Goal: Information Seeking & Learning: Learn about a topic

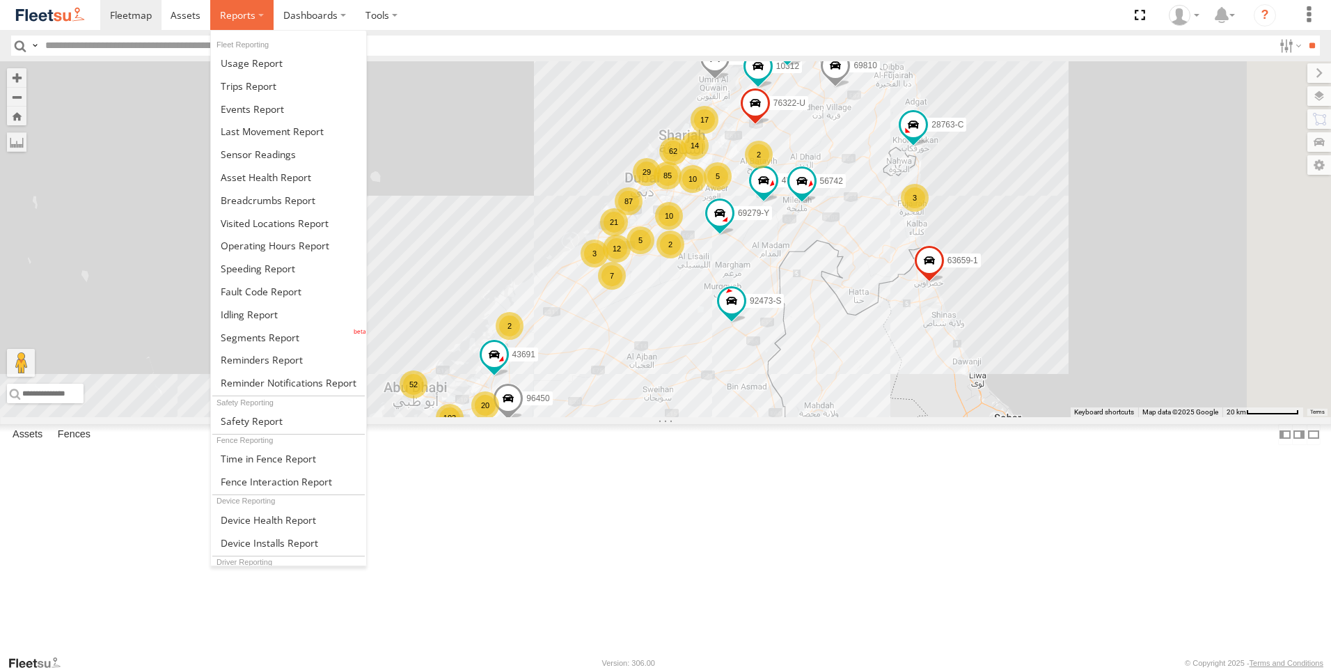
click at [251, 17] on span at bounding box center [238, 14] width 36 height 13
click at [272, 313] on span at bounding box center [249, 314] width 57 height 13
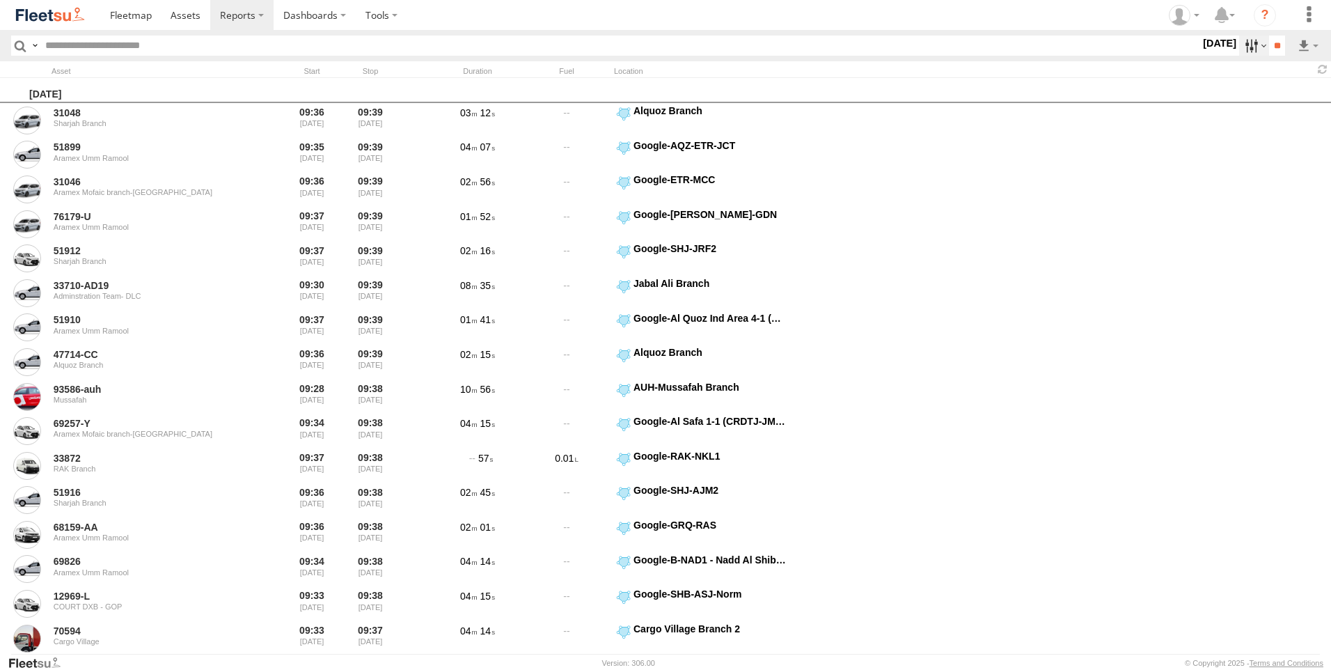
click at [1242, 46] on label at bounding box center [1254, 46] width 30 height 20
click at [0, 0] on label at bounding box center [0, 0] width 0 height 0
click at [0, 0] on span "AAN Branch" at bounding box center [0, 0] width 0 height 0
click at [0, 0] on span "Alquoz Branch" at bounding box center [0, 0] width 0 height 0
click at [0, 0] on span "Aramex Mofaic branch-[GEOGRAPHIC_DATA]" at bounding box center [0, 0] width 0 height 0
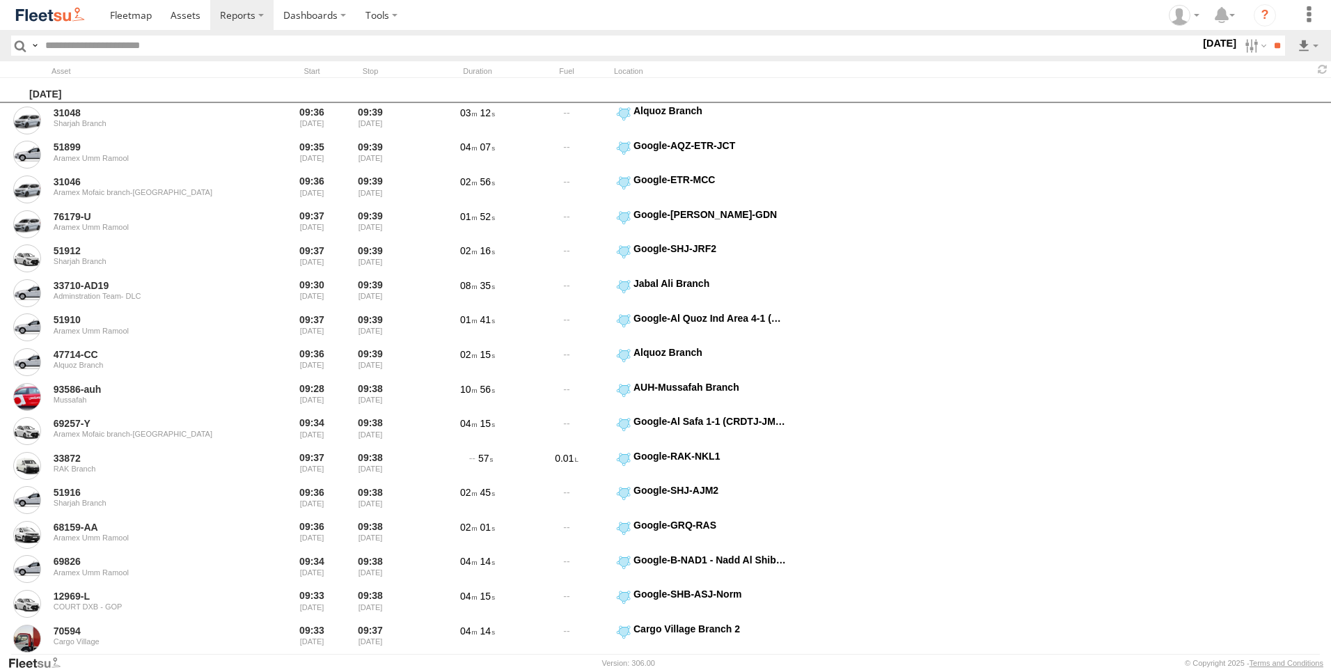
click at [0, 0] on span "Aramex Umm Ramool" at bounding box center [0, 0] width 0 height 0
click at [0, 0] on span "COURT DXB - GOP" at bounding box center [0, 0] width 0 height 0
click at [0, 0] on span "RAK Branch" at bounding box center [0, 0] width 0 height 0
click at [0, 0] on span "Sharjah Branch" at bounding box center [0, 0] width 0 height 0
click at [0, 0] on span "> 10min" at bounding box center [0, 0] width 0 height 0
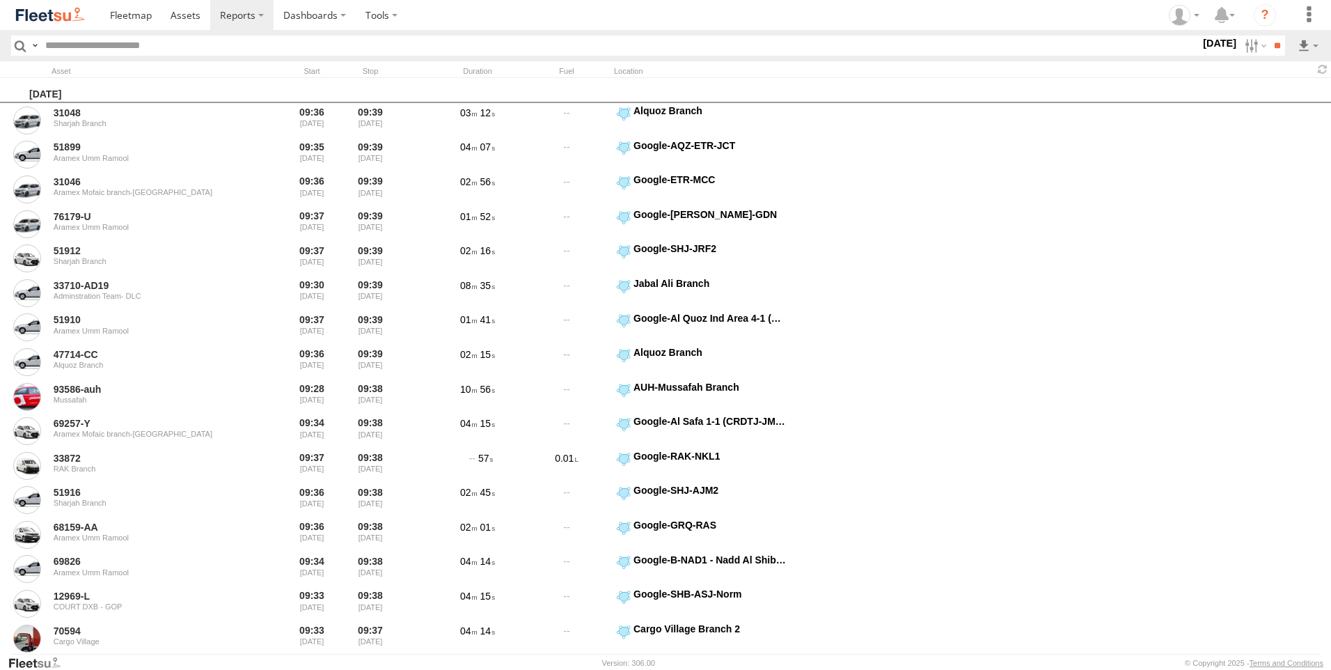
click at [0, 0] on label at bounding box center [0, 0] width 0 height 0
click at [1275, 42] on input "**" at bounding box center [1277, 46] width 16 height 20
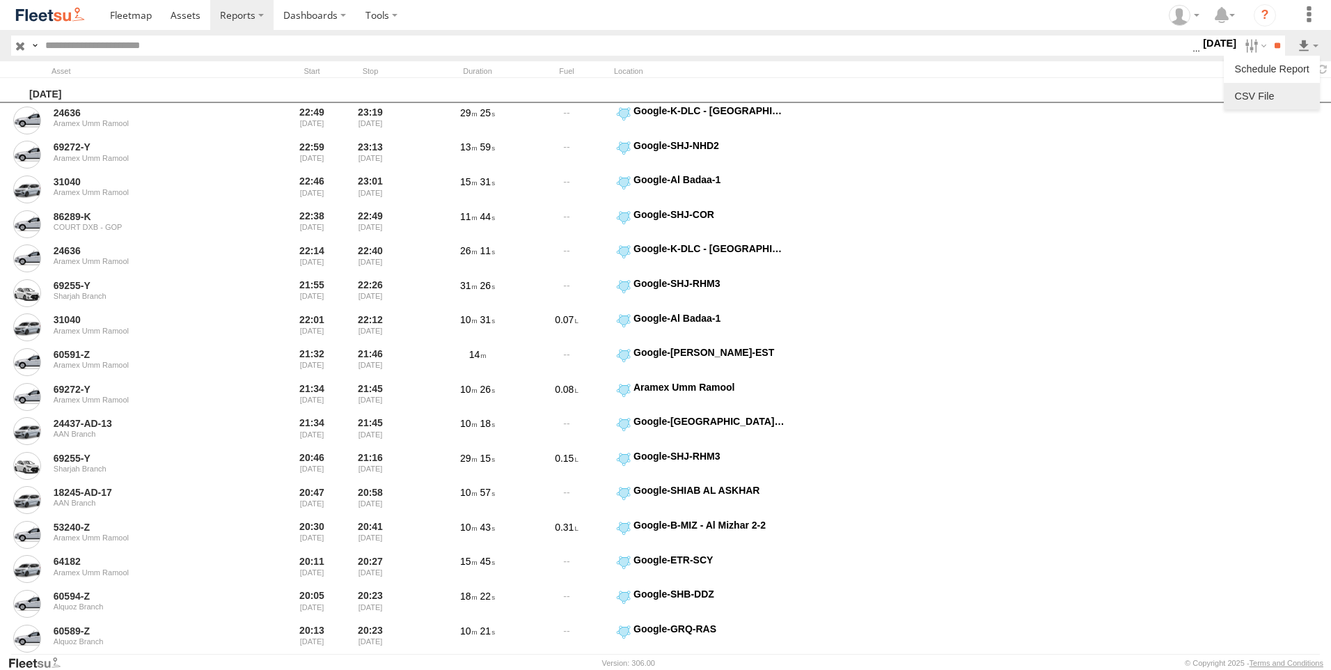
click at [1268, 93] on link at bounding box center [1271, 96] width 85 height 21
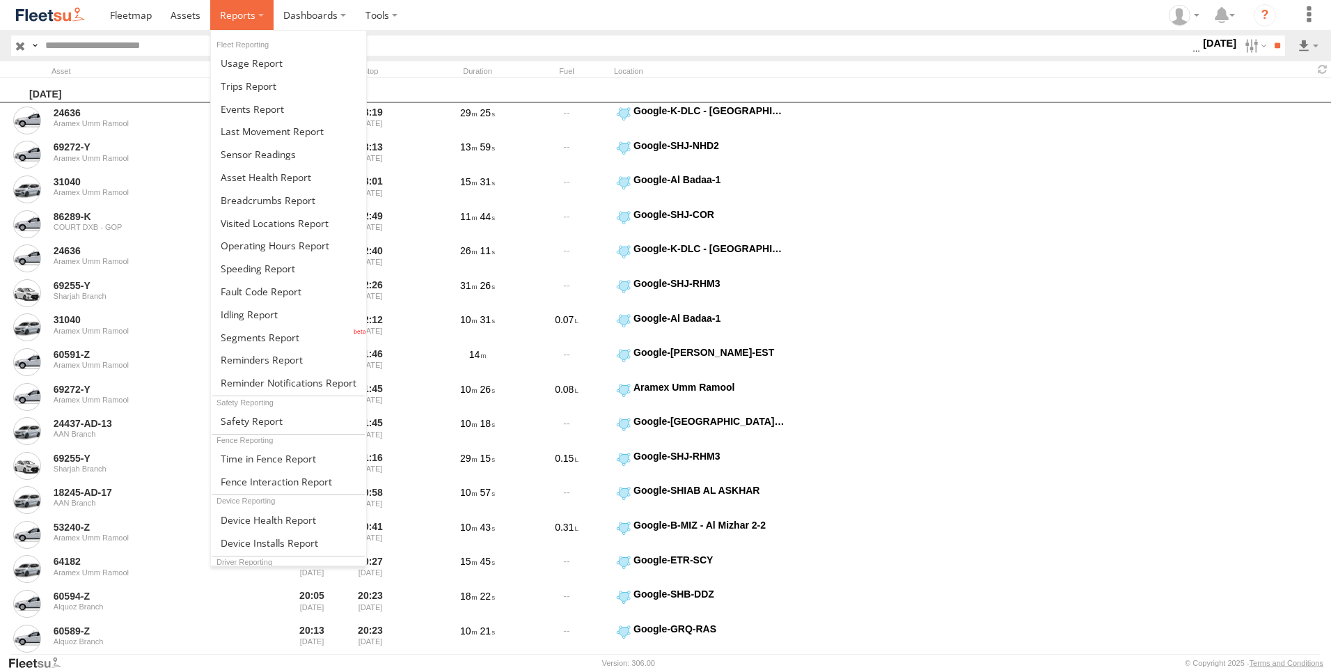
click at [237, 17] on span at bounding box center [238, 14] width 36 height 13
click at [270, 94] on link at bounding box center [288, 85] width 155 height 23
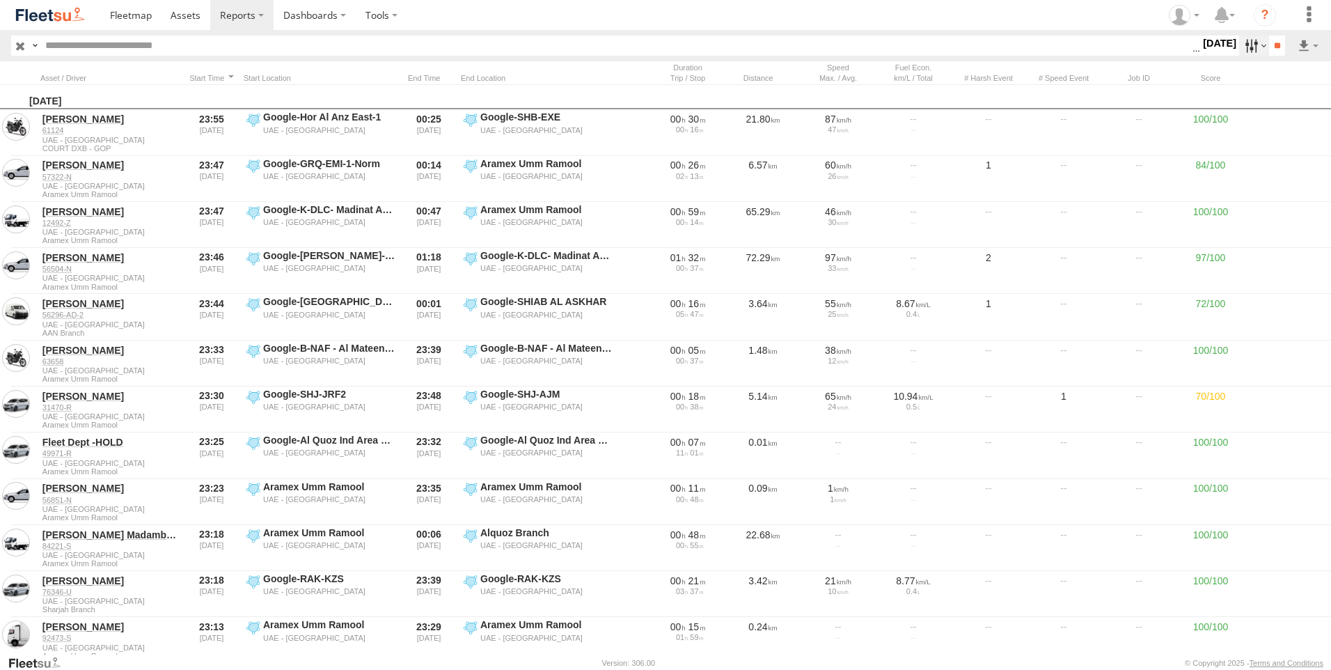
click at [1241, 49] on label at bounding box center [1254, 46] width 30 height 20
click at [0, 0] on label at bounding box center [0, 0] width 0 height 0
click at [1271, 47] on input "**" at bounding box center [1277, 46] width 16 height 20
click at [155, 43] on input "text" at bounding box center [616, 46] width 1153 height 20
paste input "*******"
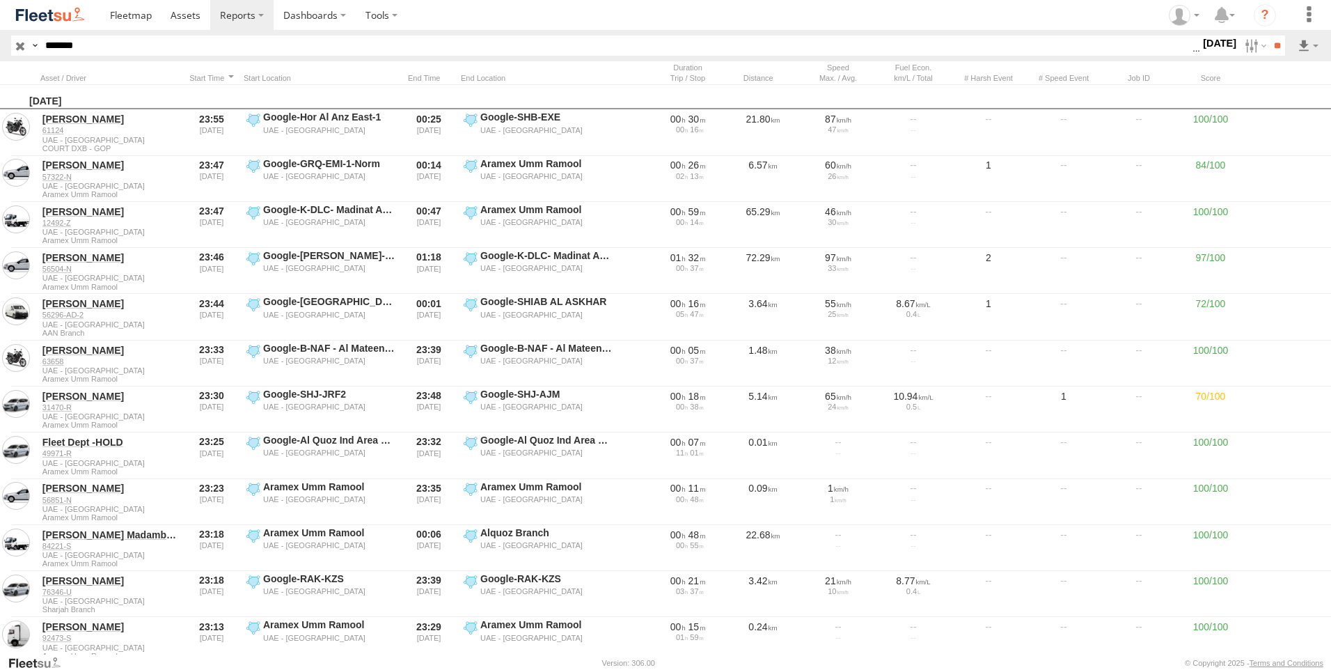
type input "*******"
click at [1269, 36] on input "**" at bounding box center [1277, 46] width 16 height 20
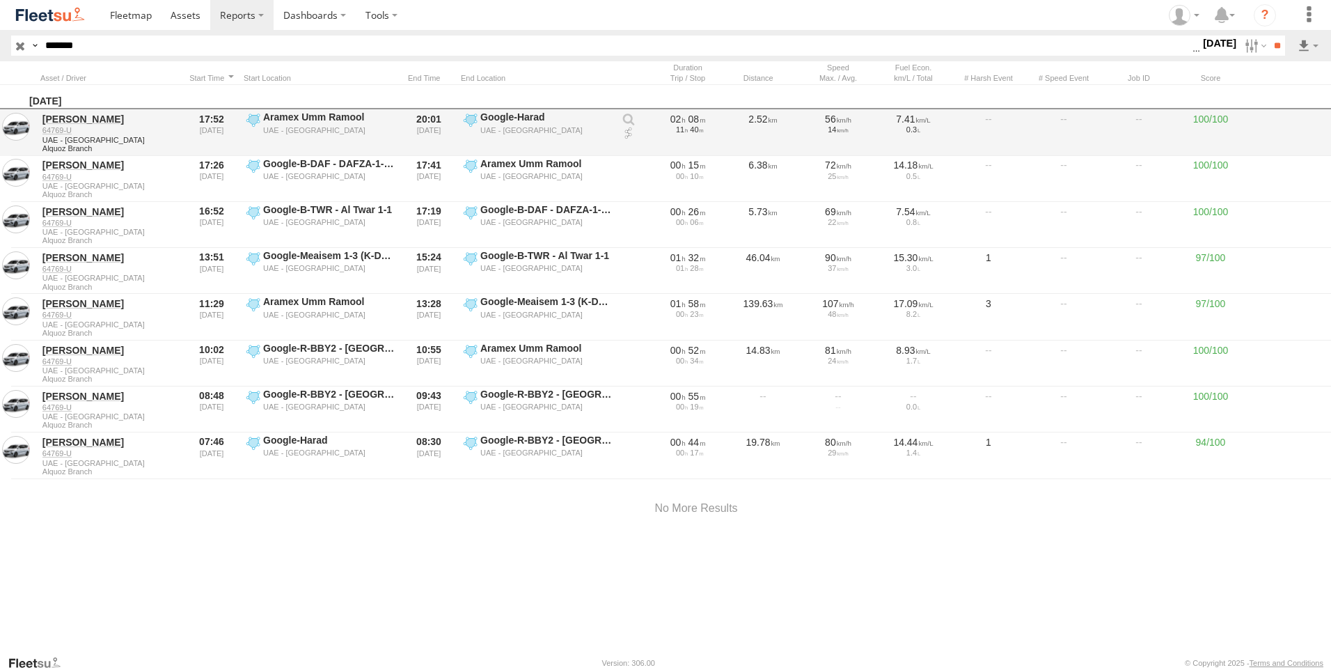
click at [629, 135] on link at bounding box center [629, 134] width 14 height 14
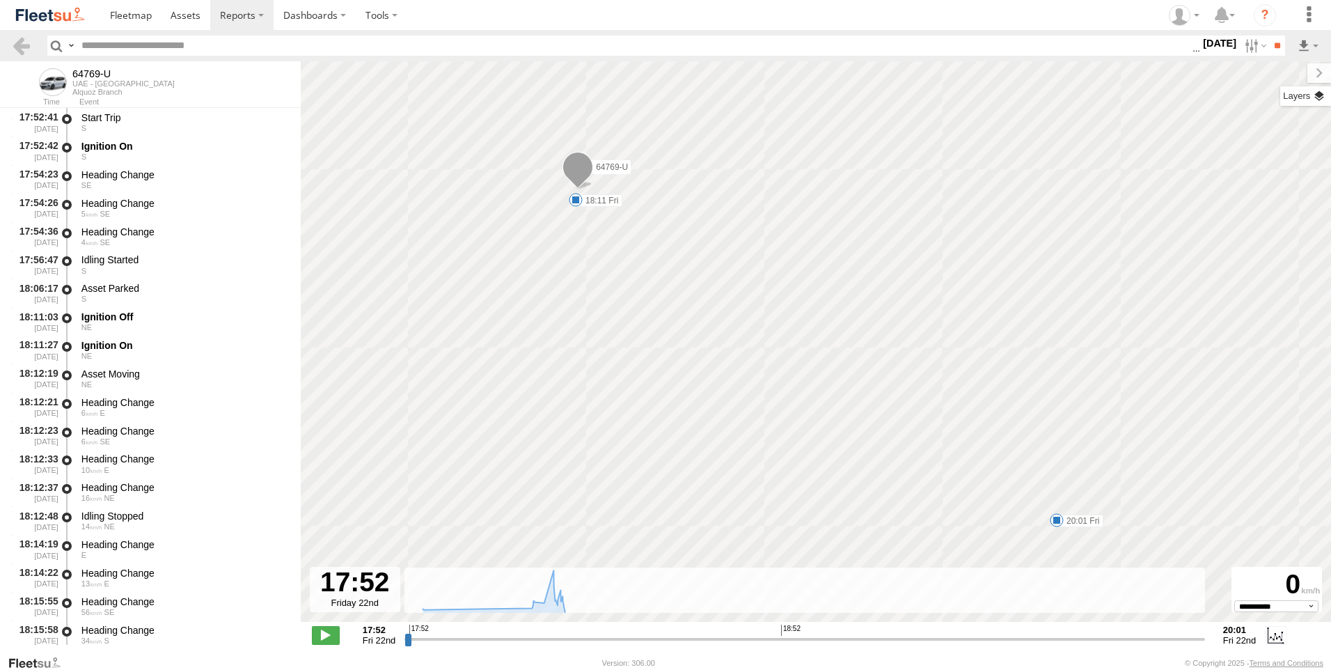
click at [1328, 93] on label at bounding box center [1305, 95] width 51 height 19
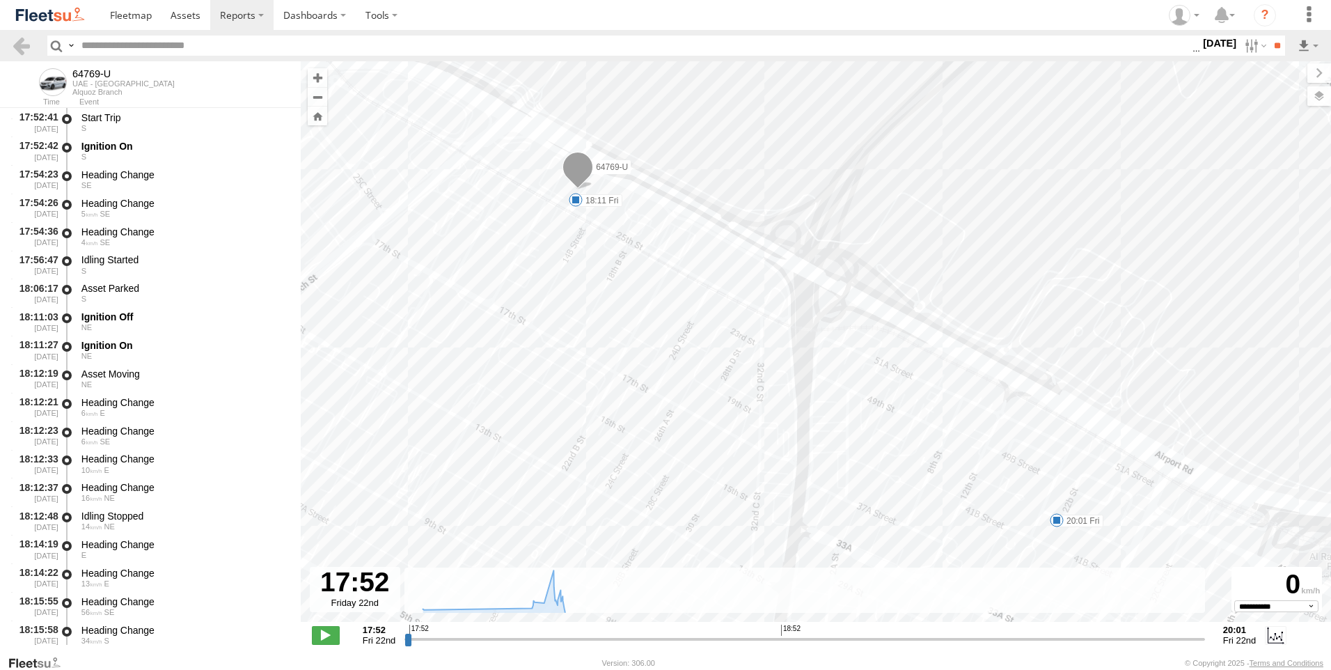
click at [0, 0] on span "Basemaps" at bounding box center [0, 0] width 0 height 0
click at [0, 0] on span "Terrain" at bounding box center [0, 0] width 0 height 0
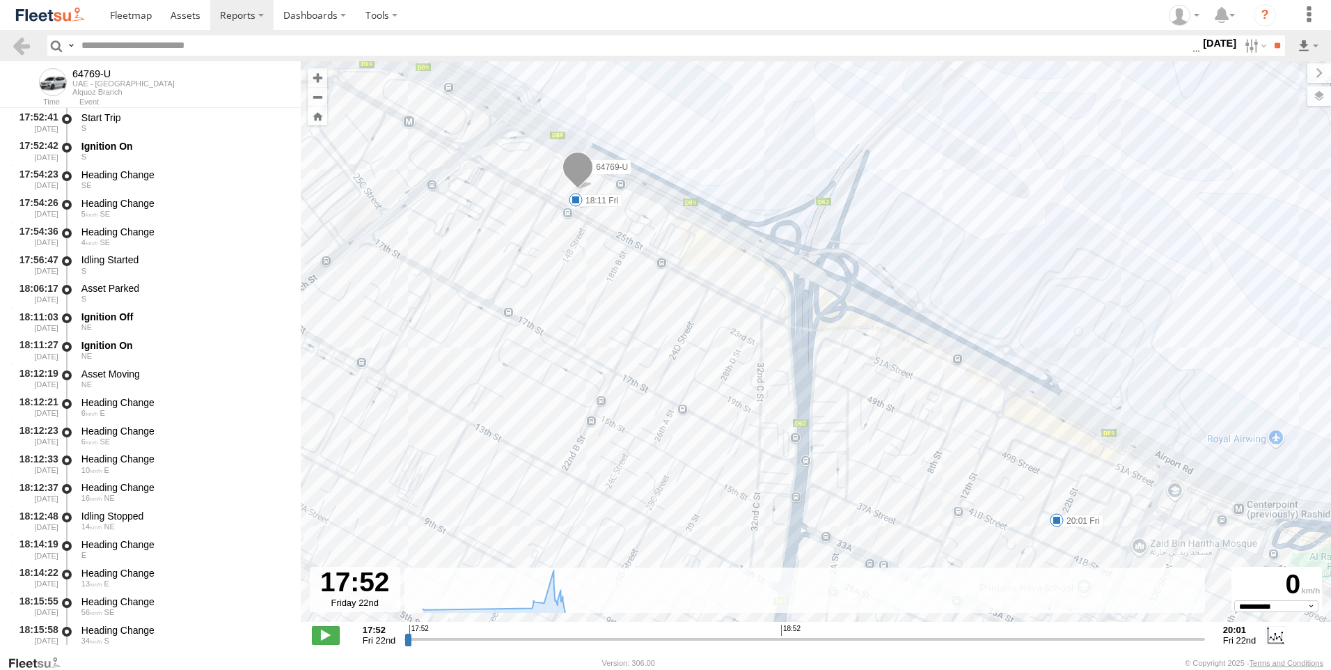
click at [0, 0] on span "Satellite + Roadmap" at bounding box center [0, 0] width 0 height 0
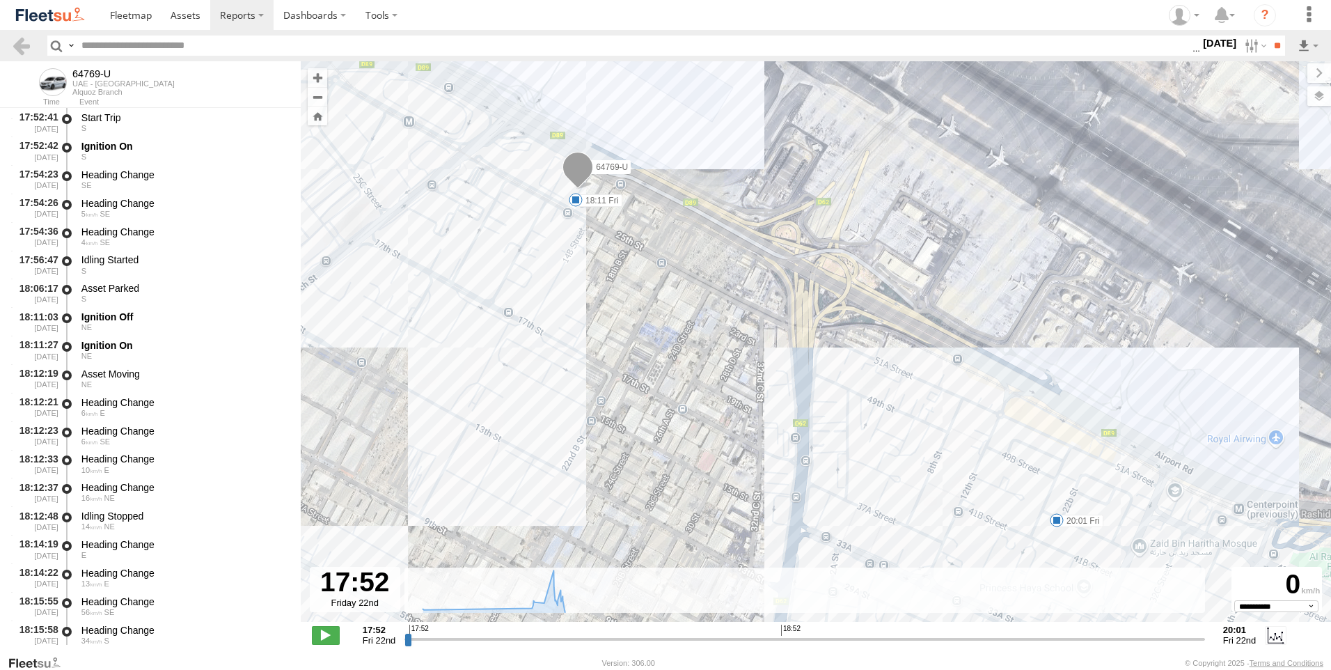
click at [0, 0] on span "Basemaps" at bounding box center [0, 0] width 0 height 0
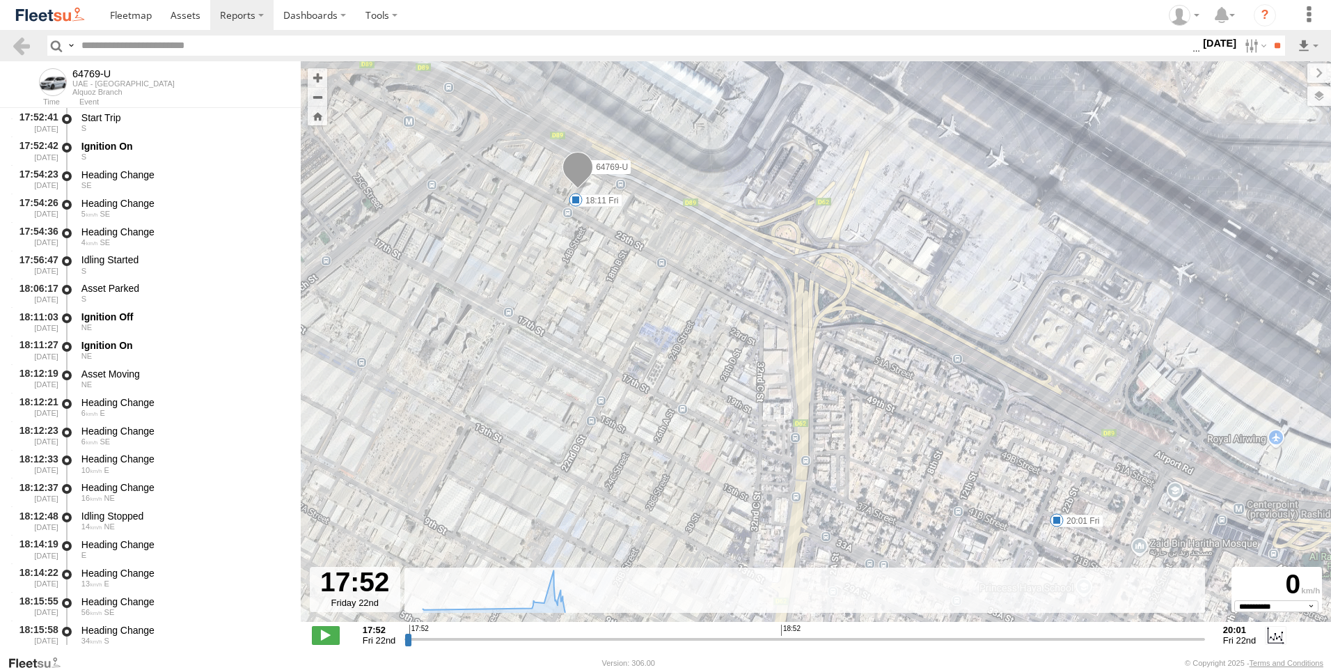
click at [0, 0] on span "Overlays" at bounding box center [0, 0] width 0 height 0
click at [0, 0] on span "Assets" at bounding box center [0, 0] width 0 height 0
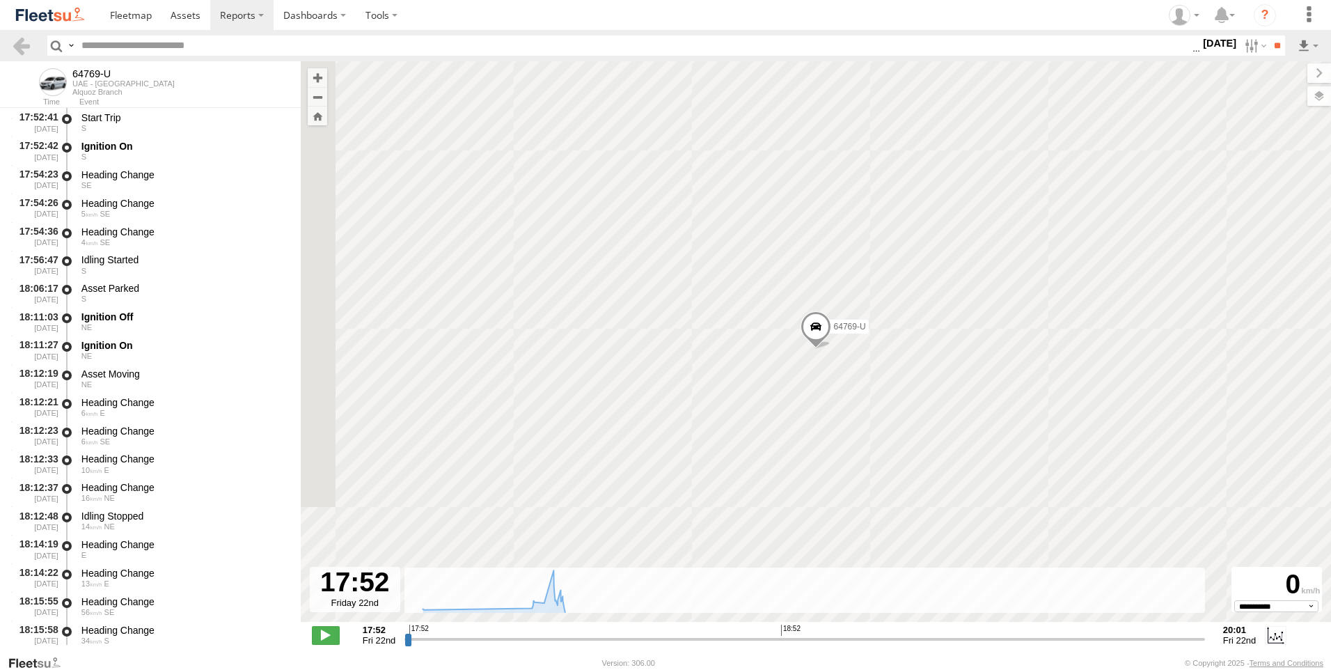
click at [0, 0] on span "Fences" at bounding box center [0, 0] width 0 height 0
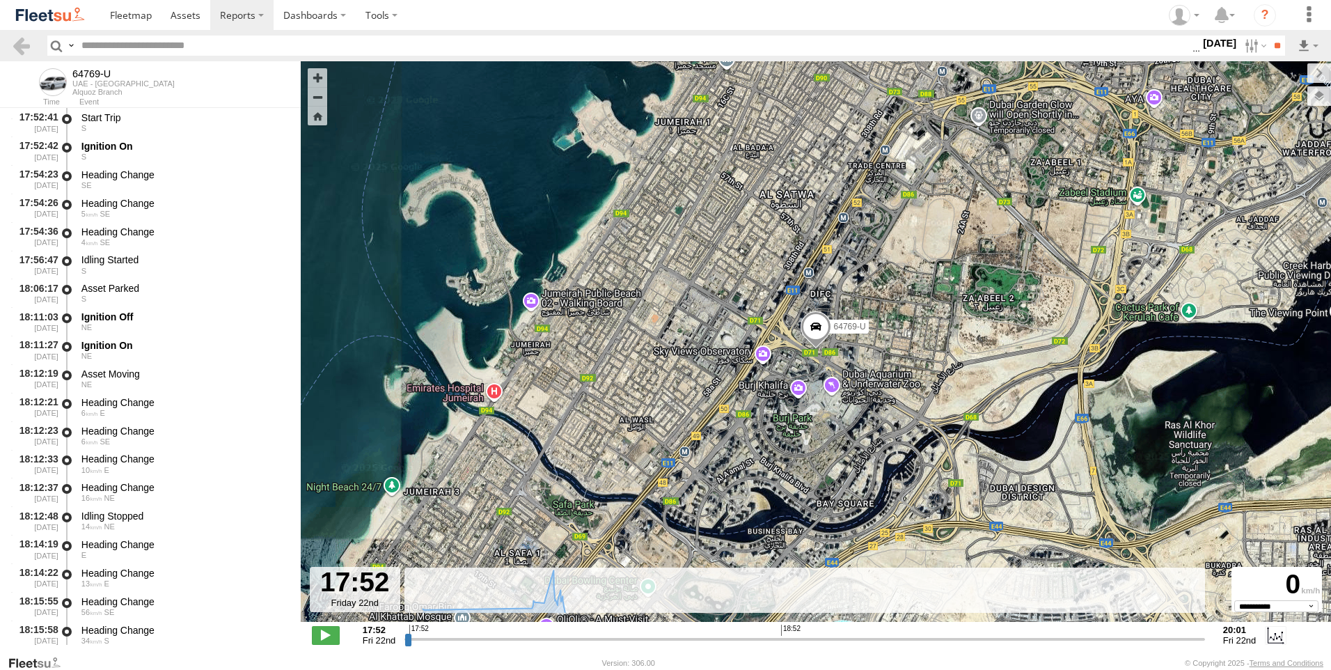
click at [0, 0] on span "Overlays" at bounding box center [0, 0] width 0 height 0
click at [1284, 72] on label at bounding box center [1307, 72] width 47 height 19
click at [322, 631] on span at bounding box center [326, 635] width 28 height 18
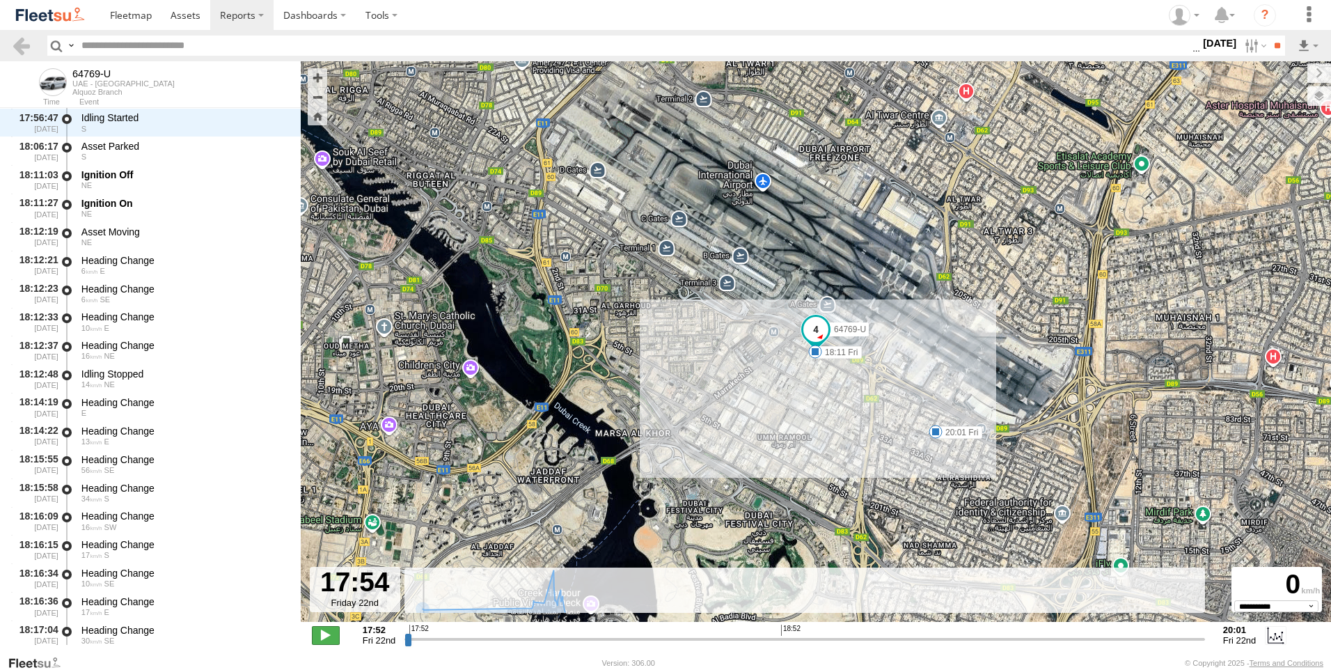
click at [322, 631] on span at bounding box center [326, 635] width 28 height 18
click at [815, 334] on span at bounding box center [815, 329] width 25 height 25
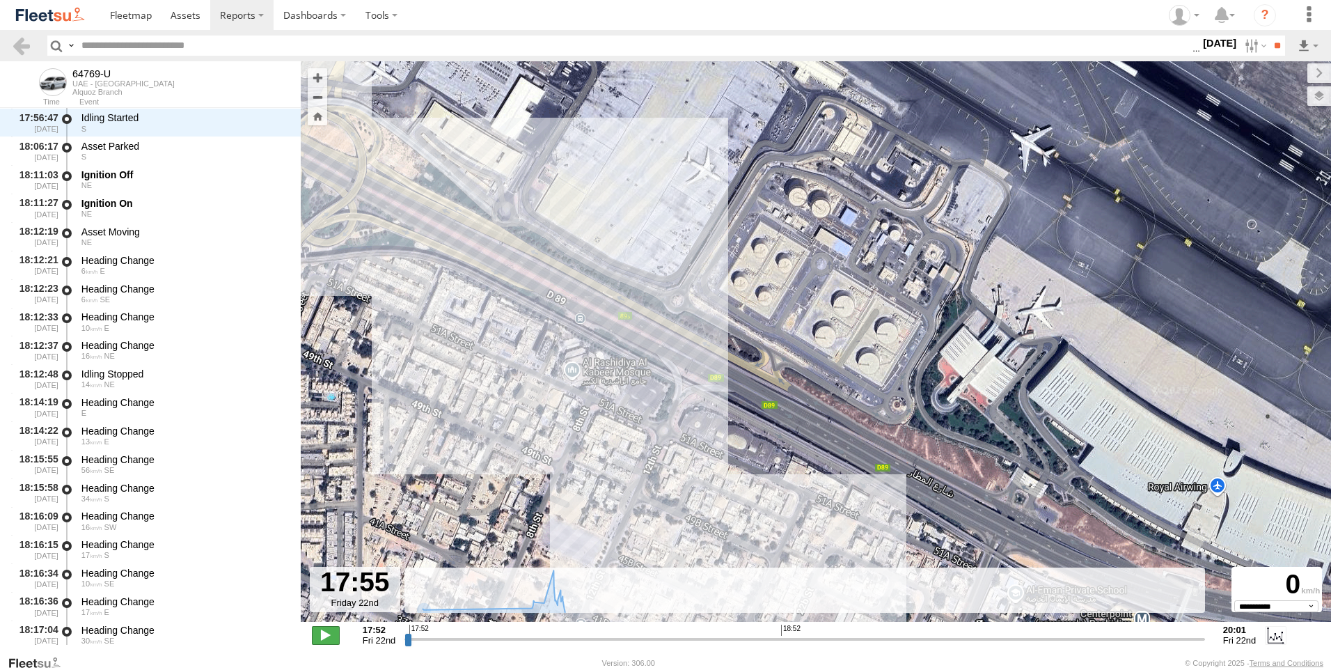
click at [333, 638] on span at bounding box center [326, 635] width 28 height 18
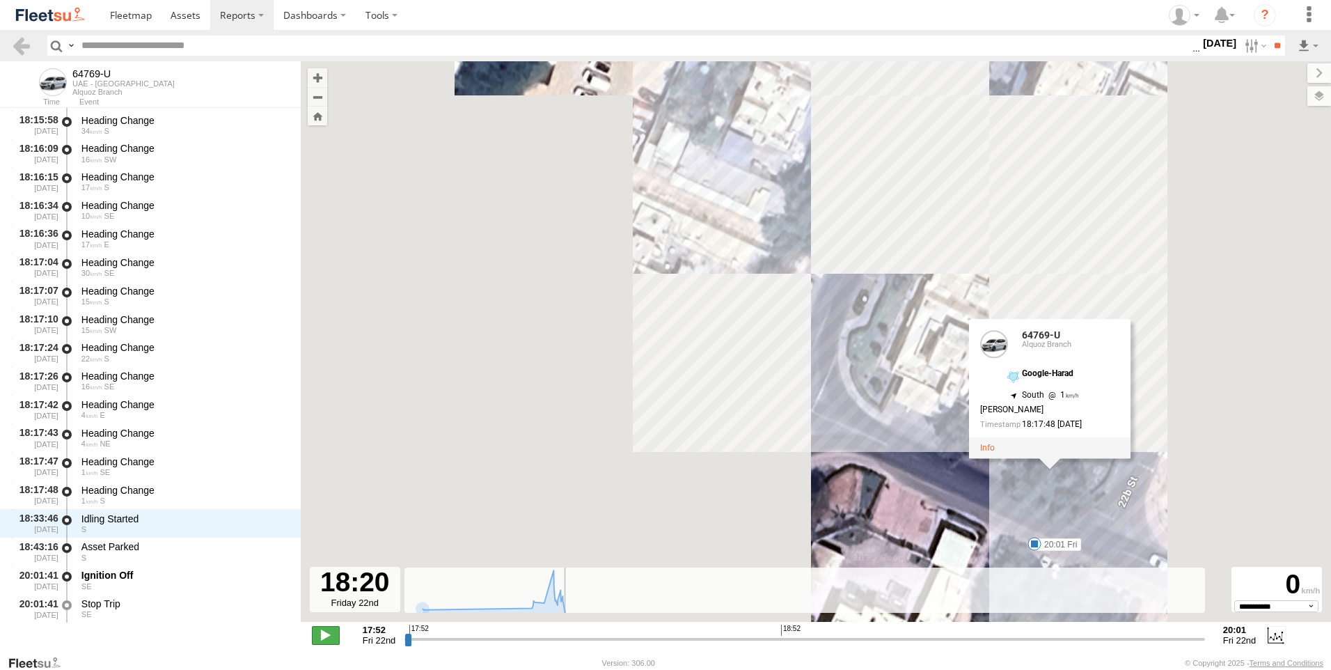
click at [324, 631] on span at bounding box center [326, 635] width 28 height 18
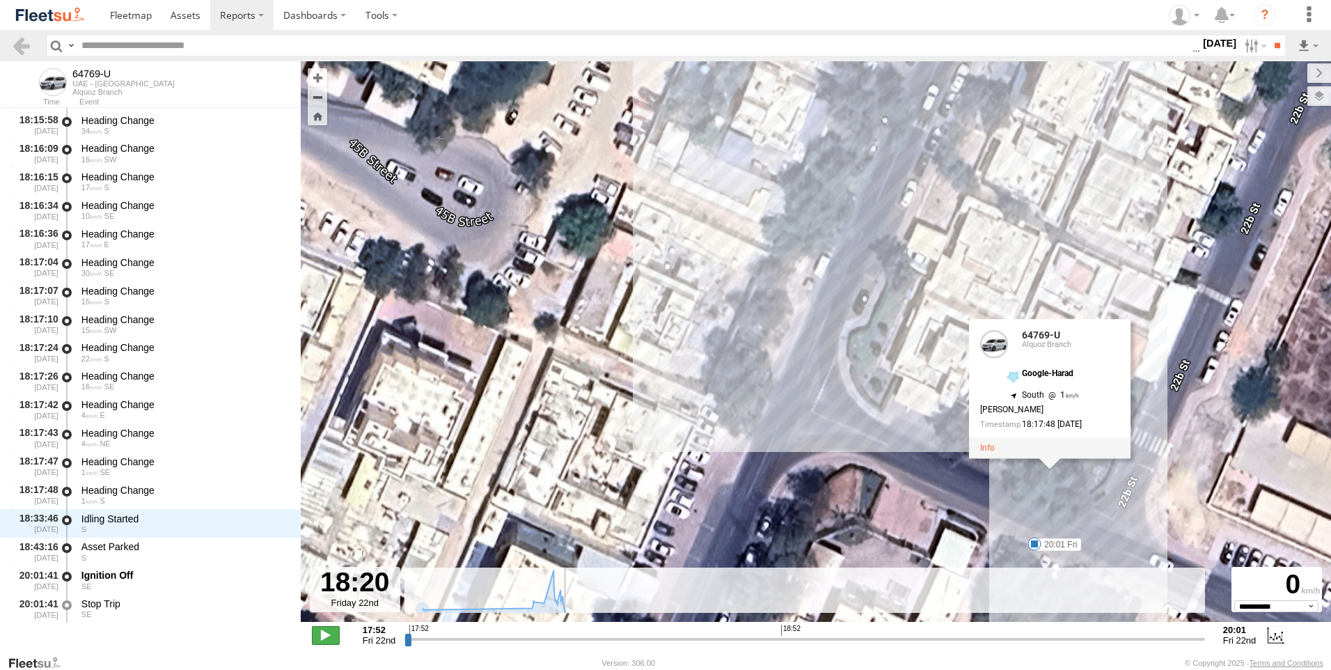
click at [324, 631] on span at bounding box center [326, 635] width 28 height 18
click at [324, 636] on span at bounding box center [326, 635] width 28 height 18
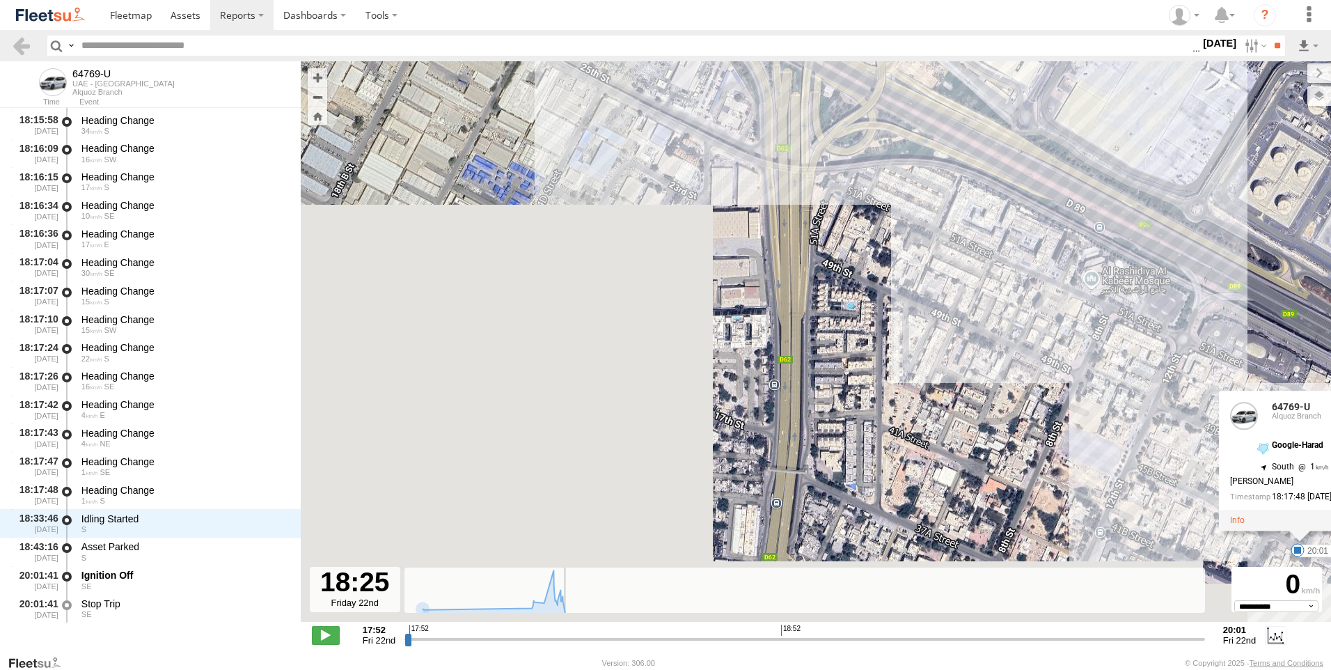
drag, startPoint x: 481, startPoint y: 363, endPoint x: 1182, endPoint y: 468, distance: 708.9
click at [1182, 468] on div "64769-U 18:11 Fri 20:01 Fri 64769-U 64769-U Alquoz Branch Google-Harad 25.23007…" at bounding box center [816, 348] width 1030 height 575
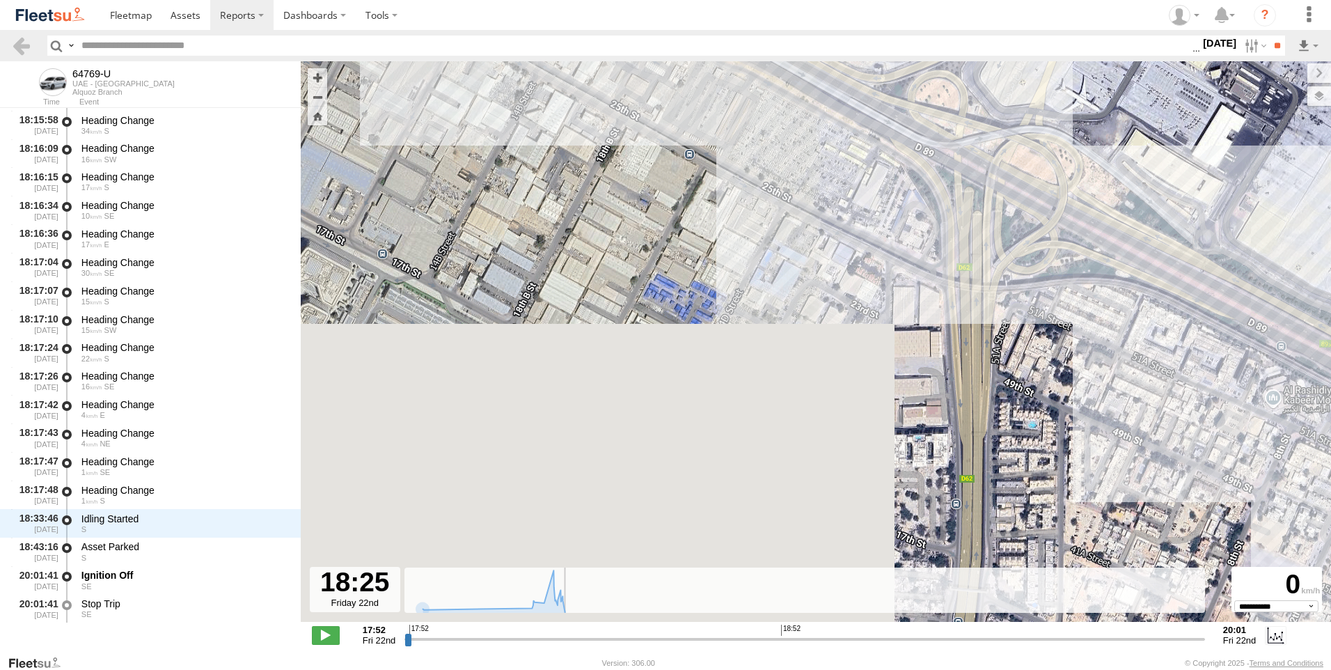
drag, startPoint x: 724, startPoint y: 277, endPoint x: 1067, endPoint y: 448, distance: 382.9
click at [1067, 448] on div "64769-U 18:11 Fri 20:01 Fri 64769-U 64769-U Alquoz Branch Google-Harad 25.23007…" at bounding box center [816, 348] width 1030 height 575
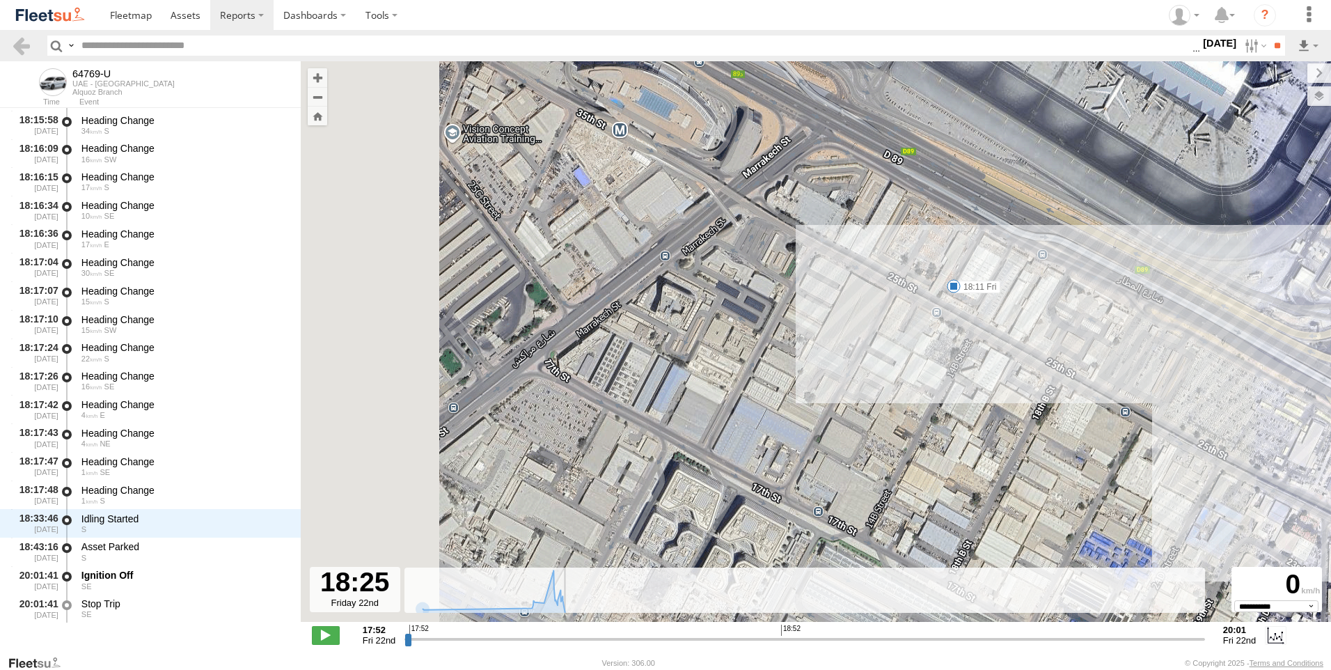
drag, startPoint x: 700, startPoint y: 196, endPoint x: 1030, endPoint y: 462, distance: 423.3
click at [1036, 466] on div "64769-U 18:11 Fri 20:01 Fri 64769-U 64769-U Alquoz Branch Google-Harad 25.23007…" at bounding box center [816, 348] width 1030 height 575
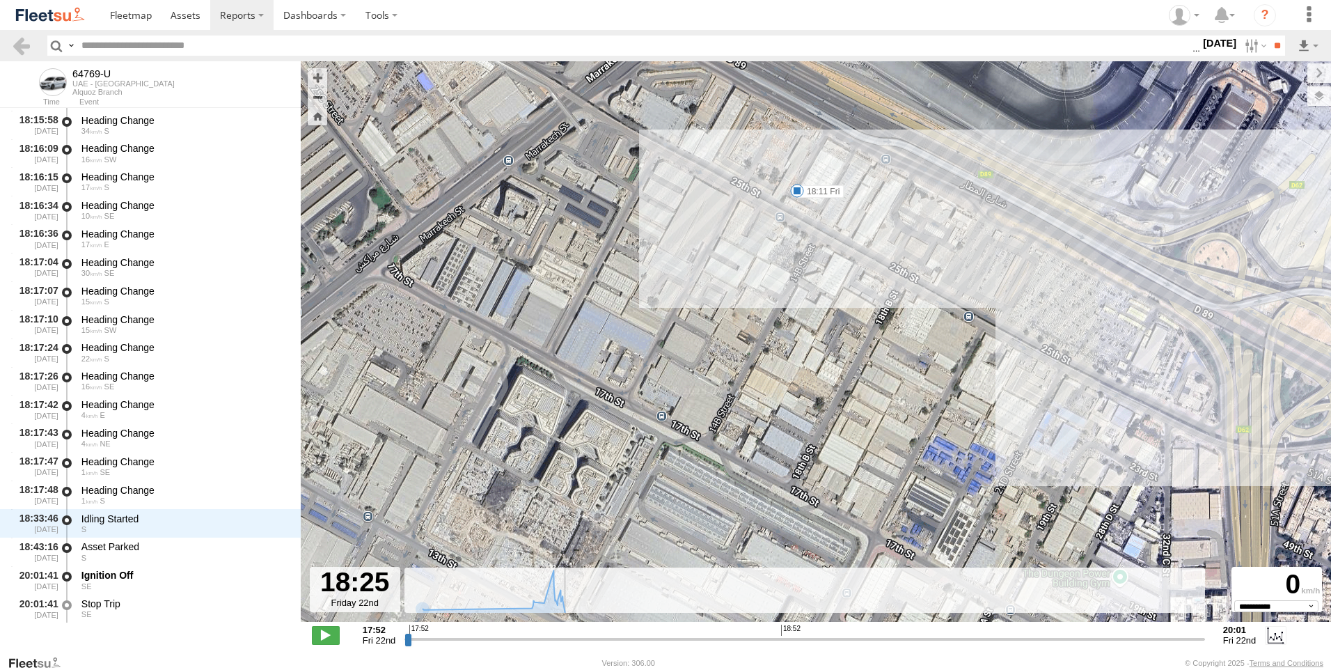
drag, startPoint x: 764, startPoint y: 354, endPoint x: 471, endPoint y: 165, distance: 349.1
click at [471, 165] on div "64769-U 18:11 Fri 20:01 Fri 64769-U 64769-U Alquoz Branch Google-Harad 25.23007…" at bounding box center [816, 348] width 1030 height 575
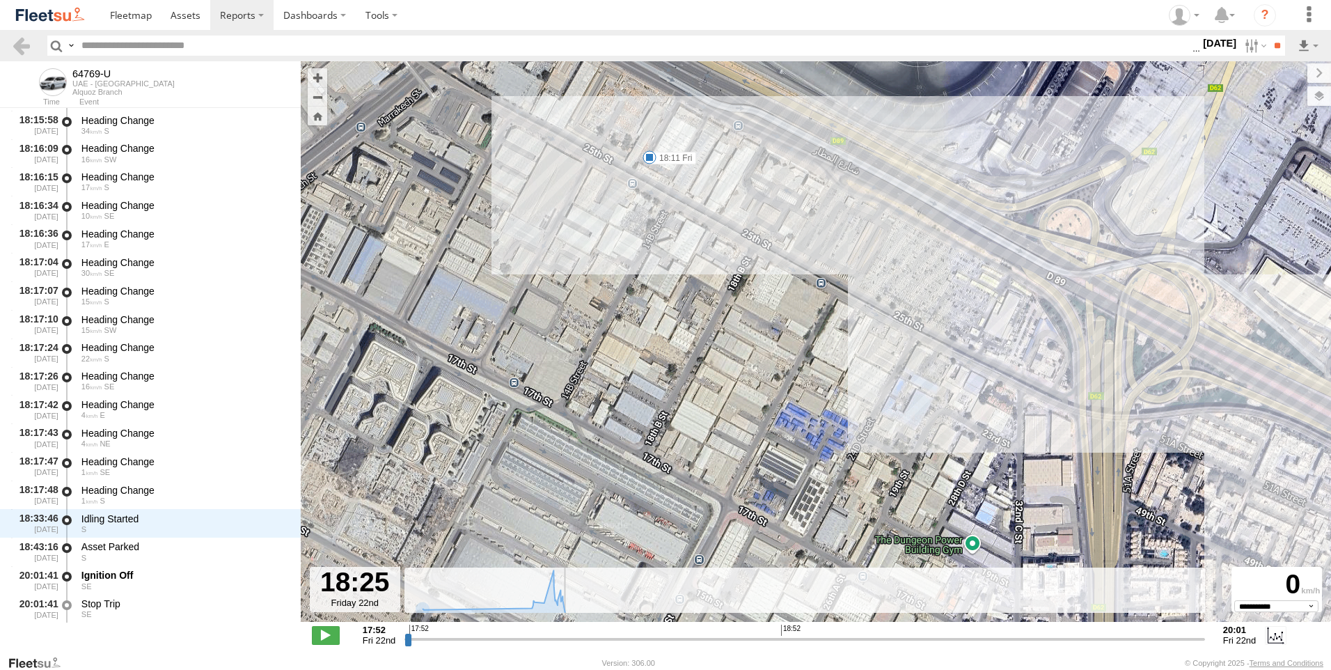
drag, startPoint x: 801, startPoint y: 310, endPoint x: 558, endPoint y: 253, distance: 250.3
click at [569, 257] on div "64769-U 18:11 Fri 20:01 Fri 64769-U 64769-U Alquoz Branch Google-Harad 25.23007…" at bounding box center [816, 348] width 1030 height 575
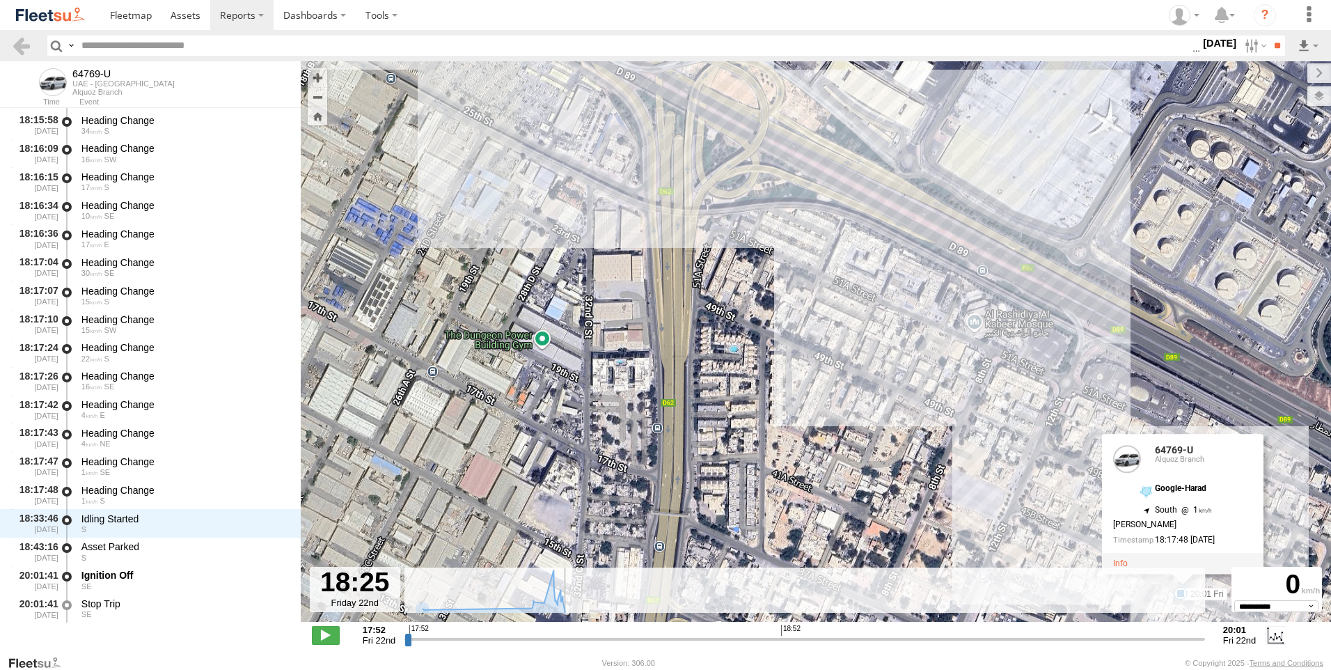
drag, startPoint x: 849, startPoint y: 327, endPoint x: 622, endPoint y: 168, distance: 277.3
click at [622, 168] on div "64769-U 18:11 Fri 20:01 Fri 64769-U 64769-U Alquoz Branch Google-Harad 25.23007…" at bounding box center [816, 348] width 1030 height 575
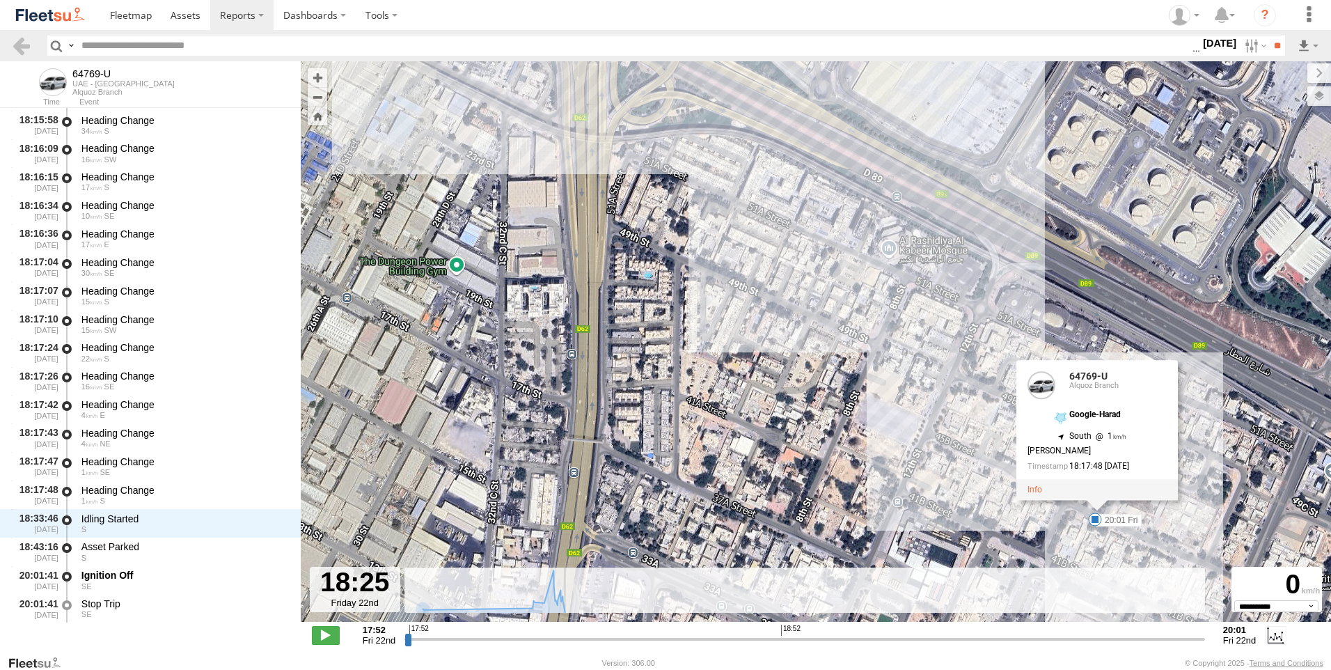
drag, startPoint x: 728, startPoint y: 324, endPoint x: 622, endPoint y: 244, distance: 133.7
click at [622, 244] on div "64769-U 18:11 Fri 20:01 Fri 64769-U 64769-U Alquoz Branch Google-Harad 25.23007…" at bounding box center [816, 348] width 1030 height 575
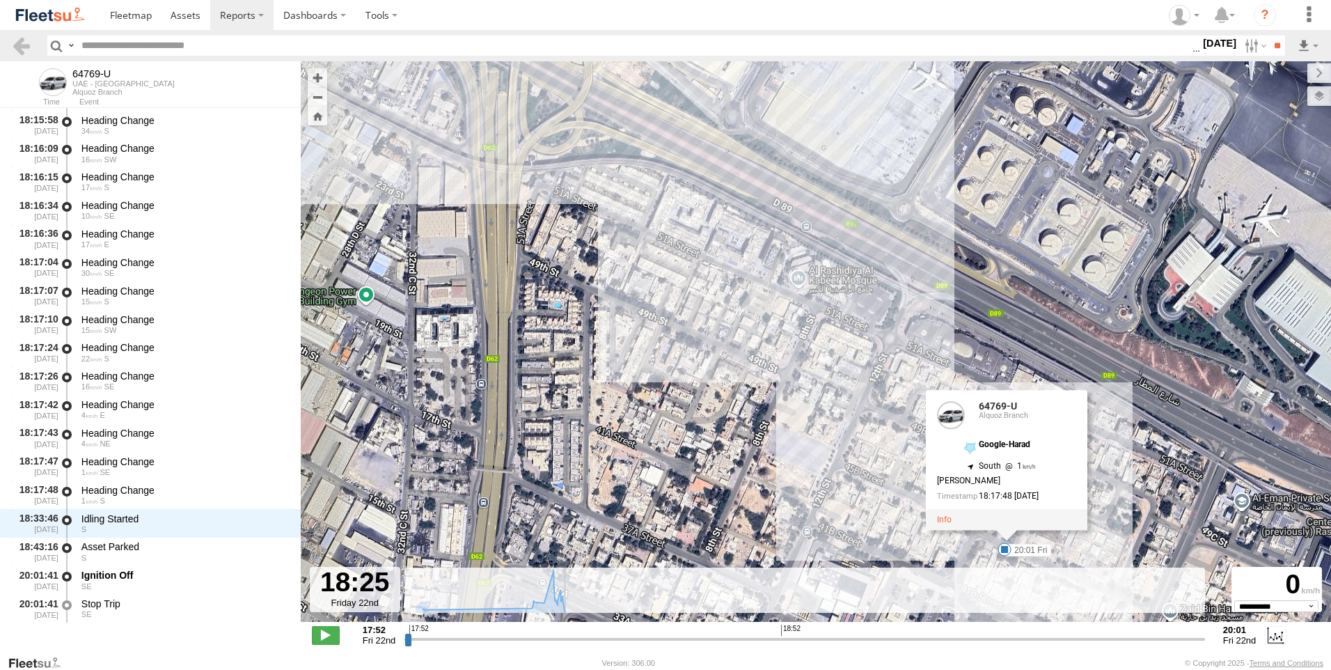
drag, startPoint x: 821, startPoint y: 356, endPoint x: 740, endPoint y: 402, distance: 93.5
click at [740, 402] on div "64769-U 18:11 Fri 20:01 Fri 64769-U 64769-U Alquoz Branch Google-Harad 25.23007…" at bounding box center [816, 348] width 1030 height 575
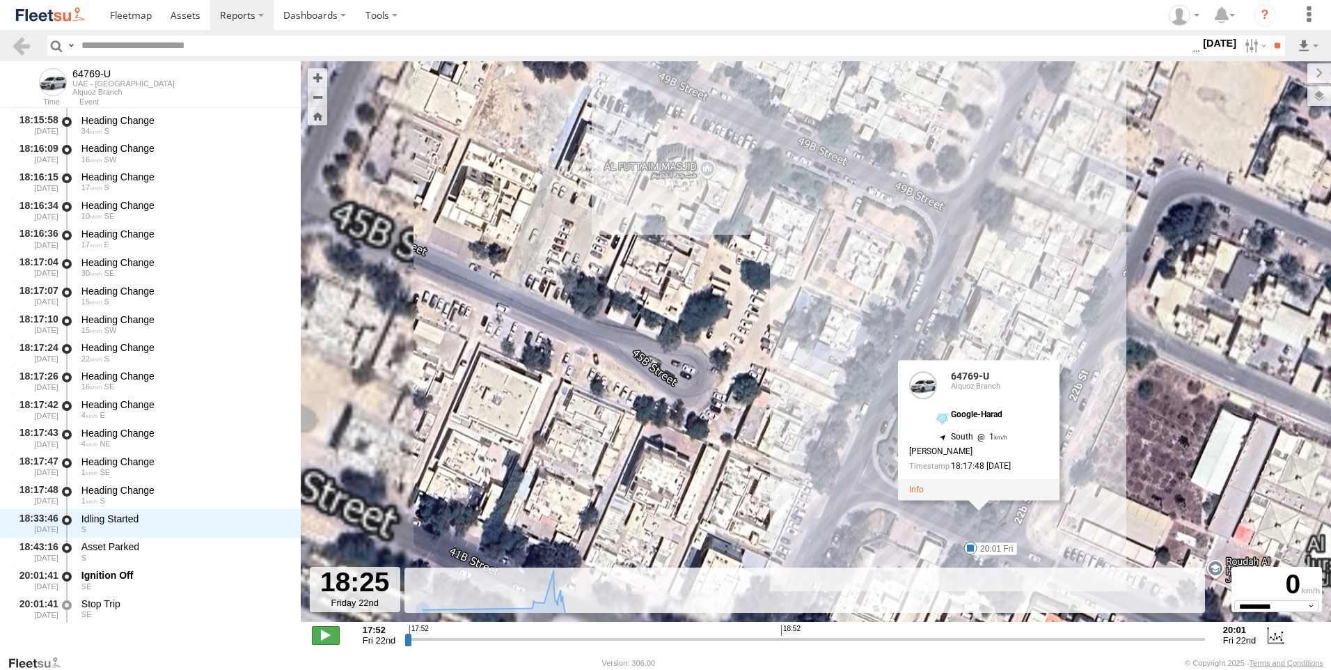
click at [324, 633] on span at bounding box center [326, 635] width 28 height 18
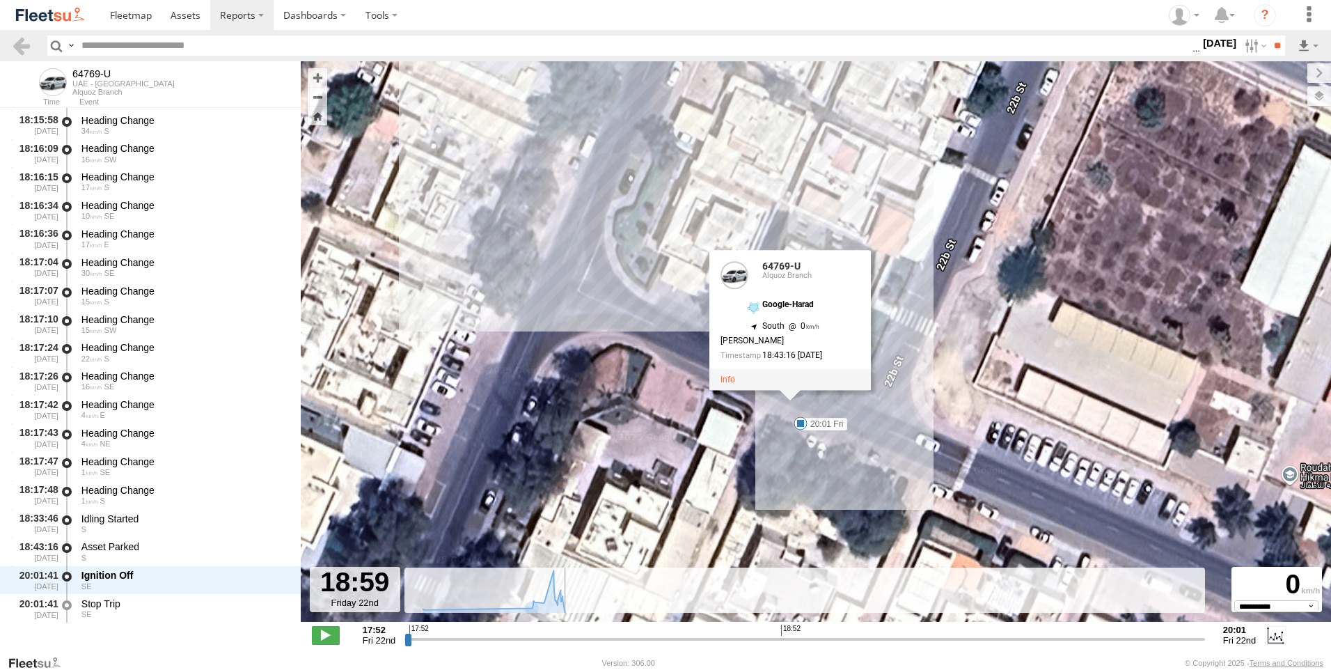
drag, startPoint x: 950, startPoint y: 634, endPoint x: 987, endPoint y: 637, distance: 37.1
click at [954, 634] on input "range" at bounding box center [804, 638] width 801 height 13
drag, startPoint x: 1046, startPoint y: 634, endPoint x: 1126, endPoint y: 640, distance: 80.3
click at [1099, 639] on input "range" at bounding box center [804, 638] width 801 height 13
click at [1165, 639] on input "range" at bounding box center [804, 638] width 801 height 13
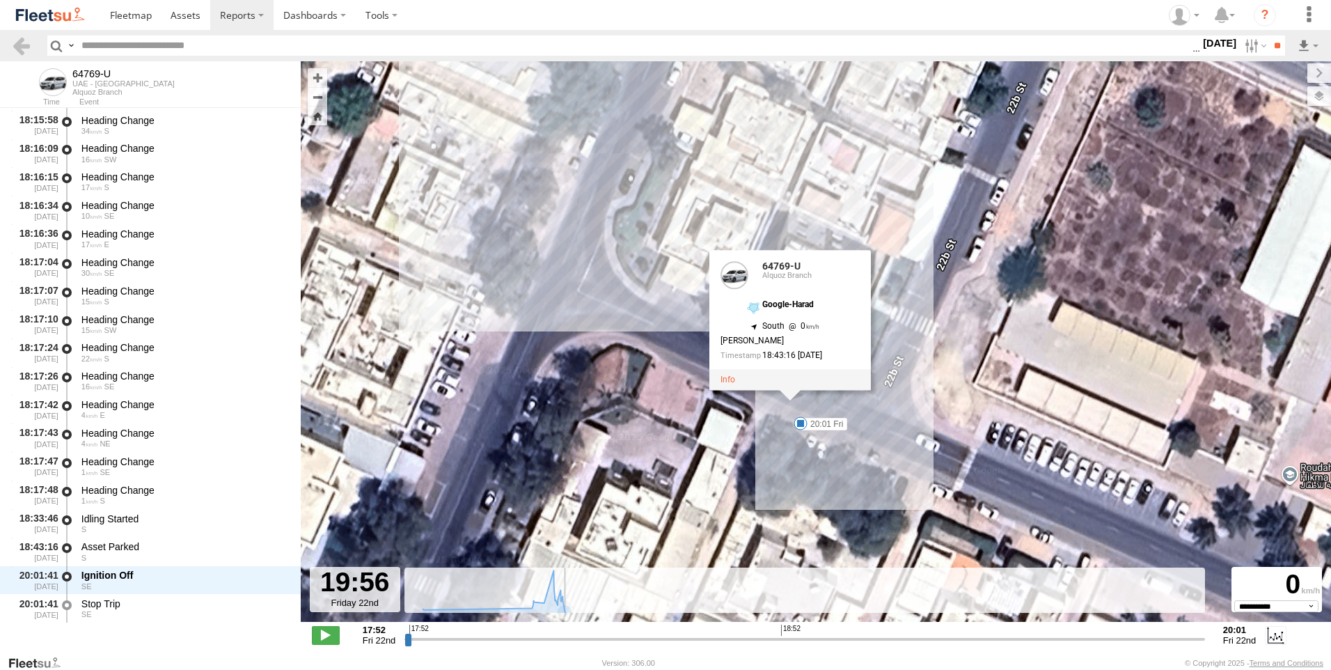
click at [559, 416] on div "64769-U 18:11 Fri 20:01 Fri 64769-U 64769-U Alquoz Branch Google-Harad 25.22998…" at bounding box center [816, 348] width 1030 height 575
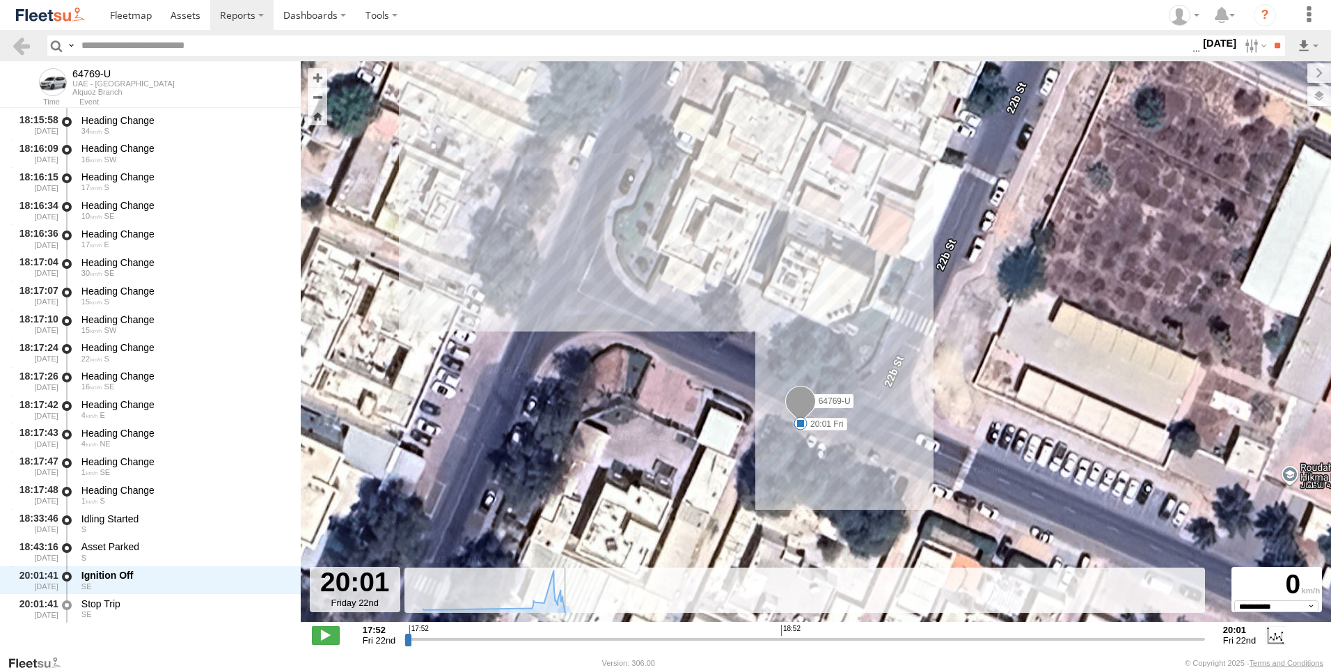
type input "**********"
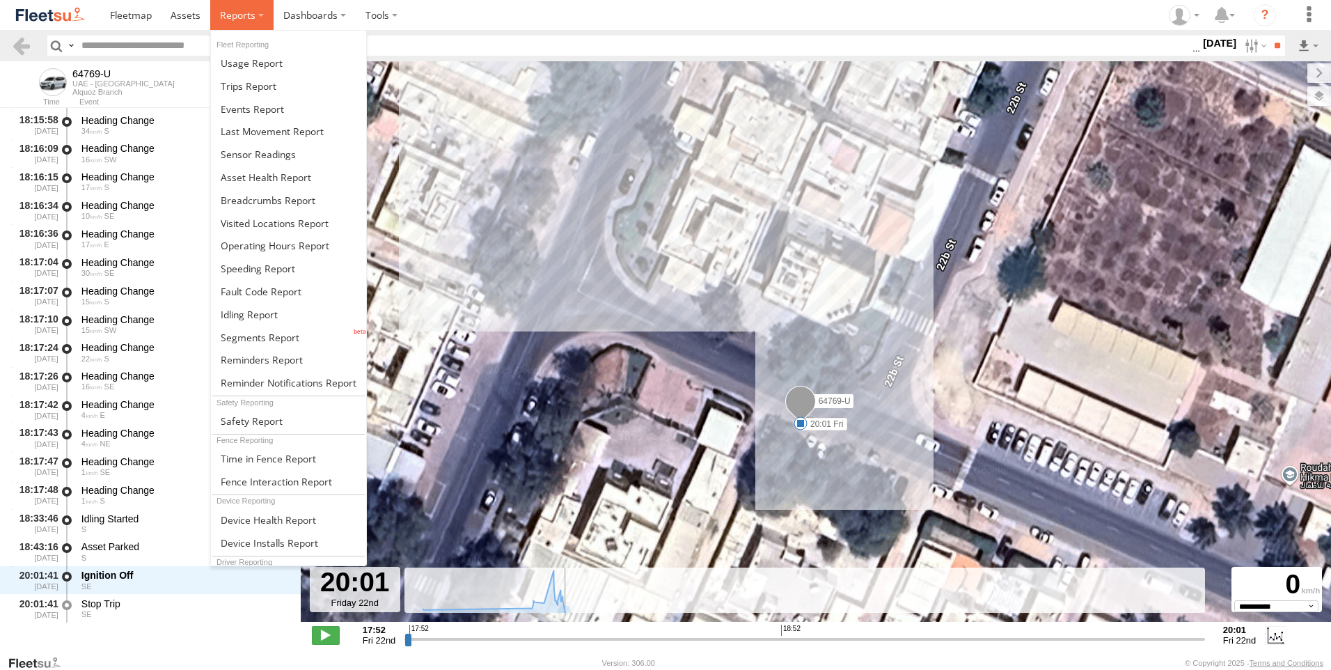
click at [253, 14] on span at bounding box center [238, 14] width 36 height 13
click at [258, 86] on span at bounding box center [249, 85] width 56 height 13
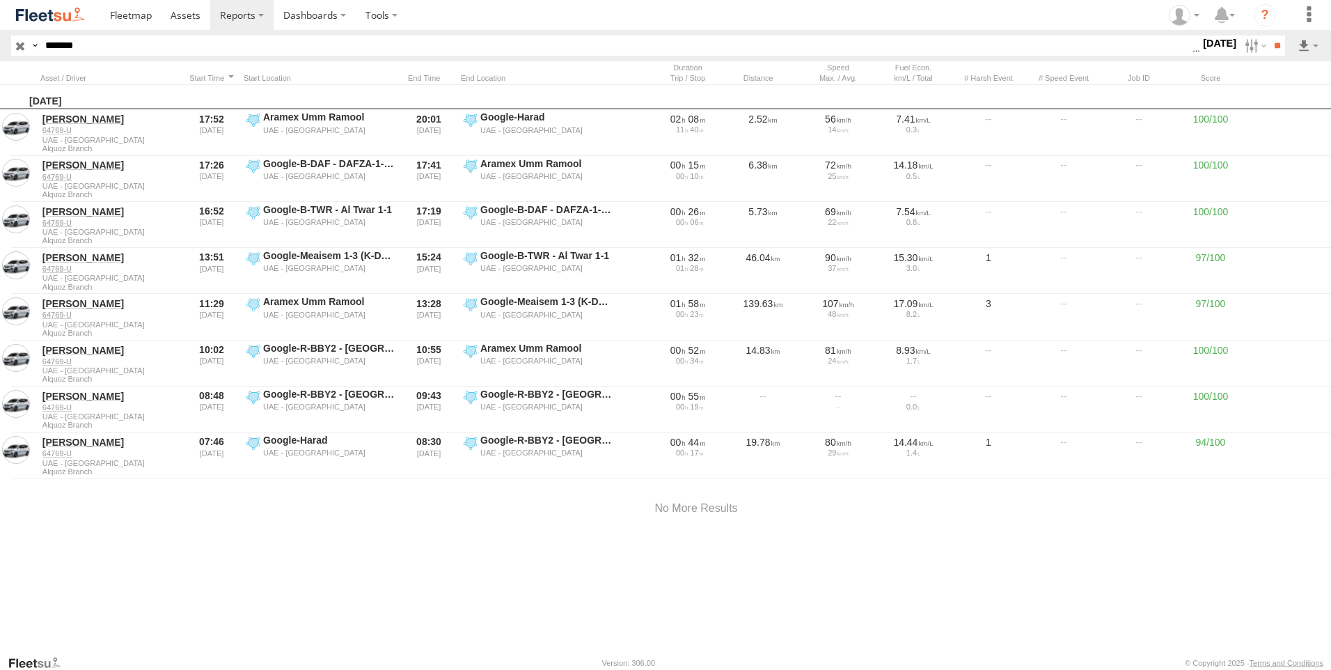
drag, startPoint x: 114, startPoint y: 44, endPoint x: 0, endPoint y: 54, distance: 114.6
click at [0, 54] on html at bounding box center [665, 335] width 1331 height 670
paste input "text"
type input "*******"
click at [1269, 36] on input "**" at bounding box center [1277, 46] width 16 height 20
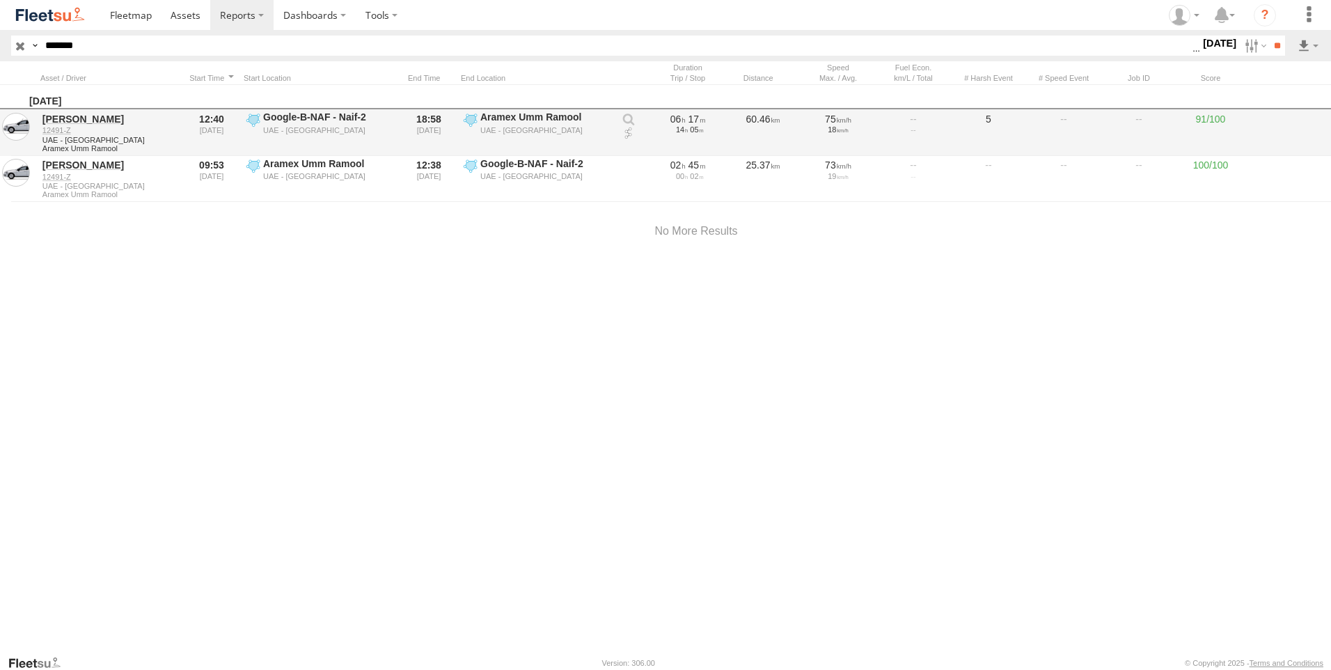
click at [629, 134] on link at bounding box center [629, 134] width 14 height 14
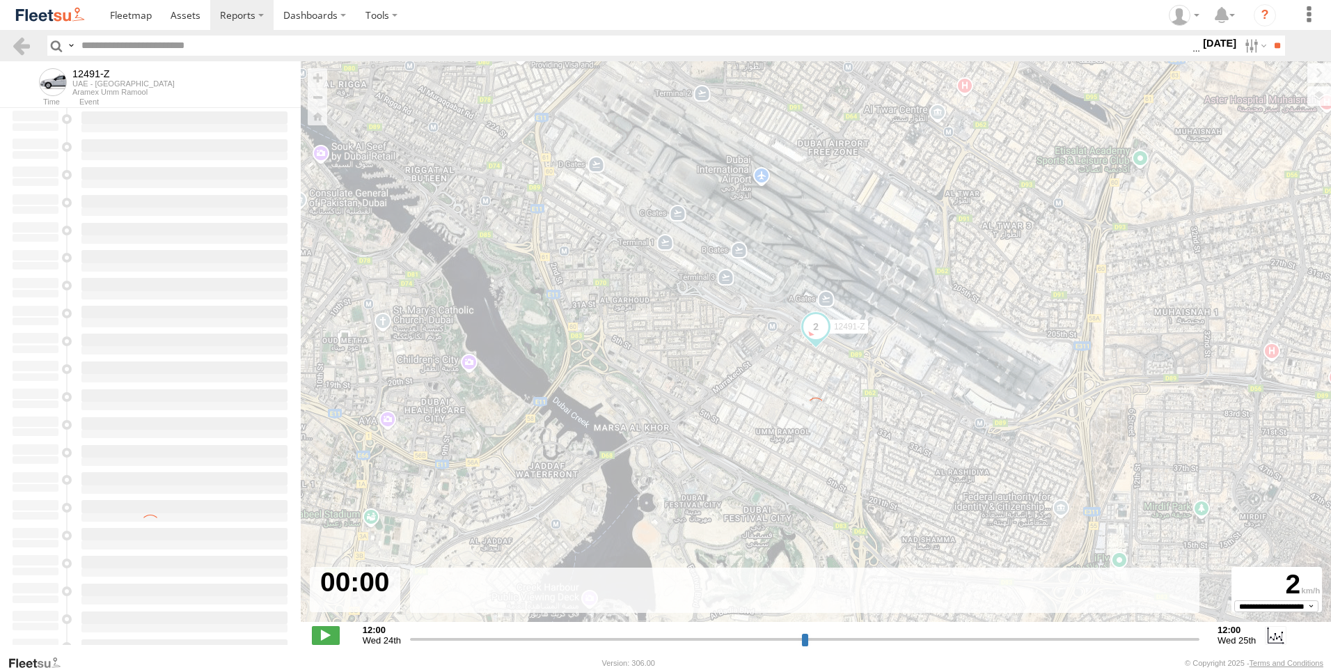
click at [1314, 96] on div "← Move left → Move right ↑ Move up ↓ Move down + Zoom in - Zoom out Home Jump l…" at bounding box center [816, 357] width 1030 height 593
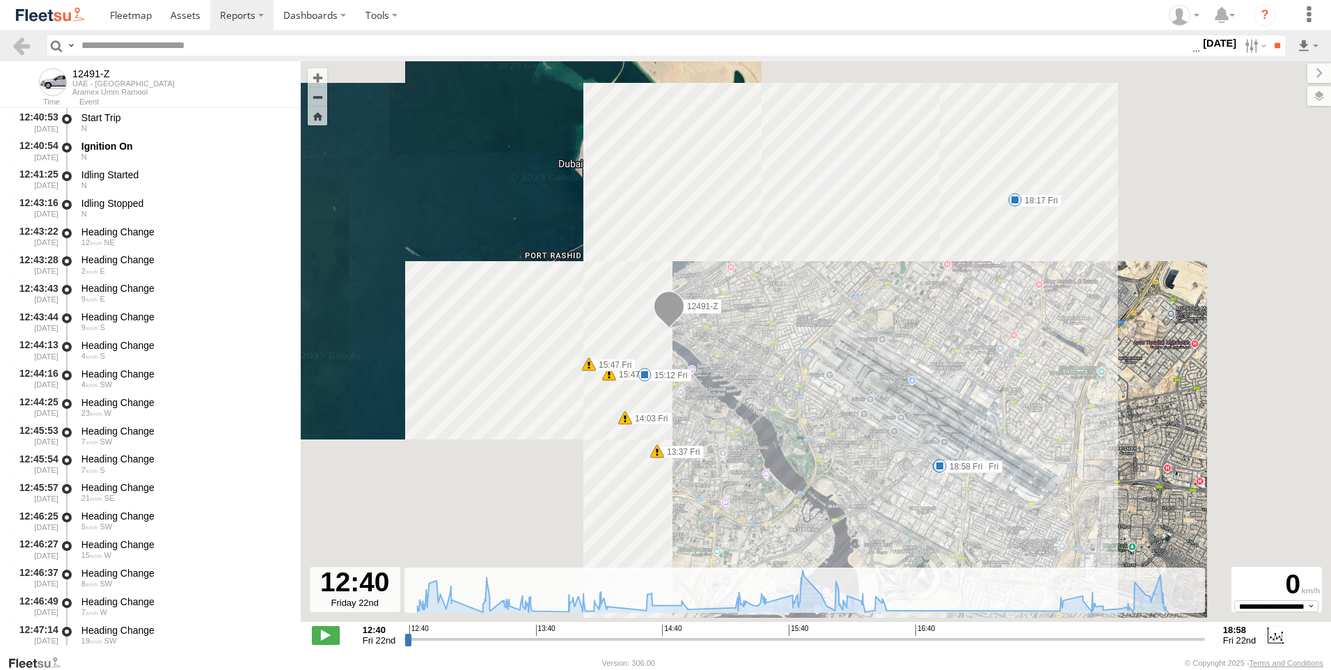
click at [1314, 96] on label at bounding box center [1319, 95] width 24 height 19
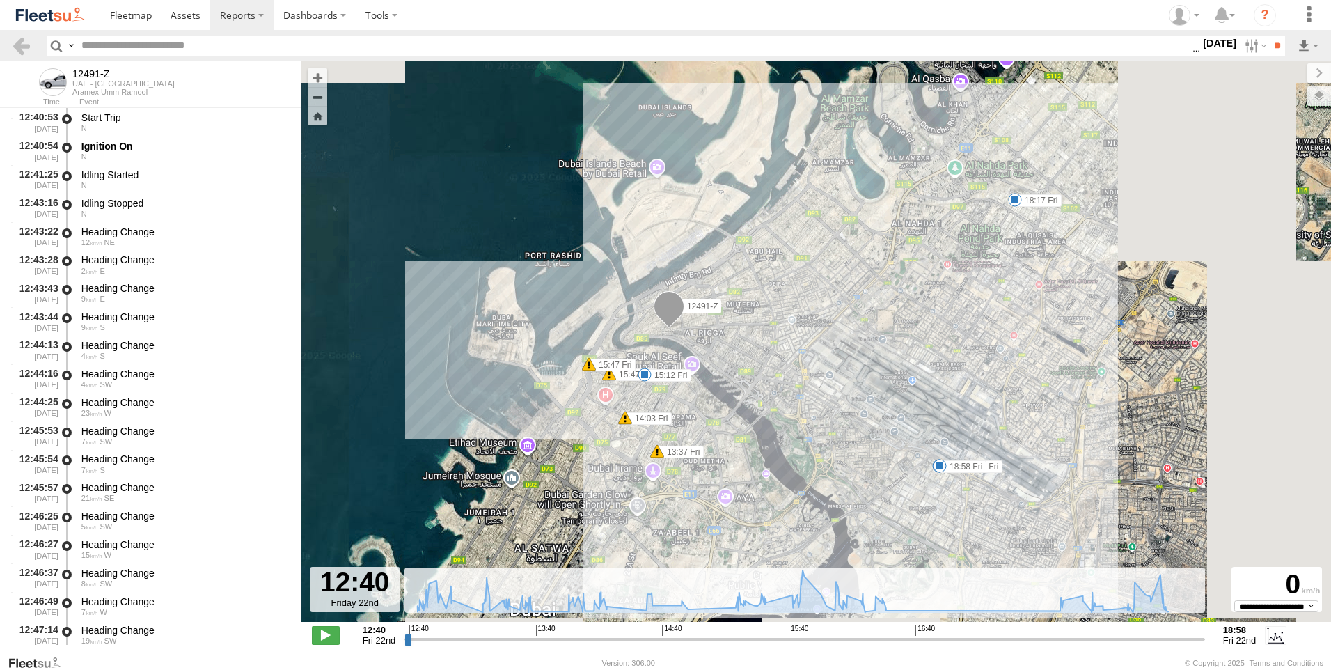
click at [0, 0] on label "Overlays" at bounding box center [0, 0] width 0 height 0
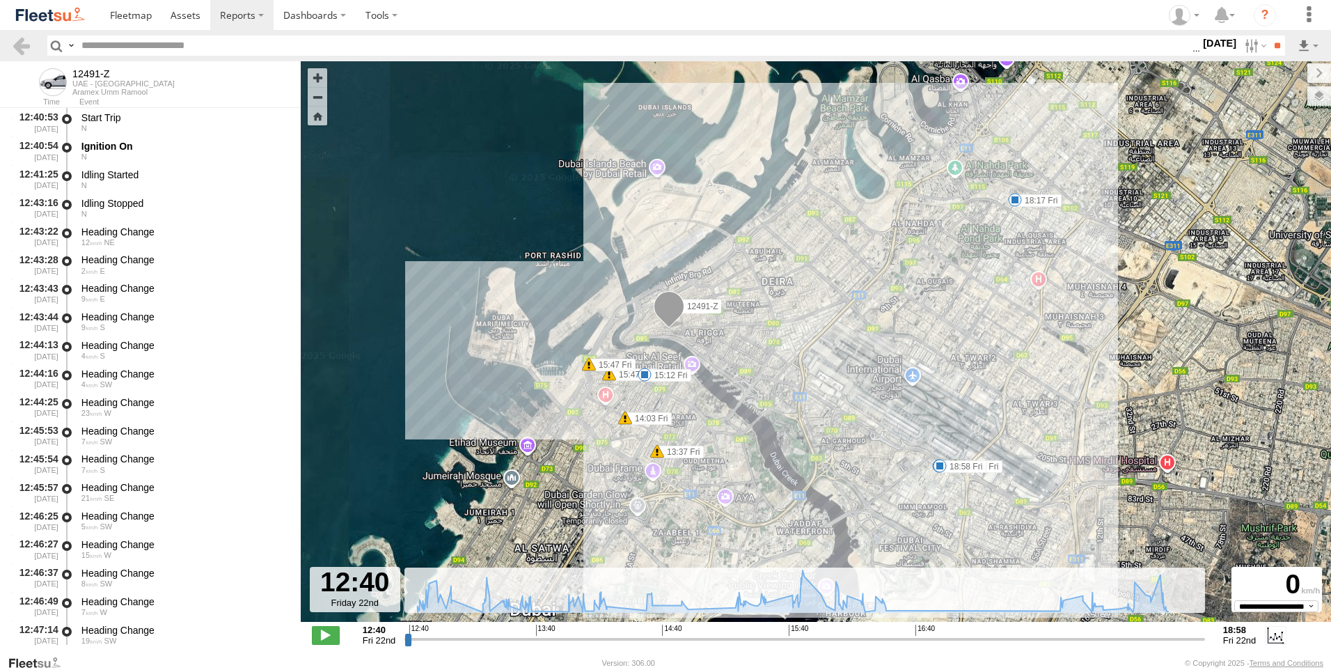
click at [0, 0] on span "Assets" at bounding box center [0, 0] width 0 height 0
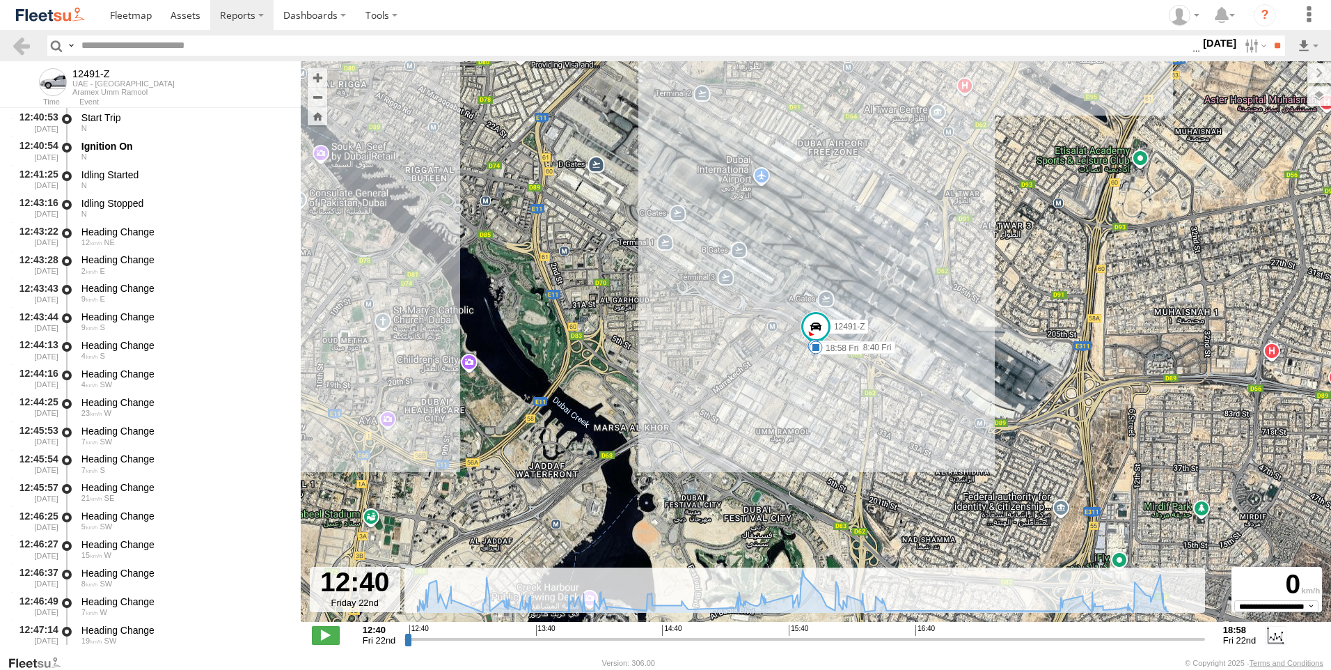
drag, startPoint x: 1177, startPoint y: 110, endPoint x: 1169, endPoint y: 77, distance: 33.6
click at [0, 0] on span "Basemaps" at bounding box center [0, 0] width 0 height 0
click at [0, 0] on label at bounding box center [0, 0] width 0 height 0
click at [1284, 78] on label at bounding box center [1307, 72] width 47 height 19
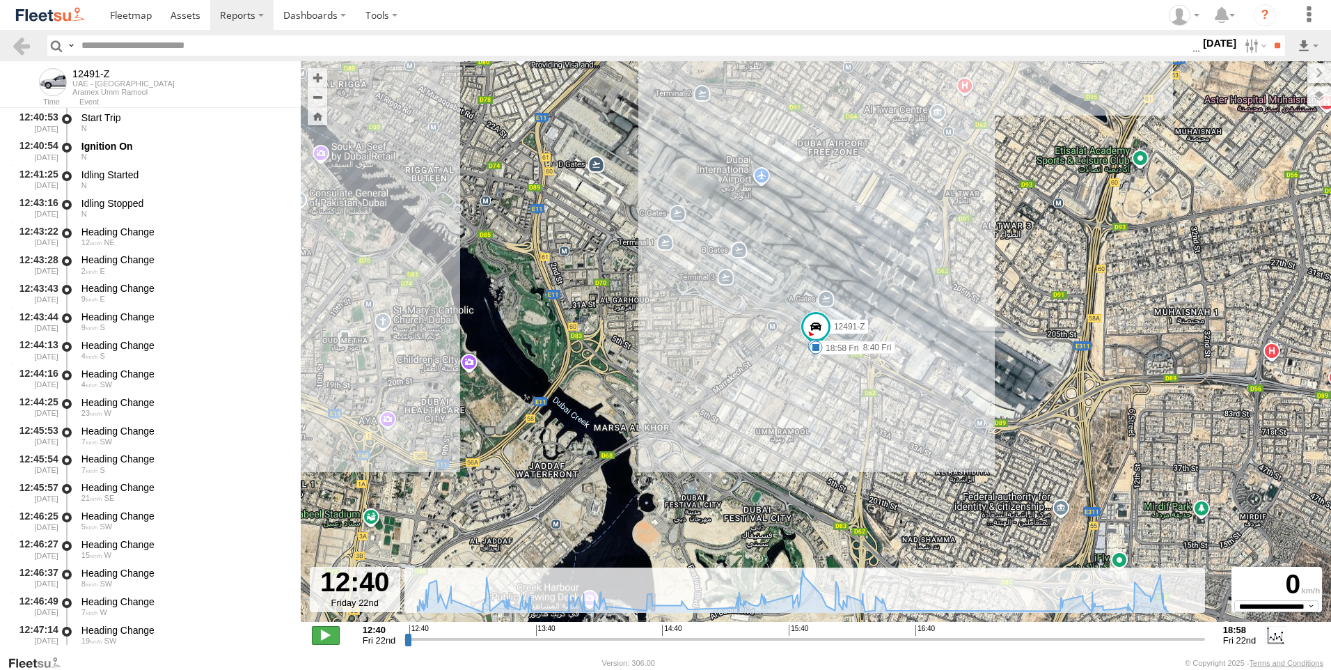
click at [330, 634] on span at bounding box center [326, 635] width 28 height 18
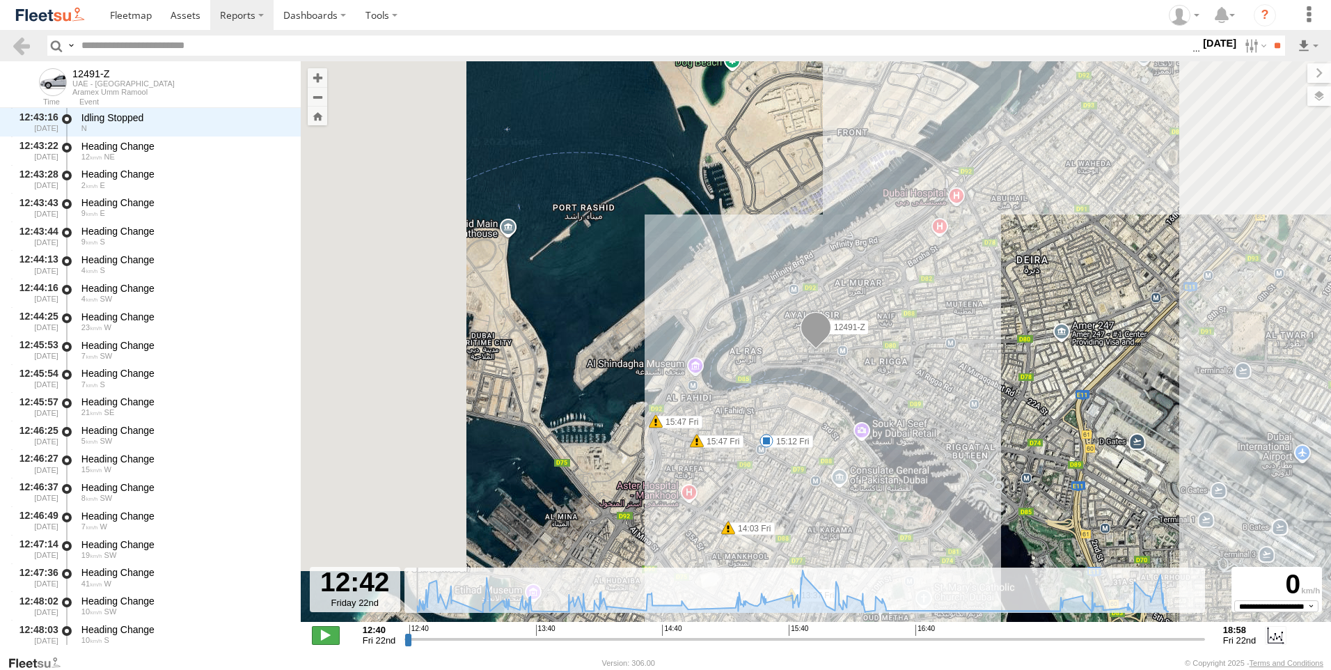
scroll to position [86, 0]
click at [330, 634] on span at bounding box center [326, 635] width 28 height 18
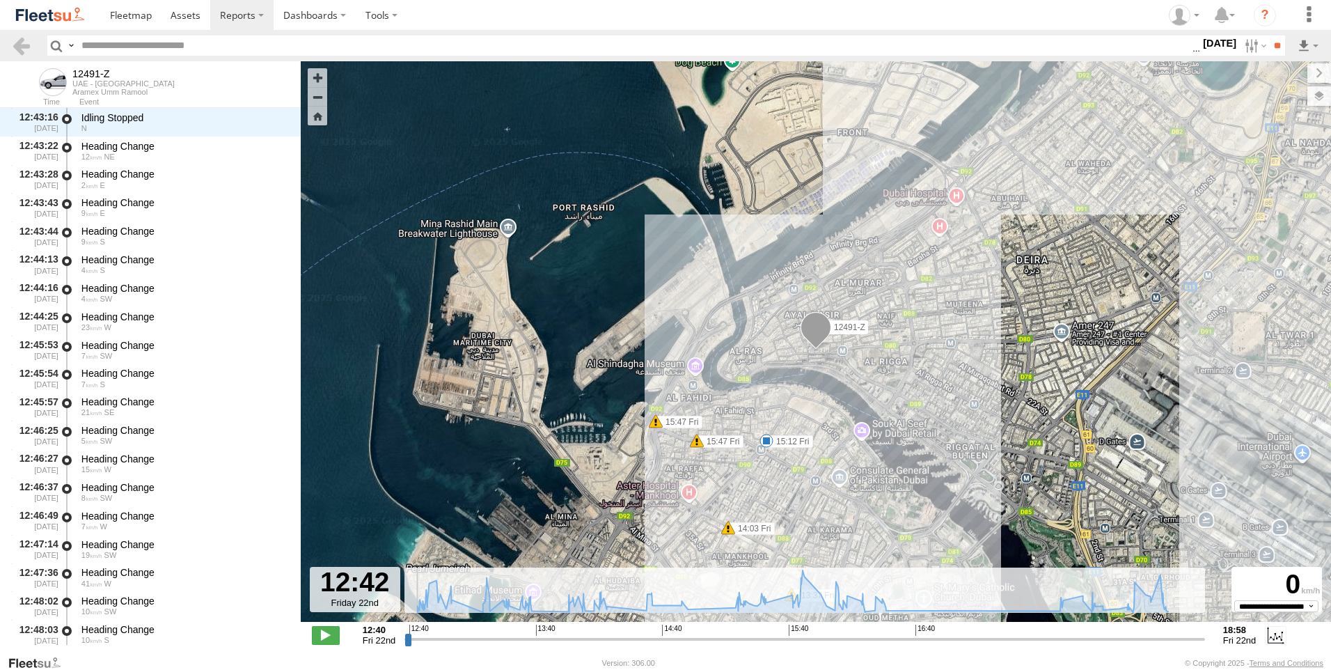
click at [818, 326] on span at bounding box center [816, 331] width 31 height 38
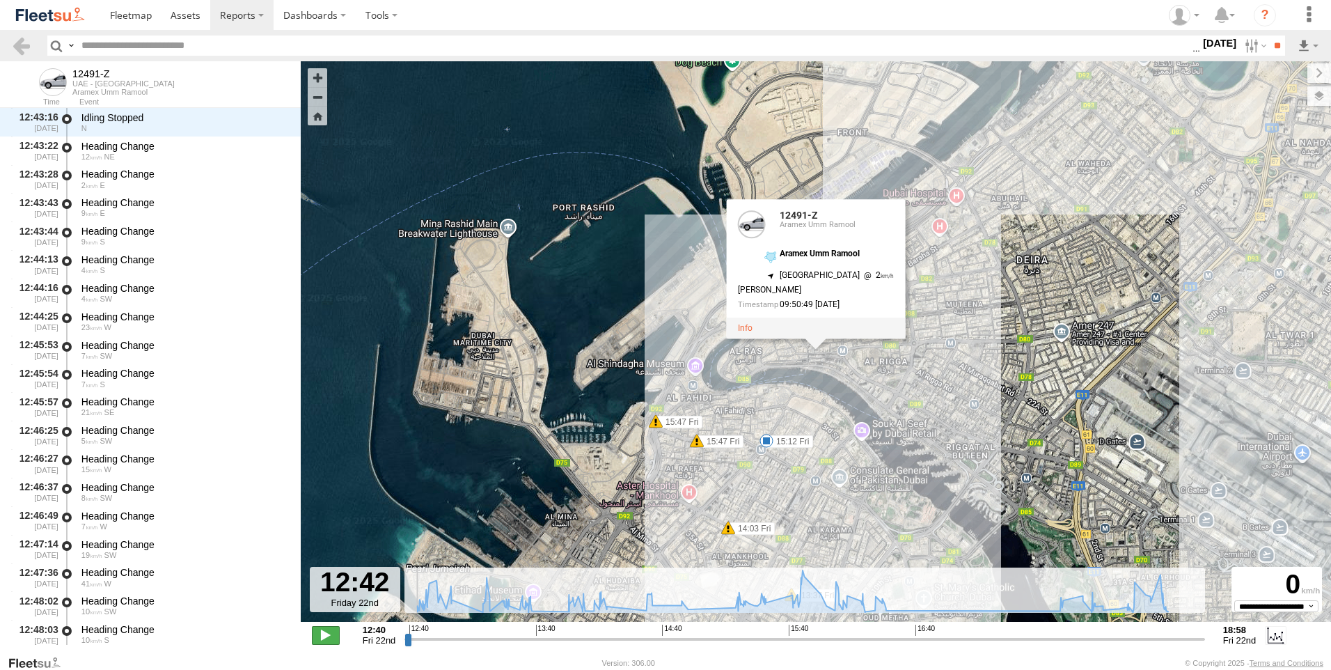
click at [331, 632] on span at bounding box center [326, 635] width 28 height 18
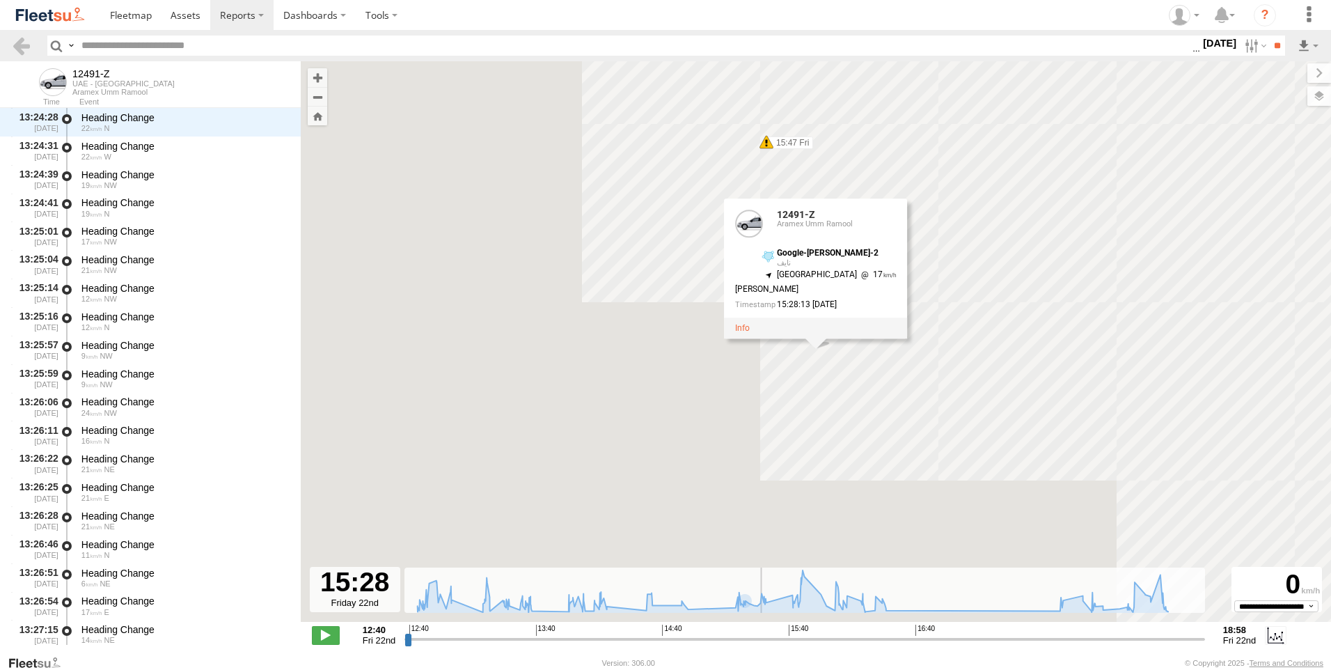
scroll to position [1479, 0]
drag, startPoint x: 760, startPoint y: 637, endPoint x: 782, endPoint y: 641, distance: 22.0
click at [769, 640] on input "range" at bounding box center [804, 638] width 801 height 13
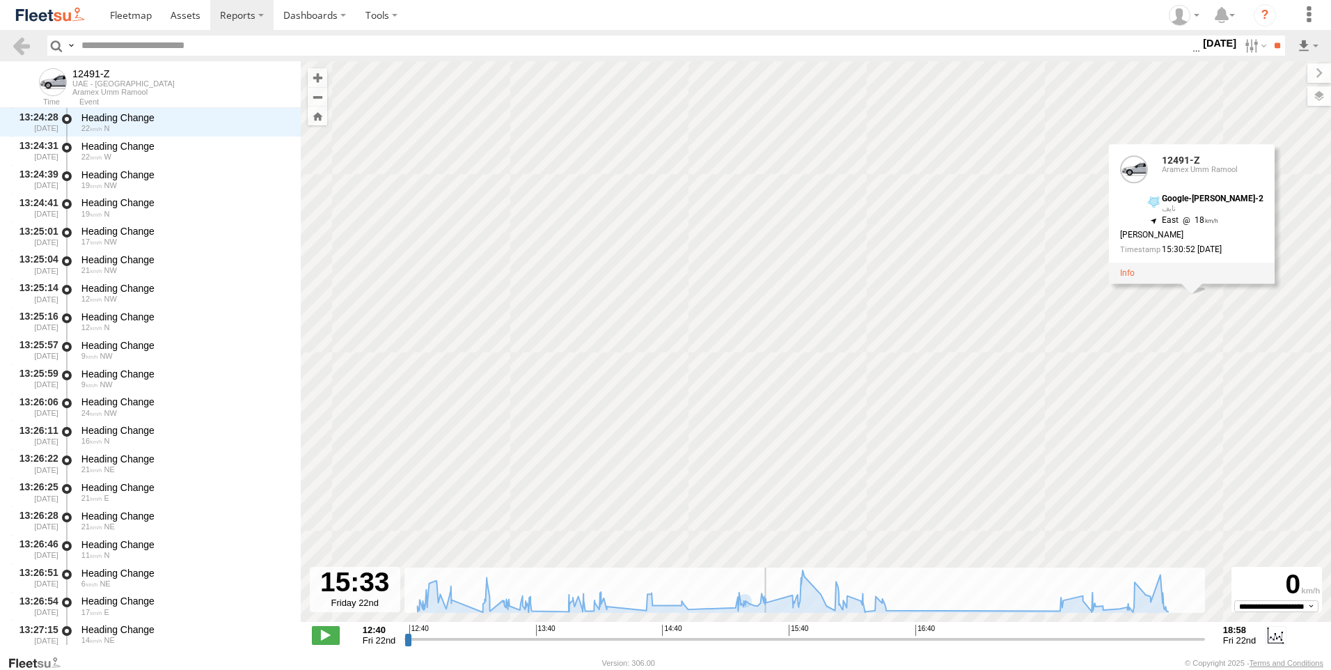
drag, startPoint x: 804, startPoint y: 640, endPoint x: 817, endPoint y: 643, distance: 12.8
click at [808, 640] on input "range" at bounding box center [804, 638] width 801 height 13
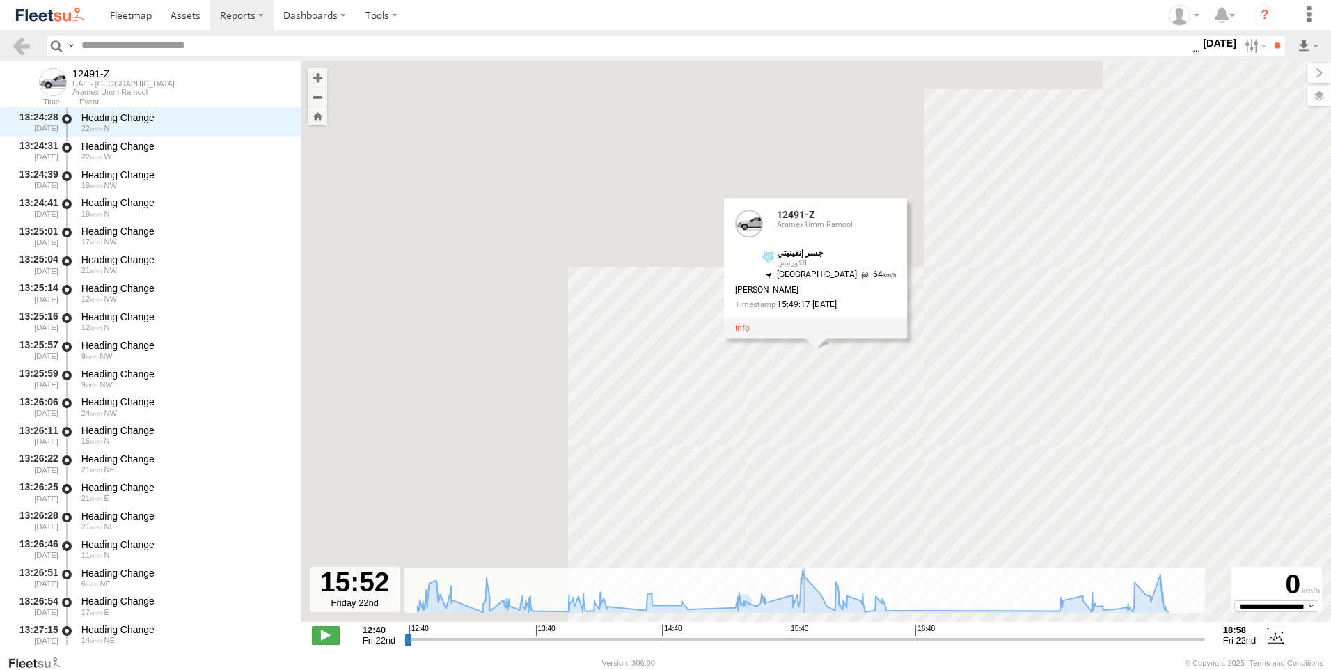
click at [876, 647] on div "**********" at bounding box center [816, 636] width 1030 height 29
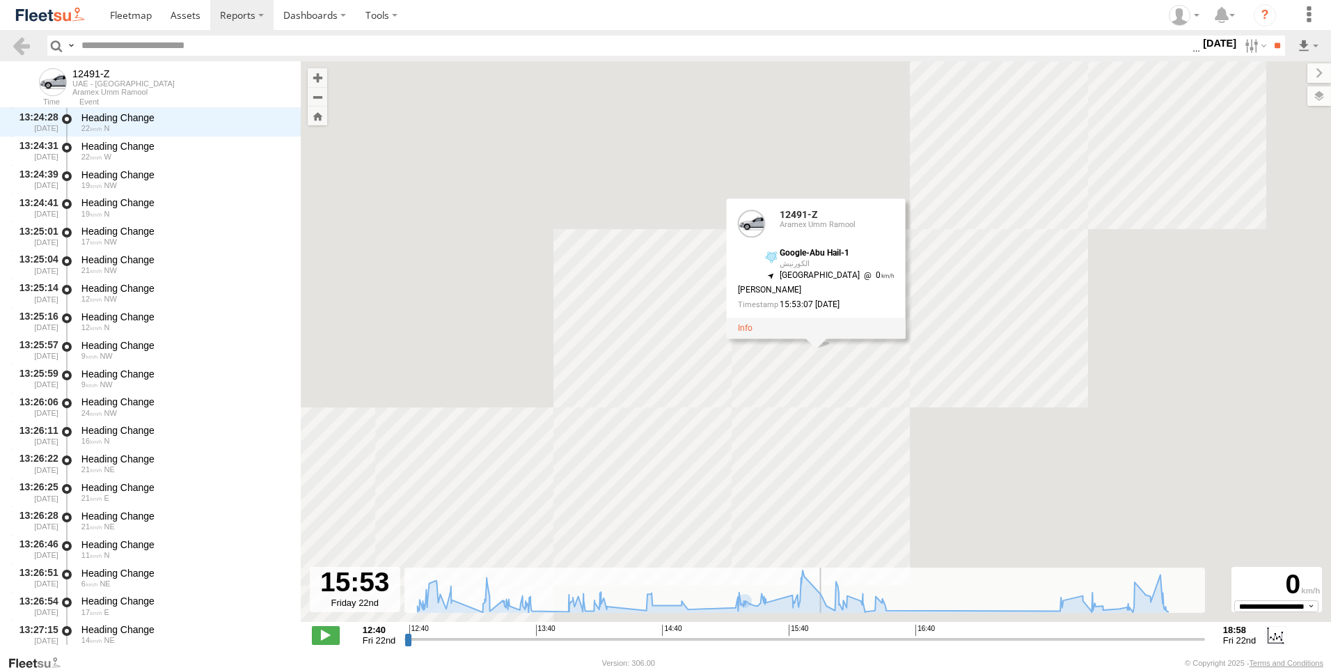
click at [899, 642] on input "range" at bounding box center [804, 638] width 801 height 13
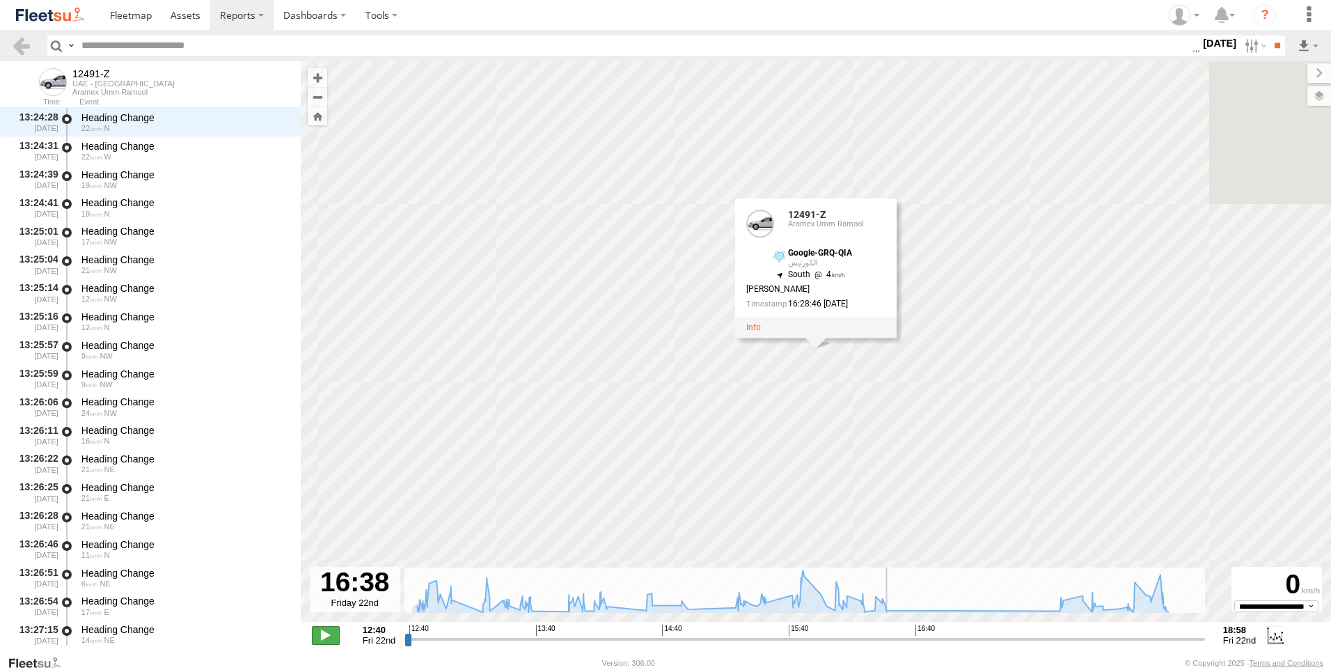
click at [322, 634] on span at bounding box center [326, 635] width 28 height 18
click at [325, 633] on span at bounding box center [326, 635] width 28 height 18
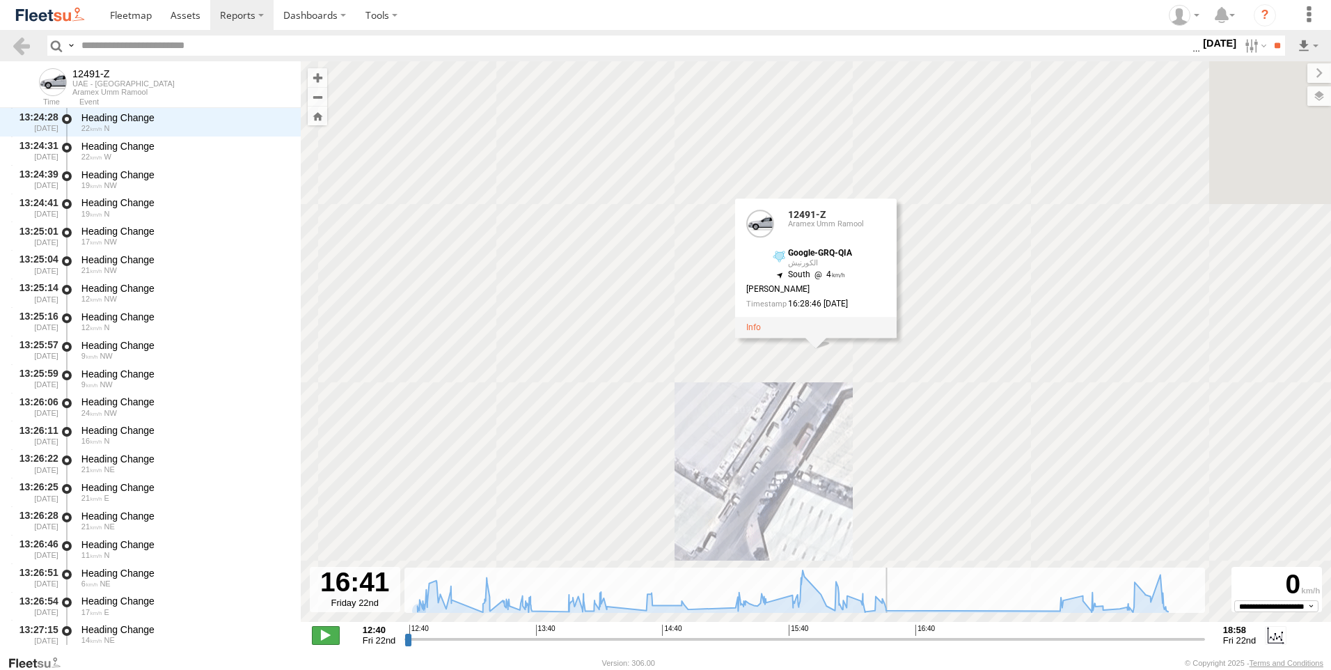
click at [325, 633] on span at bounding box center [326, 635] width 28 height 18
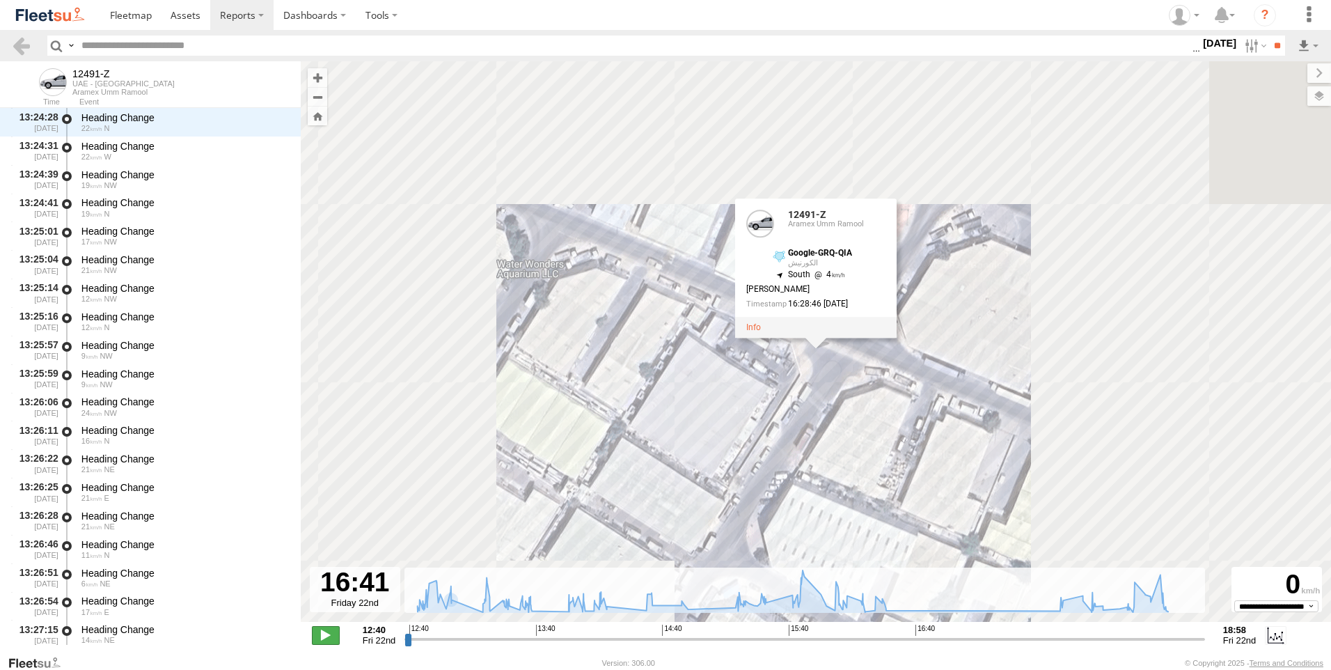
click at [335, 637] on span at bounding box center [326, 635] width 28 height 18
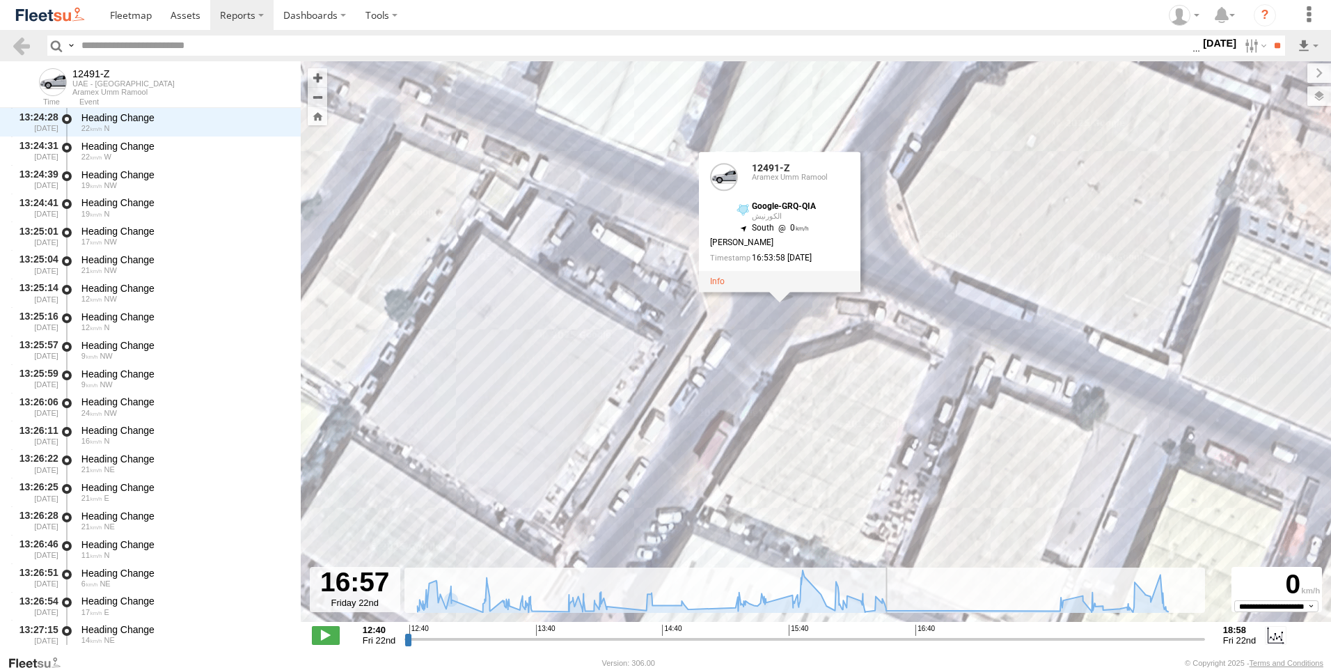
drag, startPoint x: 826, startPoint y: 440, endPoint x: 699, endPoint y: 244, distance: 233.4
click at [699, 244] on div "12491-Z 13:37 Fri 14:03 Fri 15:12 Fri 15:47 Fri 15:47 Fri 18:17 Fri 18:40 Fri 1…" at bounding box center [816, 348] width 1030 height 575
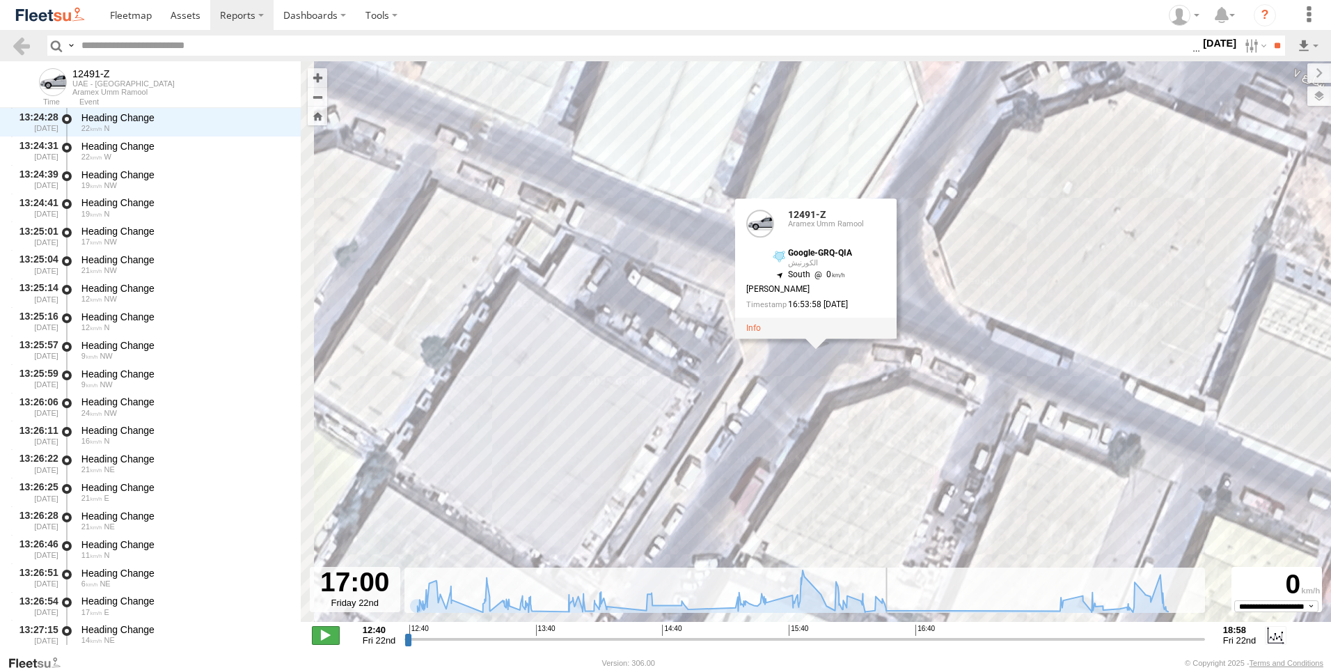
click at [329, 631] on span at bounding box center [326, 635] width 28 height 18
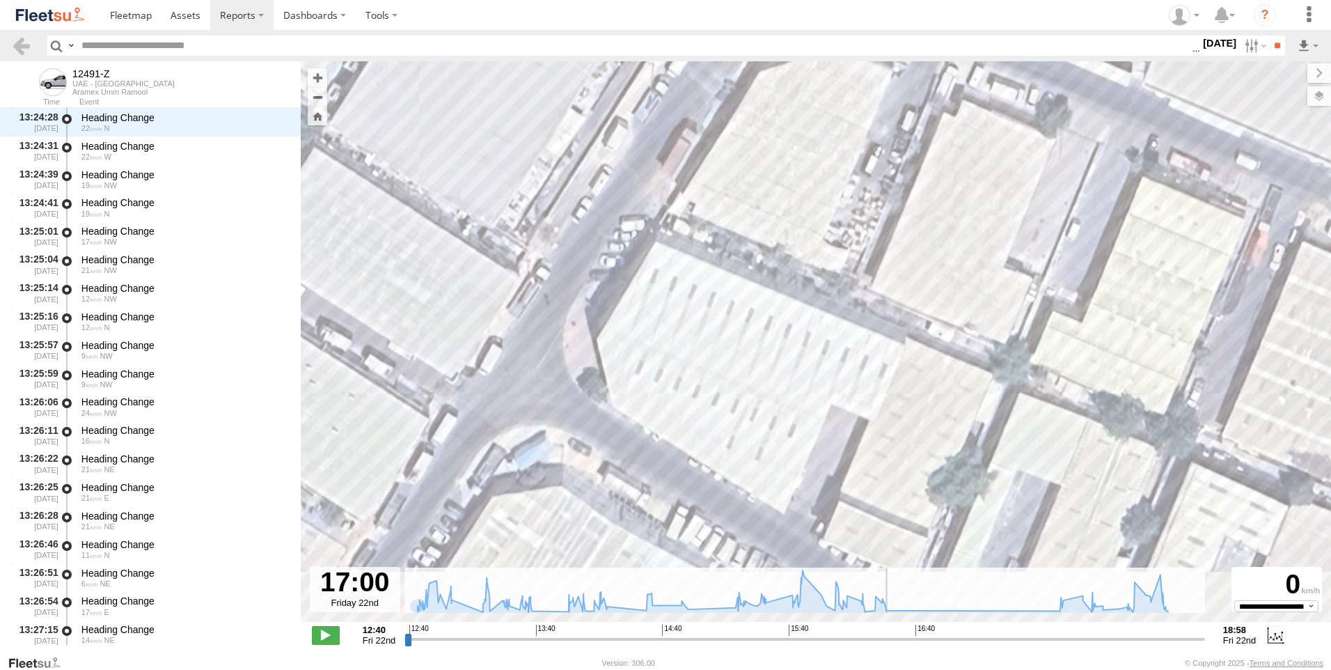
drag, startPoint x: 764, startPoint y: 459, endPoint x: 691, endPoint y: 115, distance: 352.3
click at [691, 115] on div "12491-Z 13:37 Fri 14:03 Fri 15:12 Fri 15:47 Fri 15:47 Fri 18:17 Fri 18:40 Fri 1…" at bounding box center [816, 348] width 1030 height 575
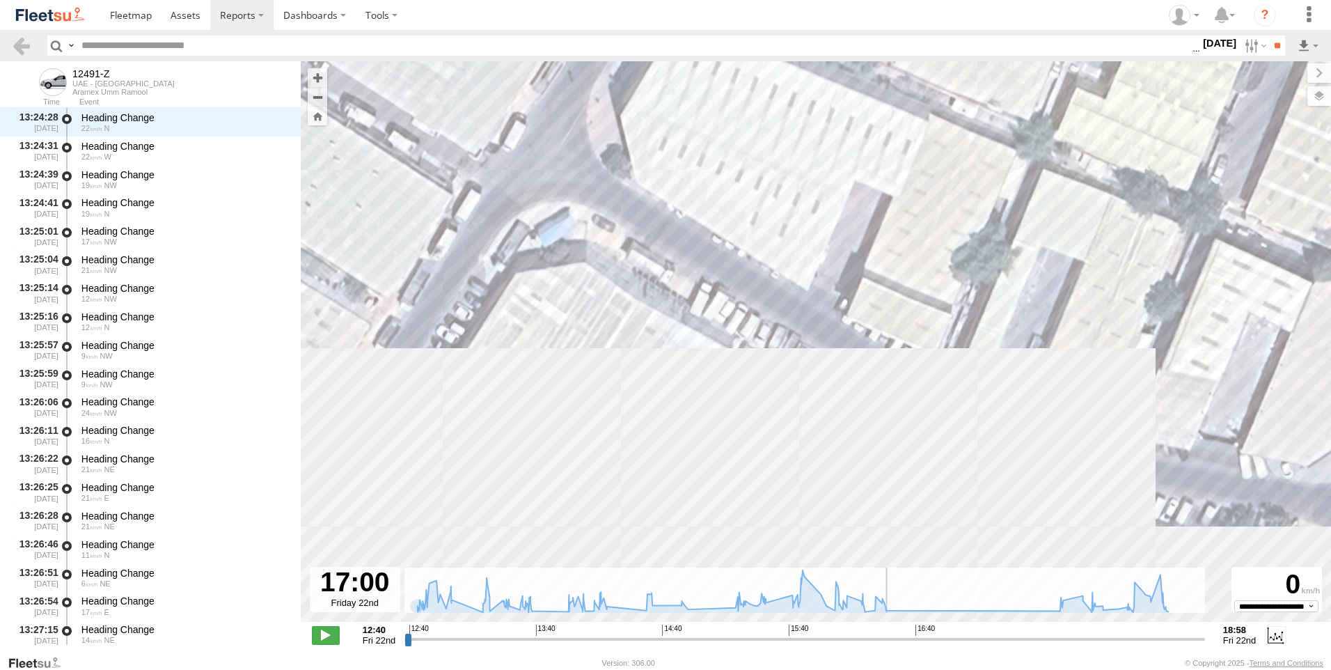
drag, startPoint x: 803, startPoint y: 320, endPoint x: 760, endPoint y: 389, distance: 82.3
click at [762, 384] on div "12491-Z 13:37 Fri 14:03 Fri 15:12 Fri 15:47 Fri 15:47 Fri 18:17 Fri 18:40 Fri 1…" at bounding box center [816, 348] width 1030 height 575
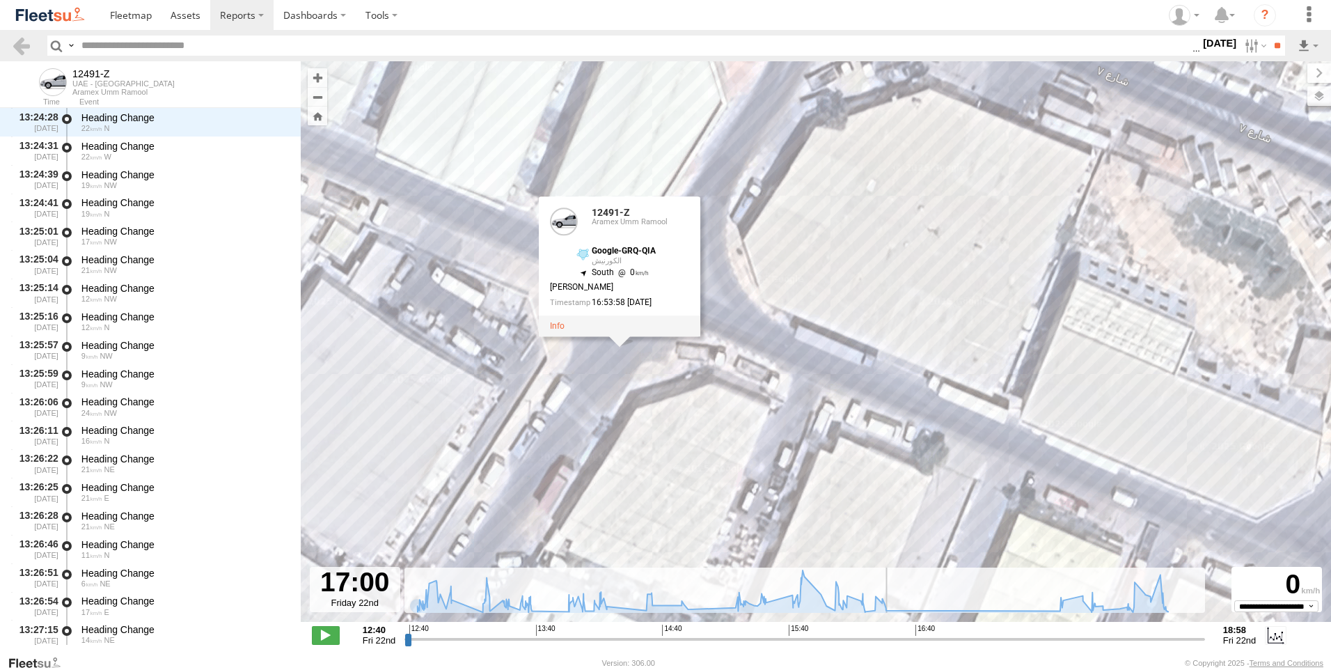
drag, startPoint x: 852, startPoint y: 280, endPoint x: 855, endPoint y: 292, distance: 12.8
click at [855, 292] on div "12491-Z 13:37 Fri 14:03 Fri 15:12 Fri 15:47 Fri 15:47 Fri 18:17 Fri 18:40 Fri 1…" at bounding box center [816, 348] width 1030 height 575
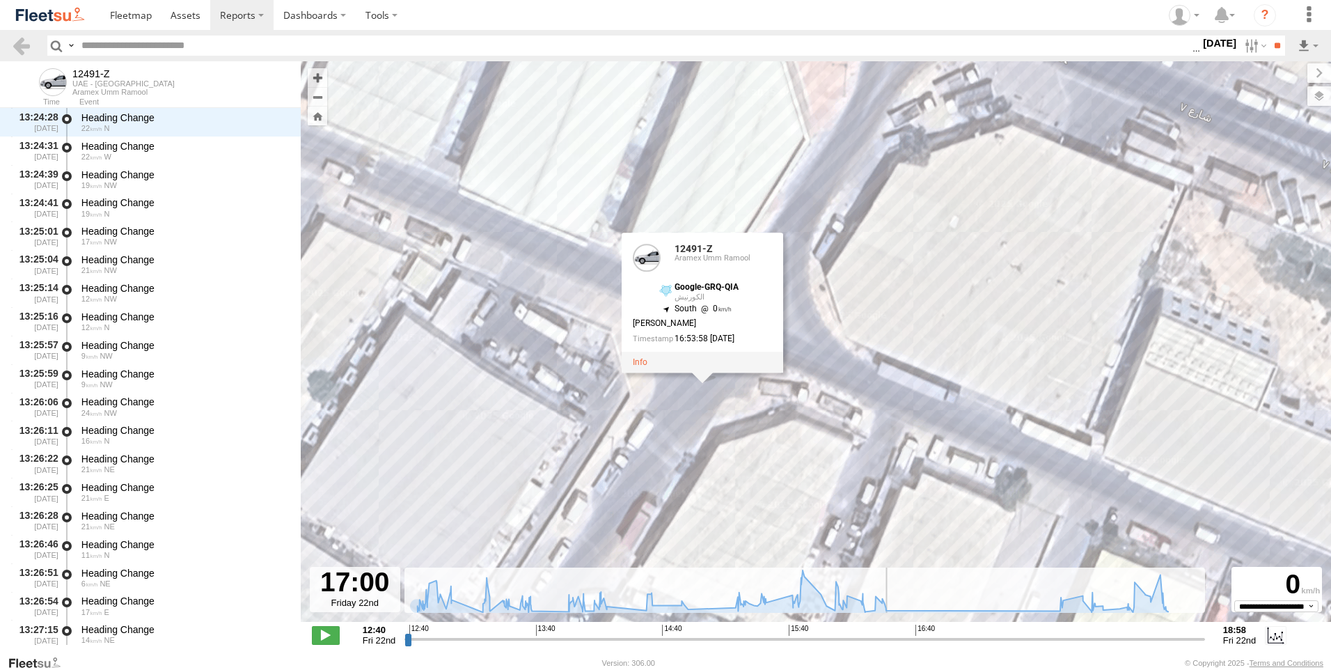
drag, startPoint x: 802, startPoint y: 333, endPoint x: 883, endPoint y: 365, distance: 86.9
click at [883, 365] on div "12491-Z 13:37 Fri 14:03 Fri 15:12 Fri 15:47 Fri 15:47 Fri 18:17 Fri 18:40 Fri 1…" at bounding box center [816, 348] width 1030 height 575
click at [321, 631] on span at bounding box center [326, 635] width 28 height 18
drag, startPoint x: 1015, startPoint y: 636, endPoint x: 1044, endPoint y: 638, distance: 29.3
click at [1027, 639] on input "range" at bounding box center [804, 638] width 801 height 13
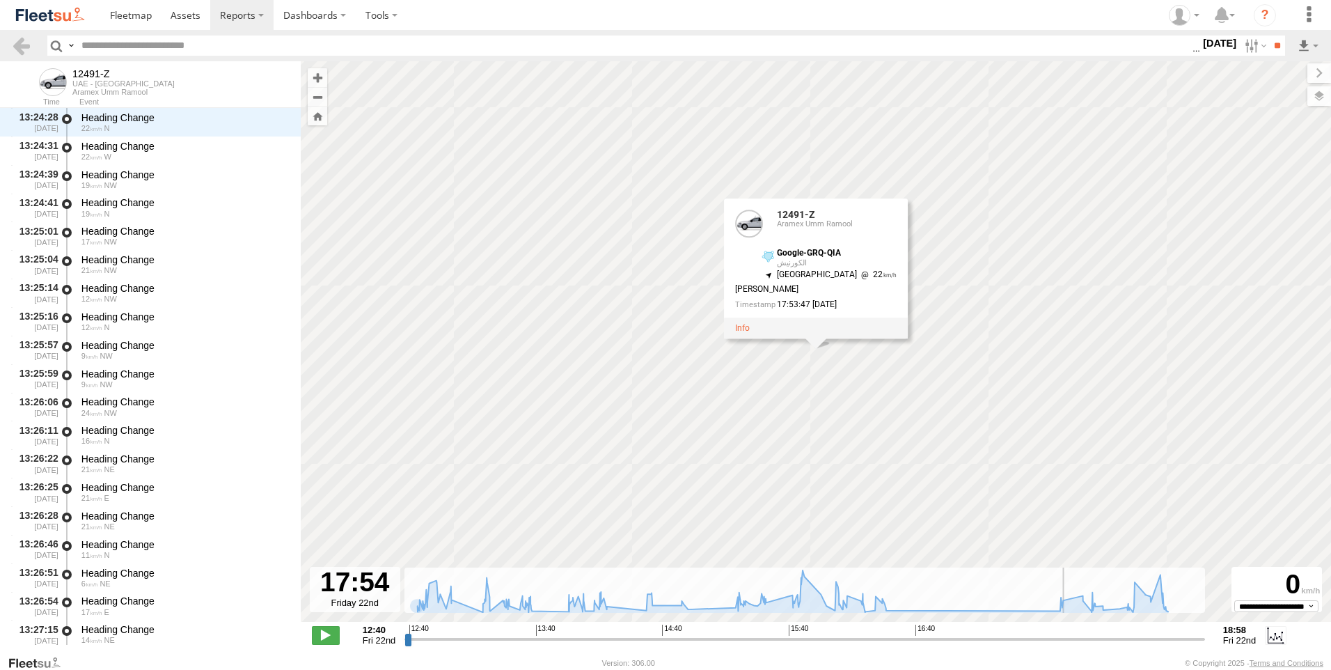
drag, startPoint x: 1067, startPoint y: 638, endPoint x: 839, endPoint y: 640, distance: 227.7
click at [1053, 640] on input "range" at bounding box center [804, 638] width 801 height 13
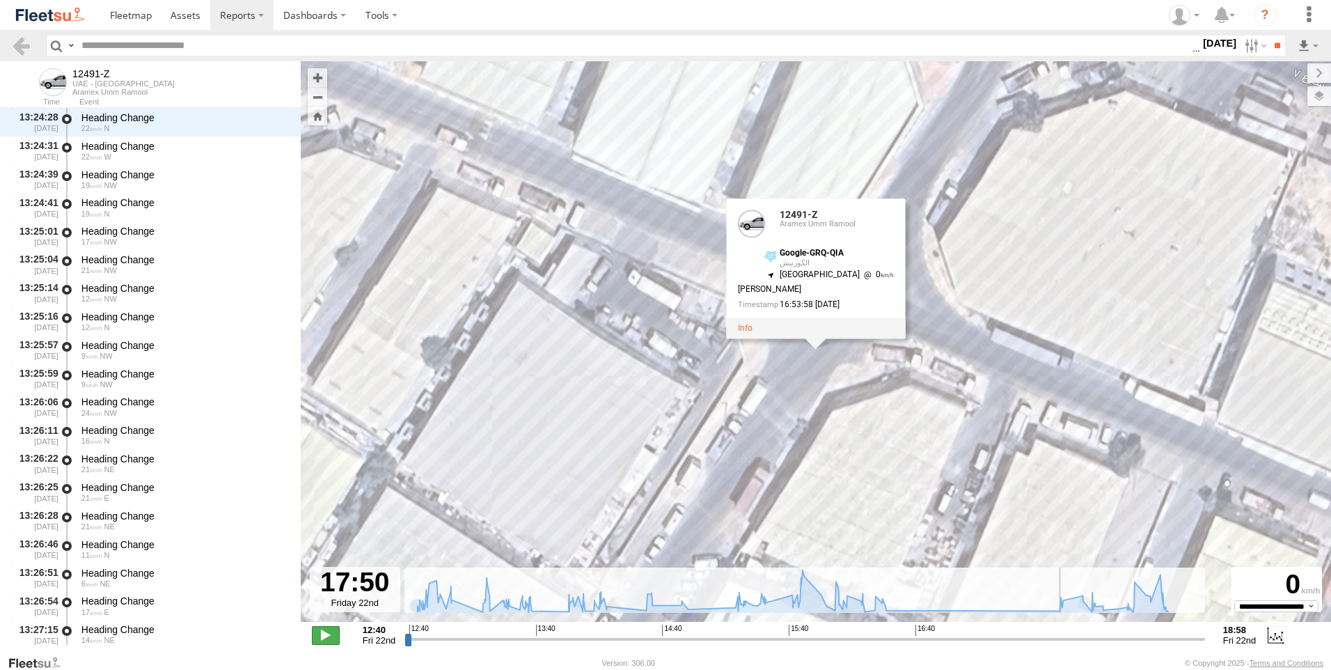
click at [321, 638] on span at bounding box center [326, 635] width 28 height 18
type input "**********"
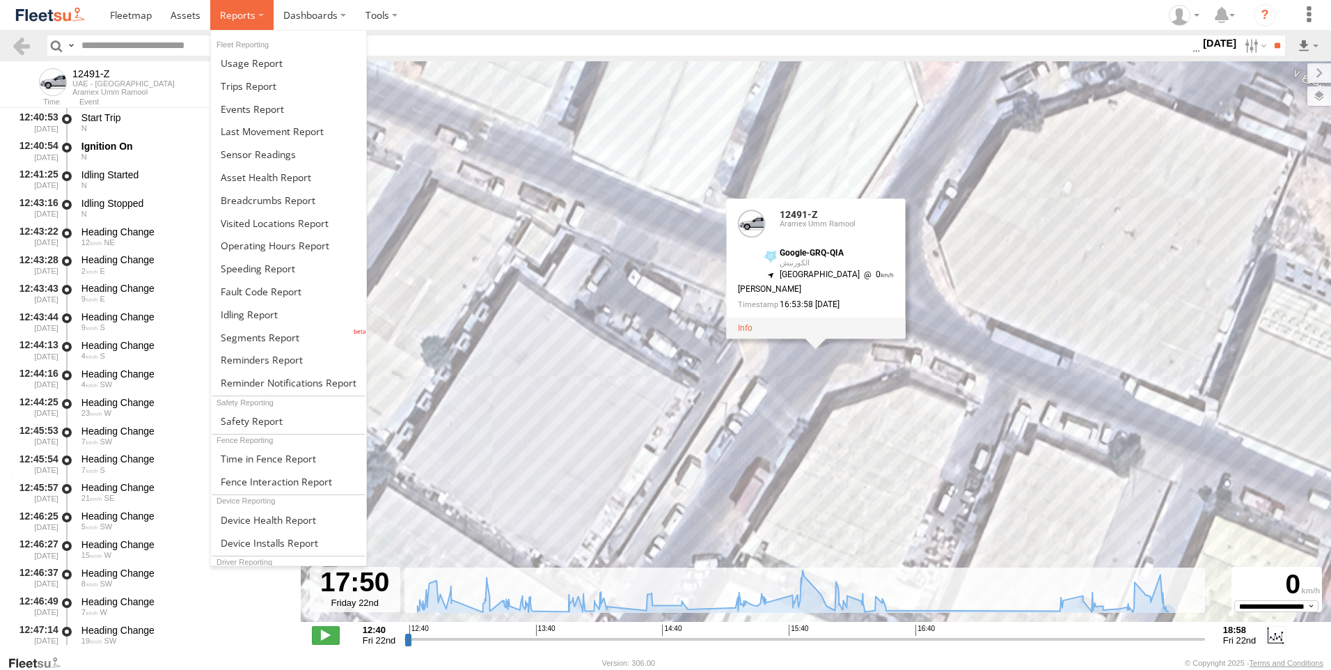
click at [248, 13] on span at bounding box center [238, 14] width 36 height 13
click at [285, 273] on span at bounding box center [258, 268] width 74 height 13
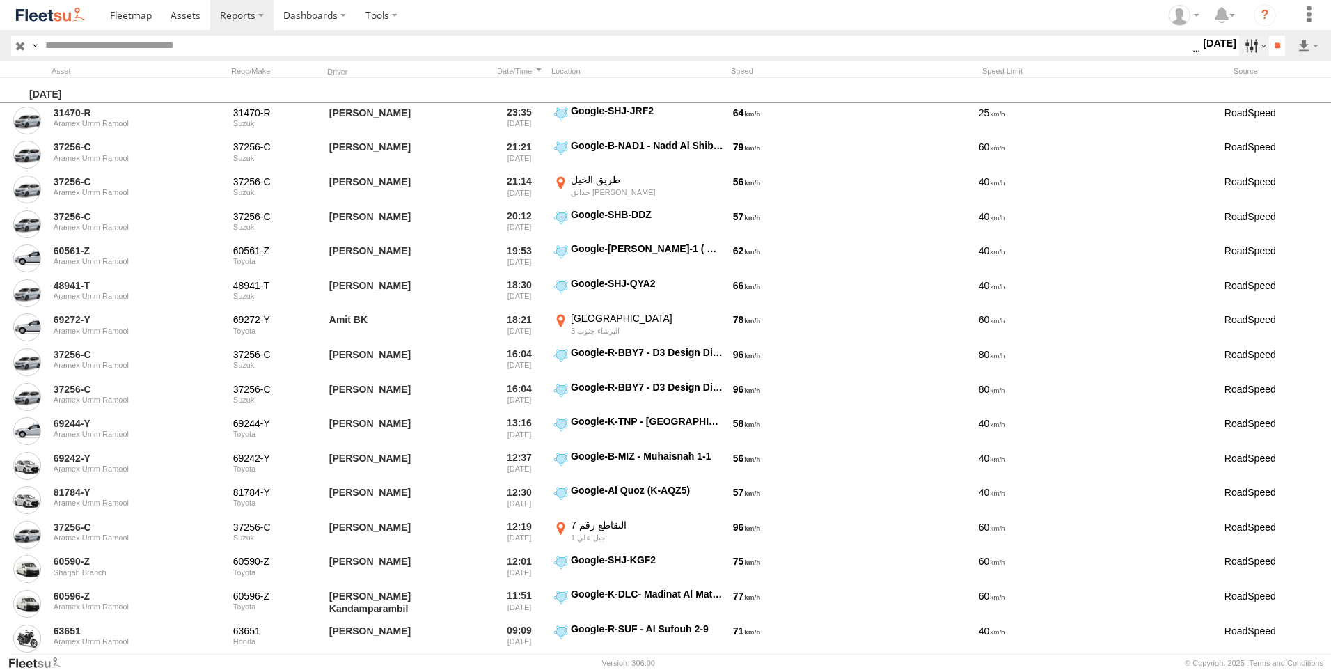
click at [1242, 49] on label at bounding box center [1254, 46] width 30 height 20
click at [0, 0] on label at bounding box center [0, 0] width 0 height 0
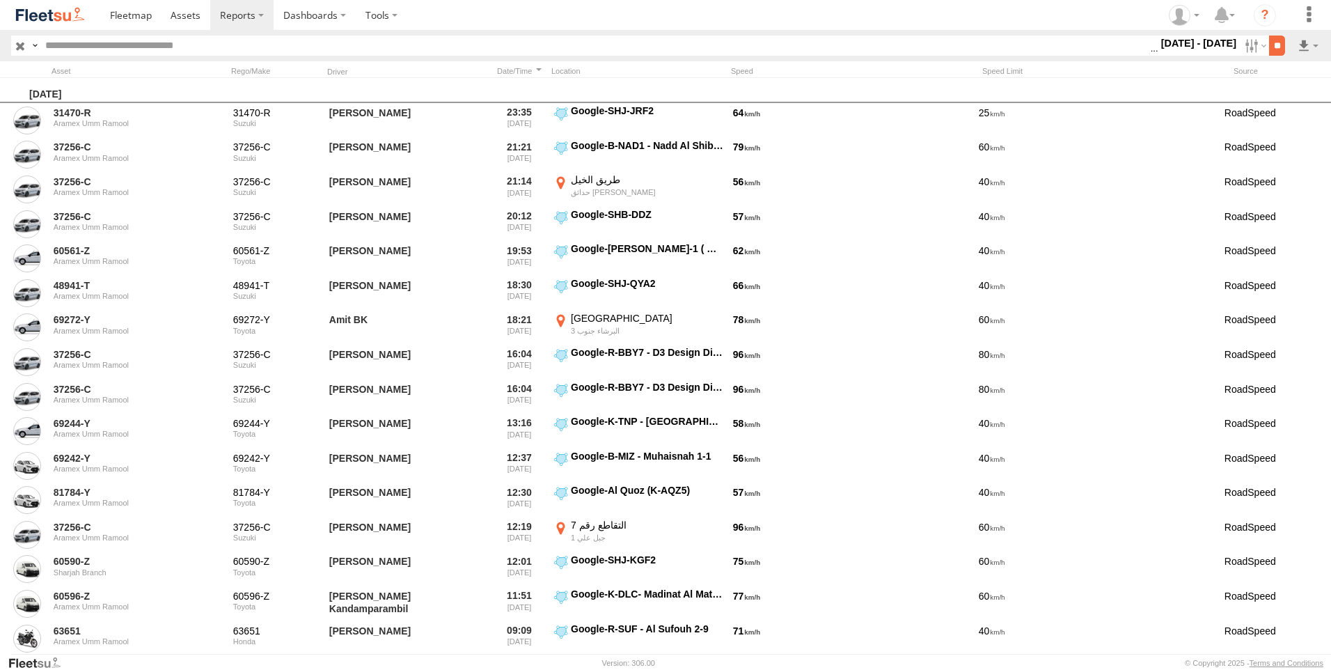
click at [1269, 45] on input "**" at bounding box center [1277, 46] width 16 height 20
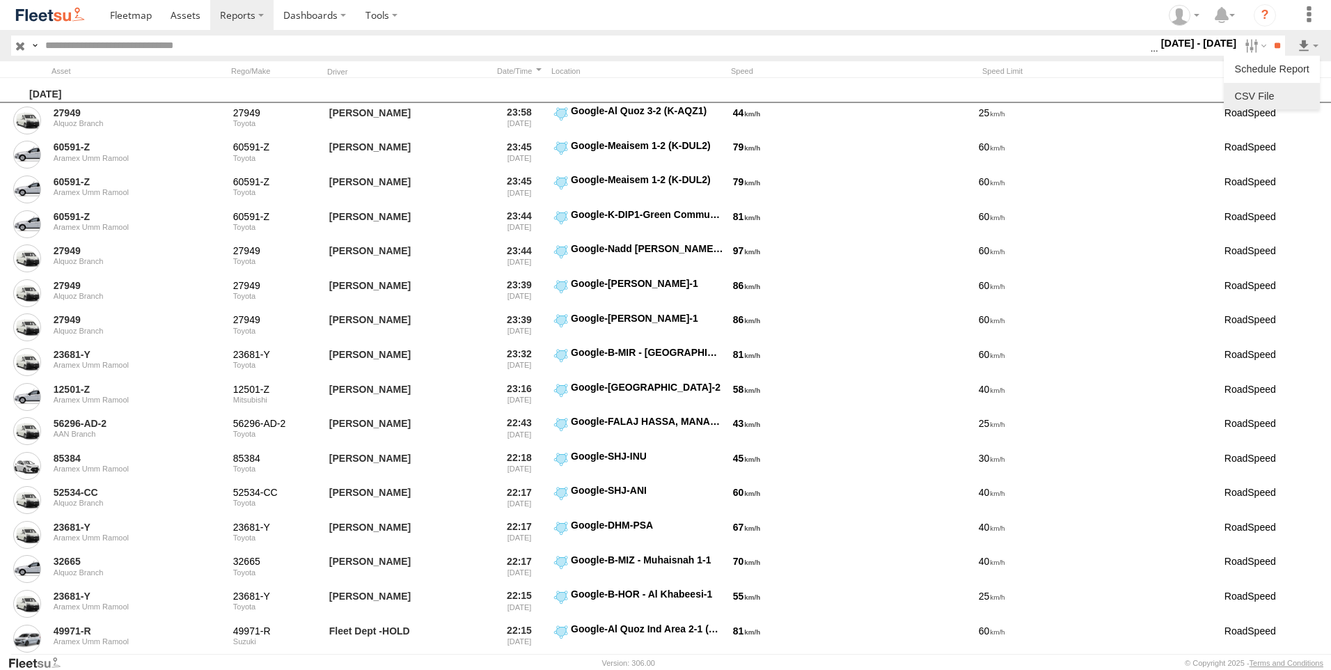
click at [1264, 97] on link at bounding box center [1271, 96] width 85 height 21
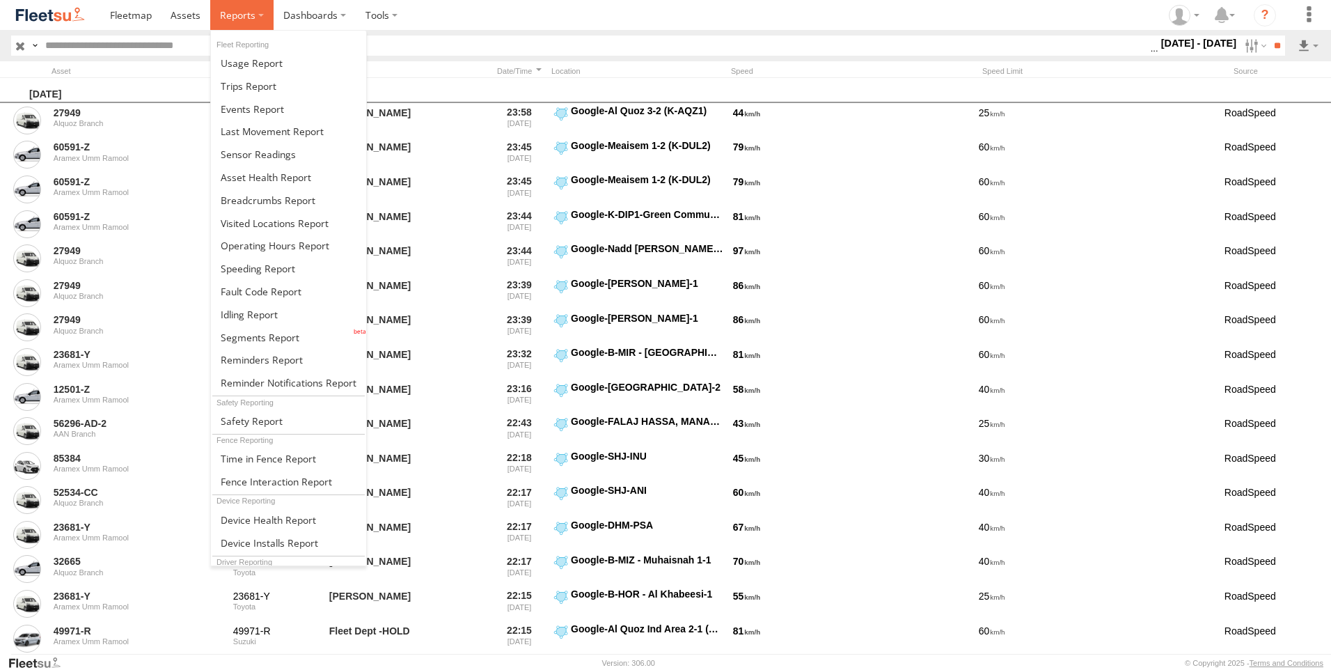
click at [254, 16] on label at bounding box center [241, 15] width 63 height 30
click at [248, 89] on span at bounding box center [249, 85] width 56 height 13
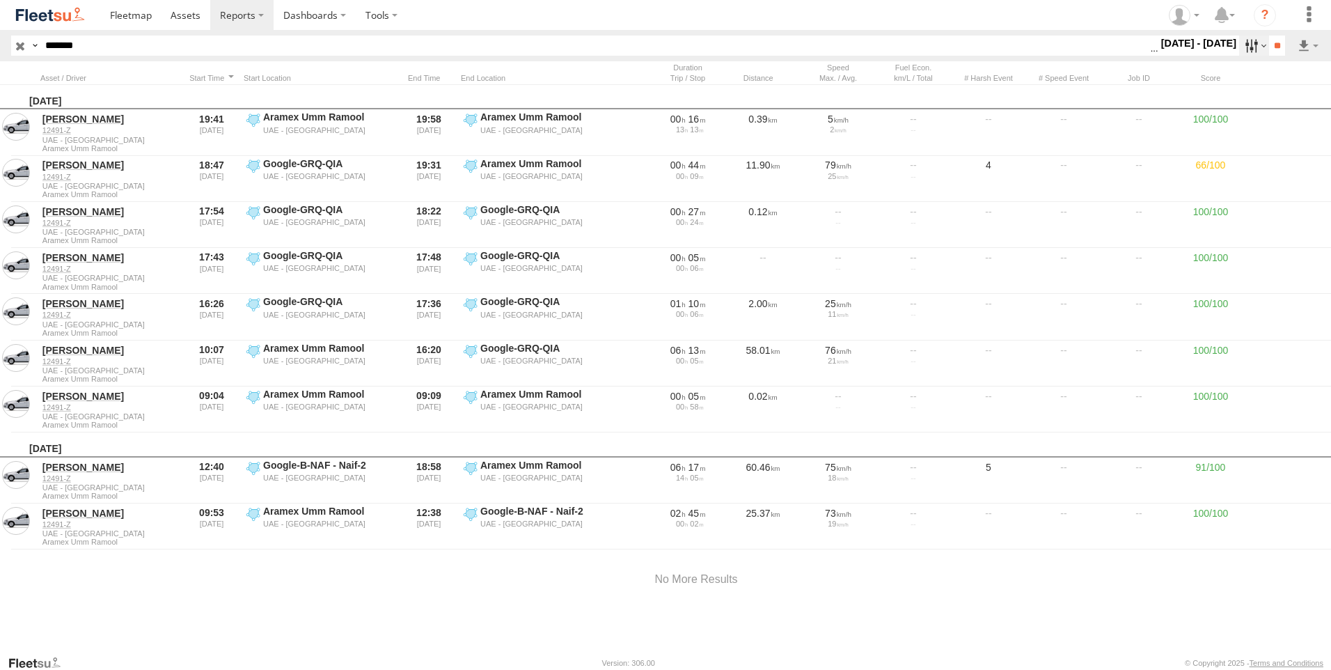
click at [1243, 49] on label at bounding box center [1254, 46] width 30 height 20
drag, startPoint x: 198, startPoint y: 51, endPoint x: -3, endPoint y: 81, distance: 202.7
click at [0, 81] on html at bounding box center [665, 335] width 1331 height 670
click at [1239, 49] on label at bounding box center [1254, 46] width 30 height 20
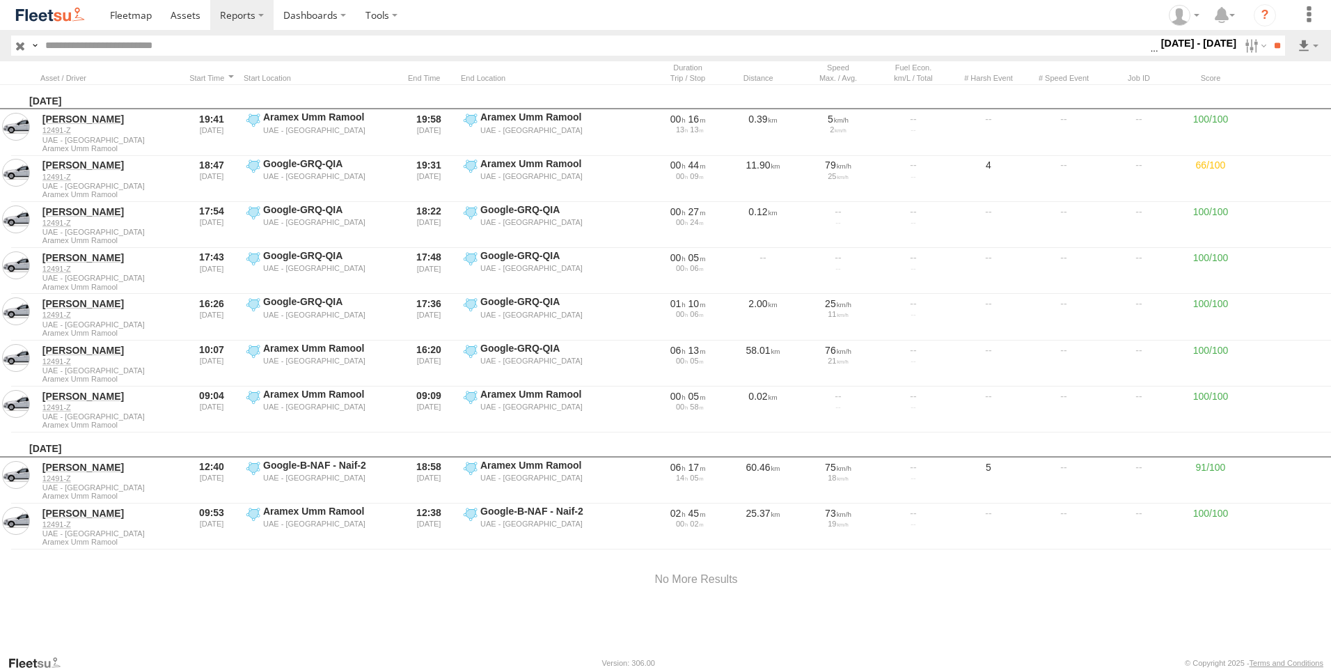
click at [0, 0] on label at bounding box center [0, 0] width 0 height 0
click at [1277, 40] on input "**" at bounding box center [1277, 46] width 16 height 20
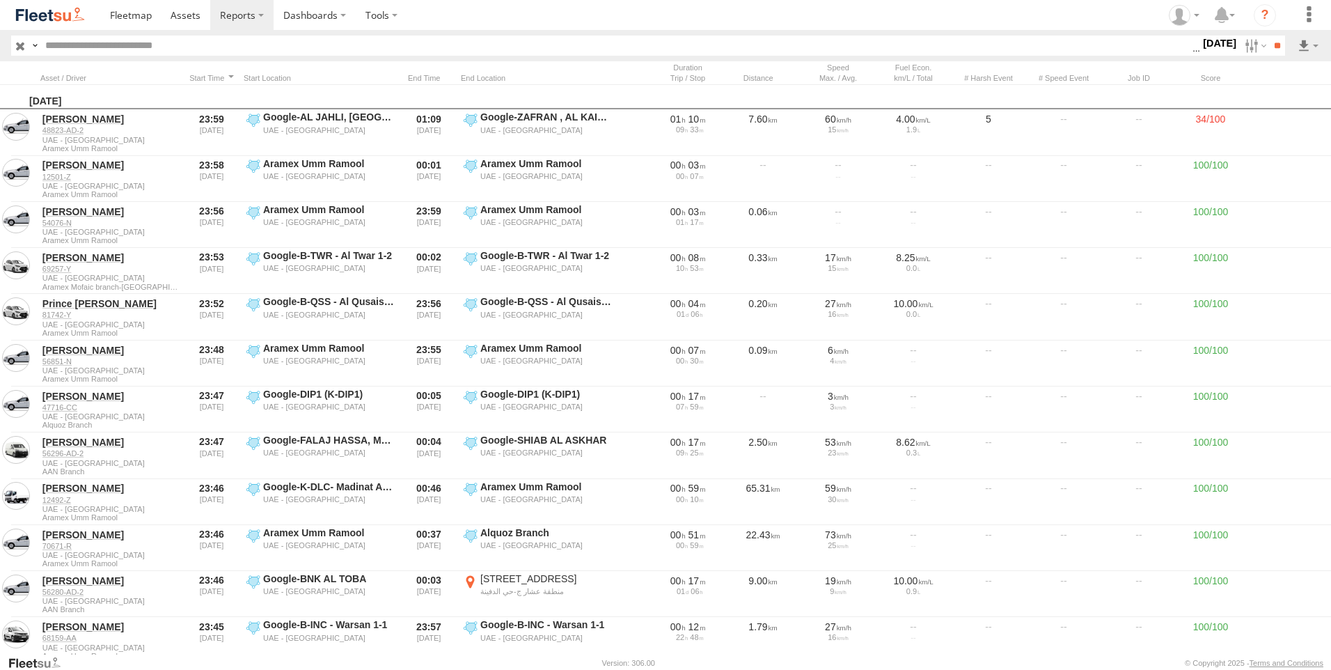
click at [178, 52] on input "text" at bounding box center [616, 46] width 1153 height 20
paste input "*****"
type input "*****"
click at [1269, 36] on input "**" at bounding box center [1277, 46] width 16 height 20
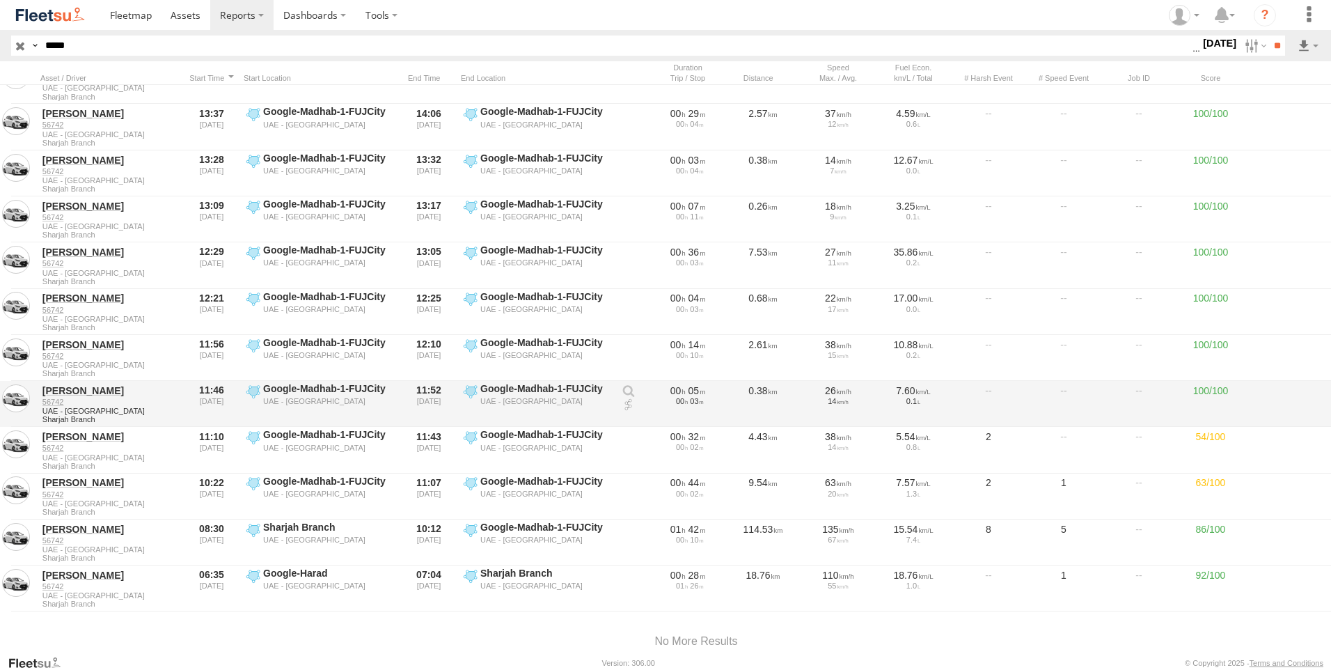
scroll to position [234, 0]
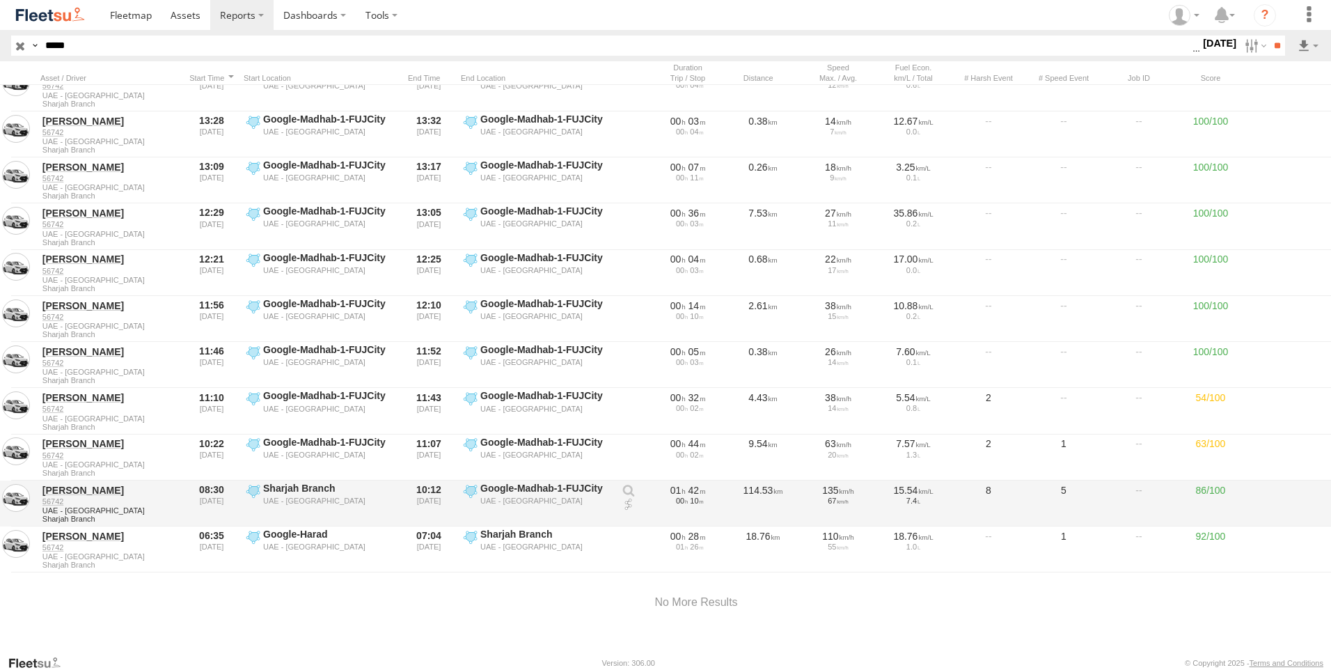
click at [630, 498] on link at bounding box center [629, 505] width 14 height 14
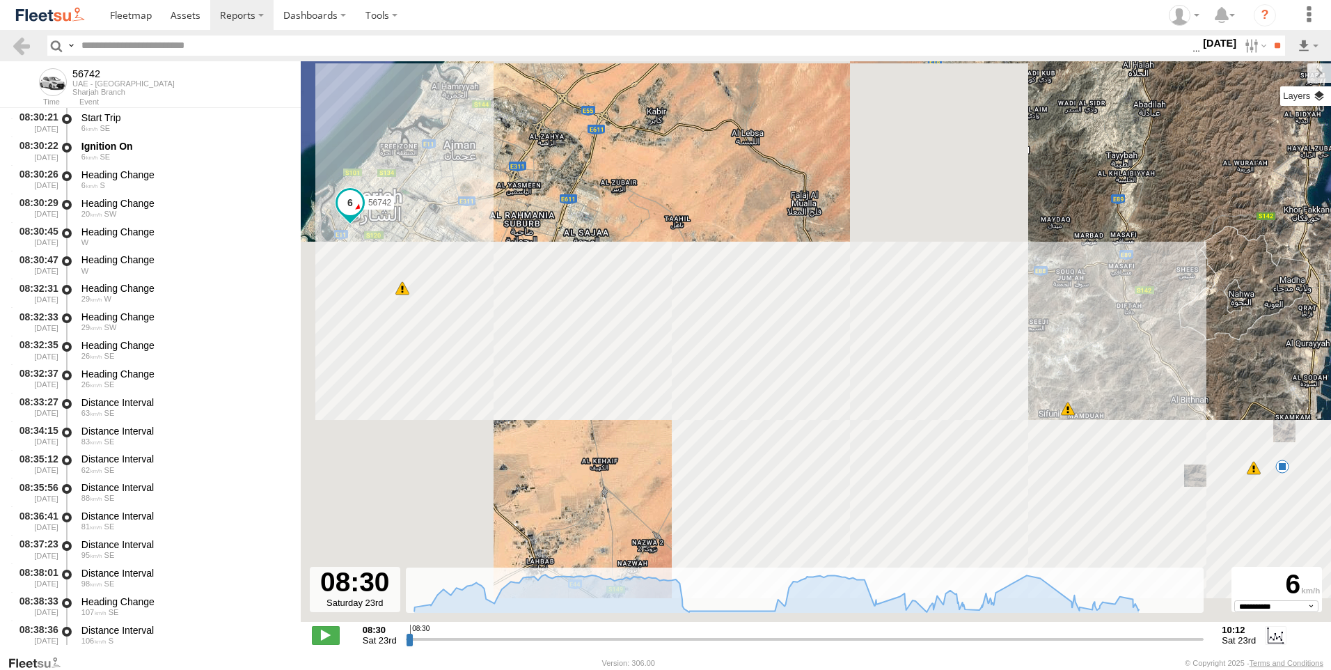
click at [1321, 100] on label at bounding box center [1305, 95] width 51 height 19
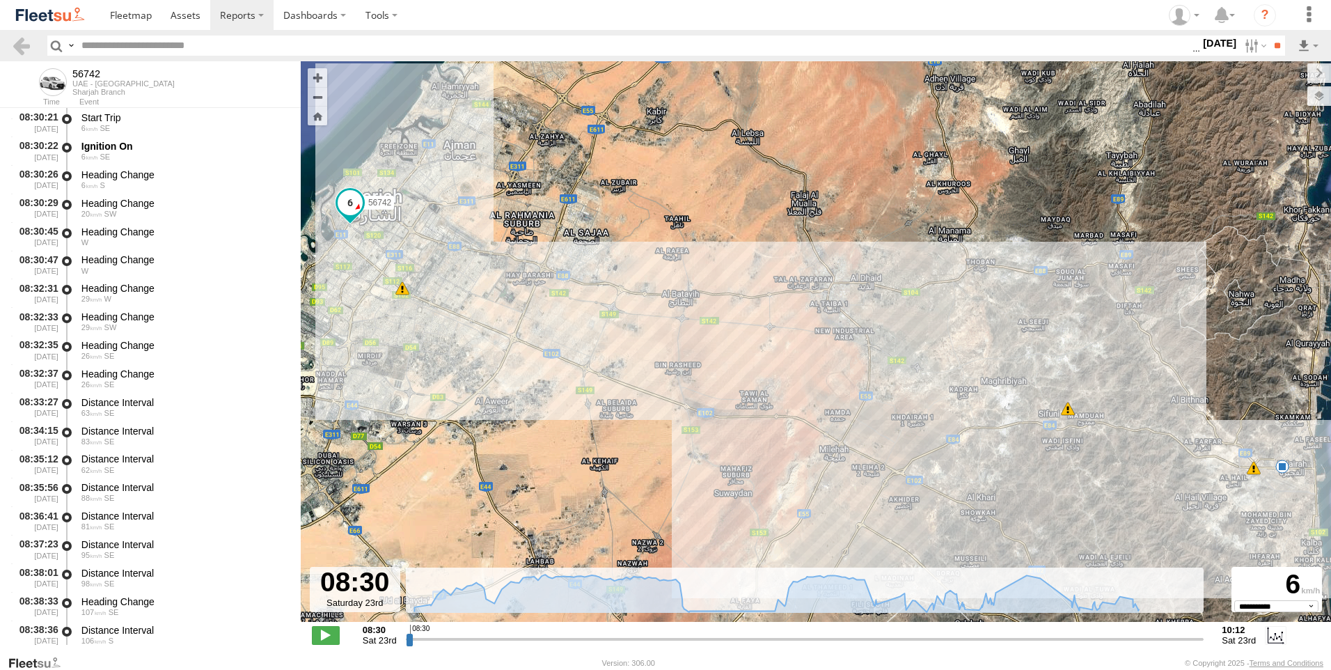
click at [0, 0] on span "Basemaps" at bounding box center [0, 0] width 0 height 0
click at [0, 0] on span "Overlays" at bounding box center [0, 0] width 0 height 0
click at [0, 0] on span "Assets" at bounding box center [0, 0] width 0 height 0
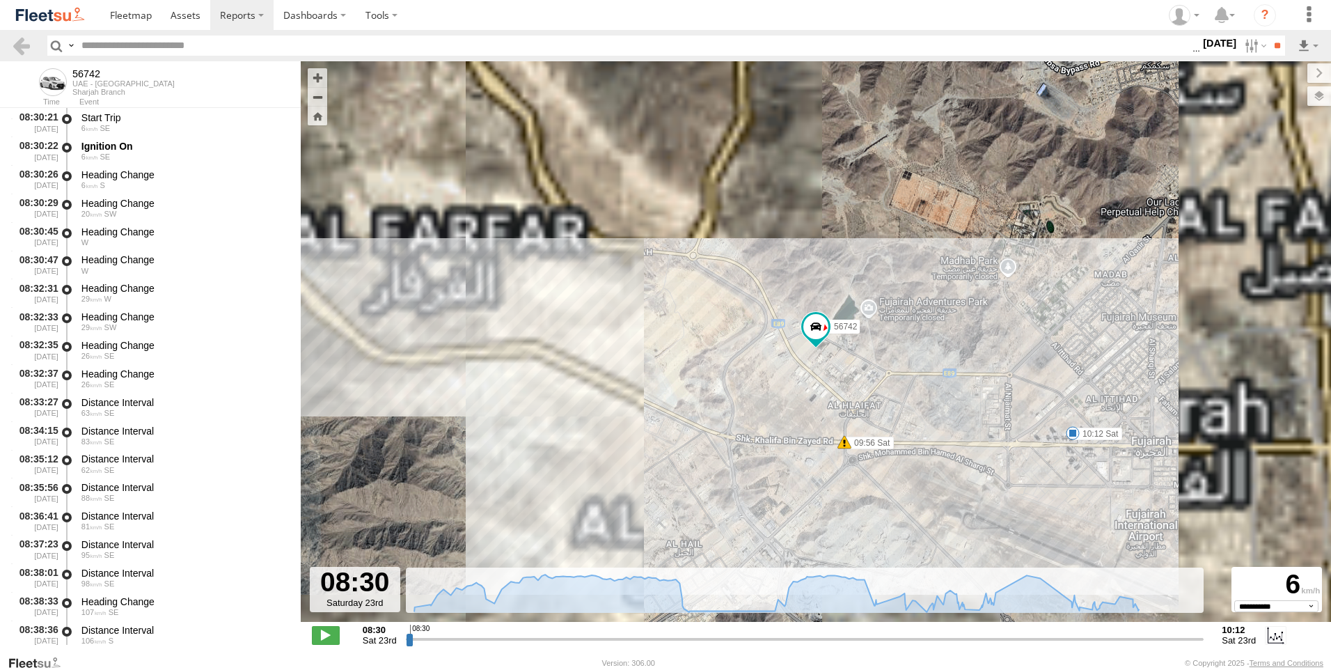
drag, startPoint x: 1179, startPoint y: 113, endPoint x: 1171, endPoint y: 100, distance: 15.3
click at [0, 0] on span "Overlays" at bounding box center [0, 0] width 0 height 0
click at [1284, 73] on label at bounding box center [1307, 72] width 47 height 19
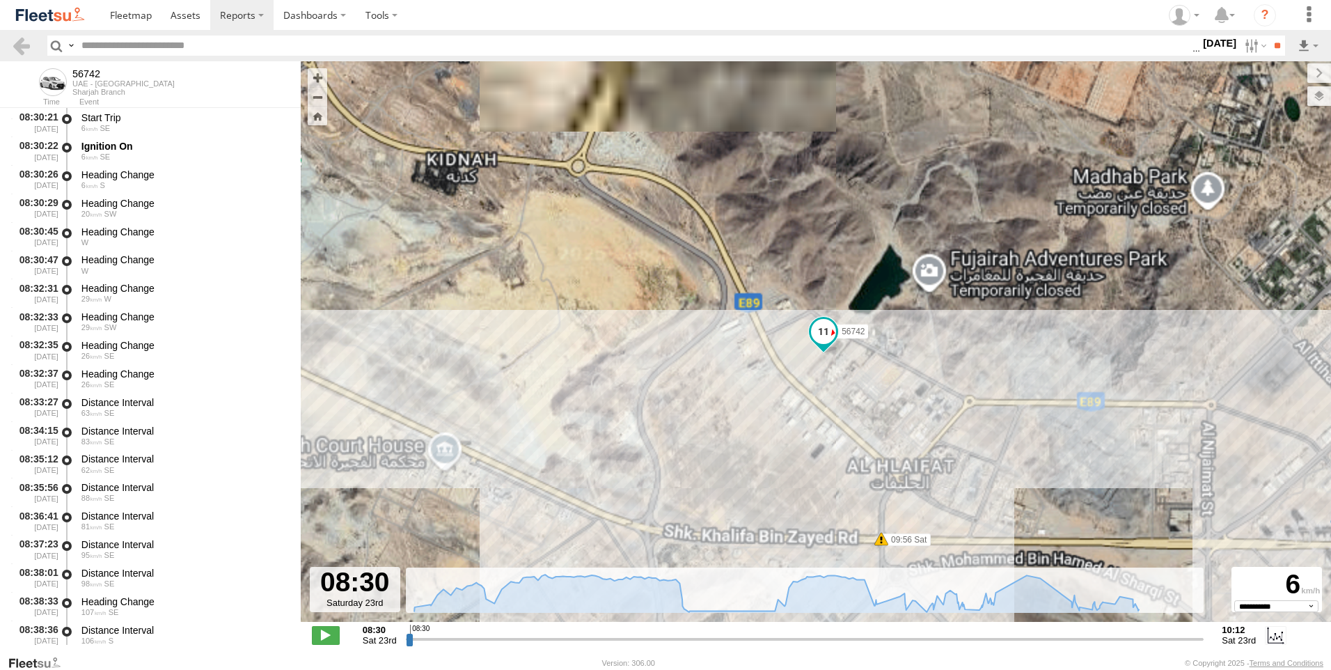
click at [823, 337] on span at bounding box center [823, 331] width 25 height 25
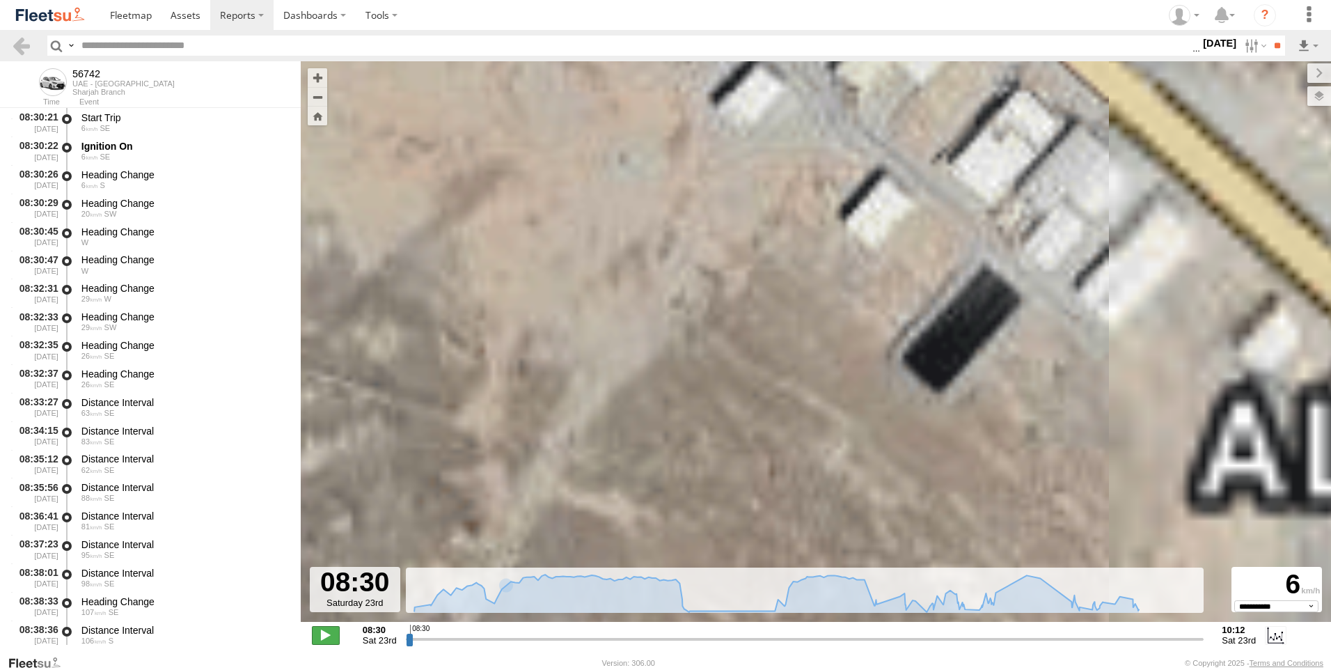
click at [325, 635] on span at bounding box center [326, 635] width 28 height 18
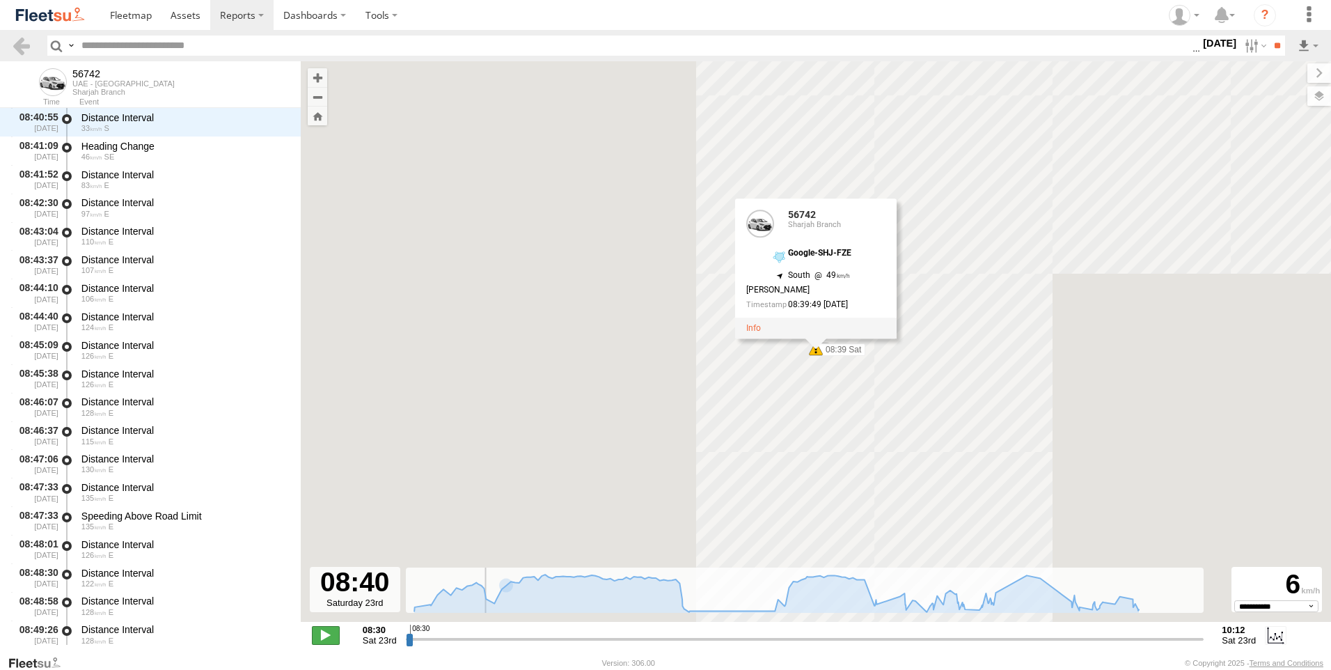
click at [325, 635] on span at bounding box center [326, 635] width 28 height 18
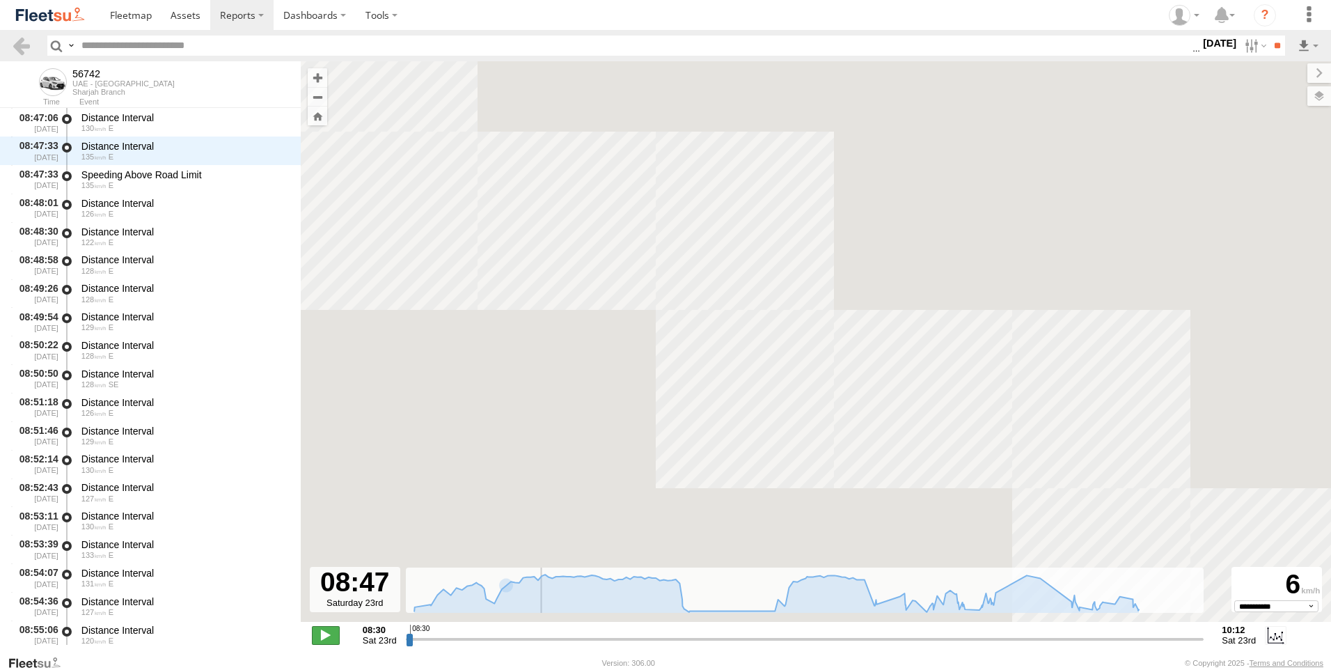
scroll to position [1024, 0]
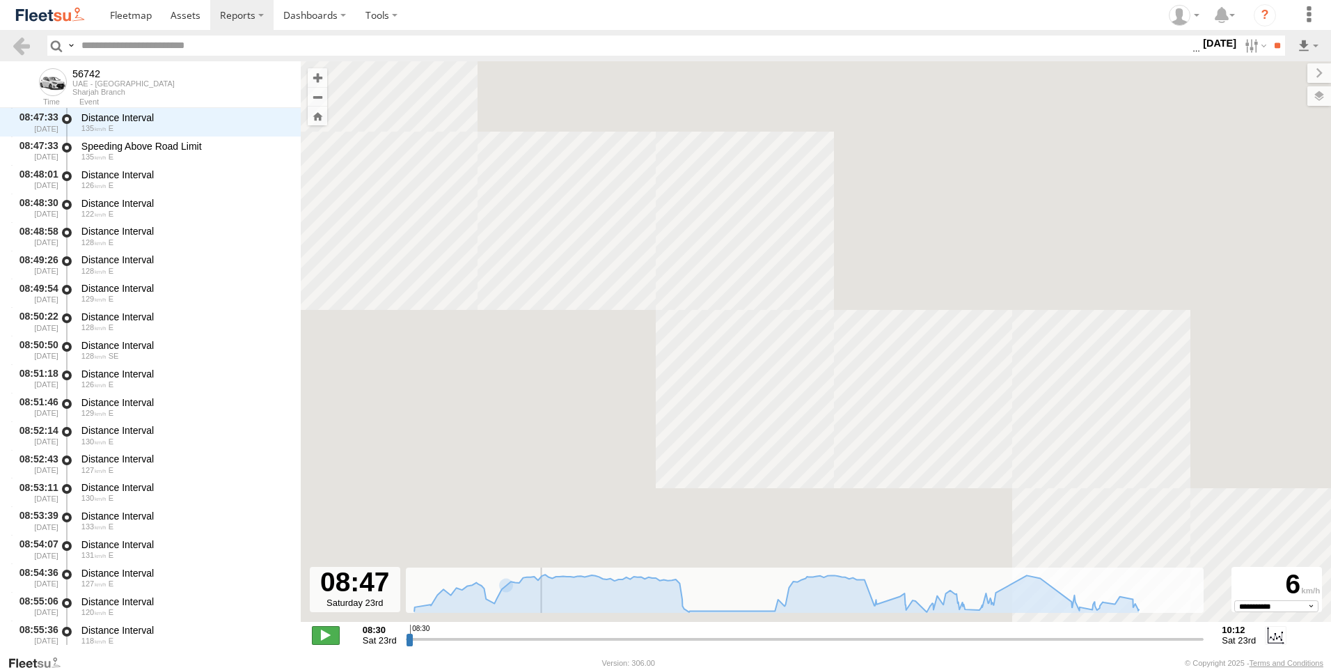
type input "**********"
click at [325, 635] on span at bounding box center [326, 635] width 28 height 18
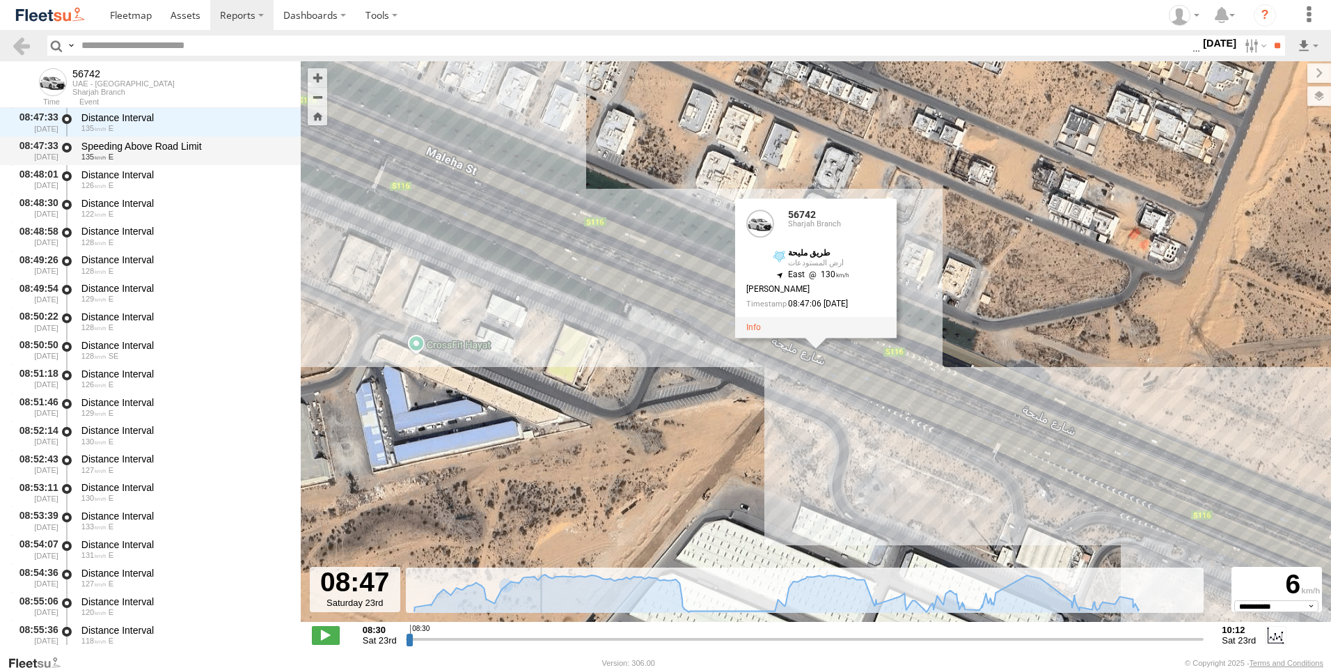
click at [162, 152] on div "Speeding Above Road Limit" at bounding box center [184, 146] width 206 height 13
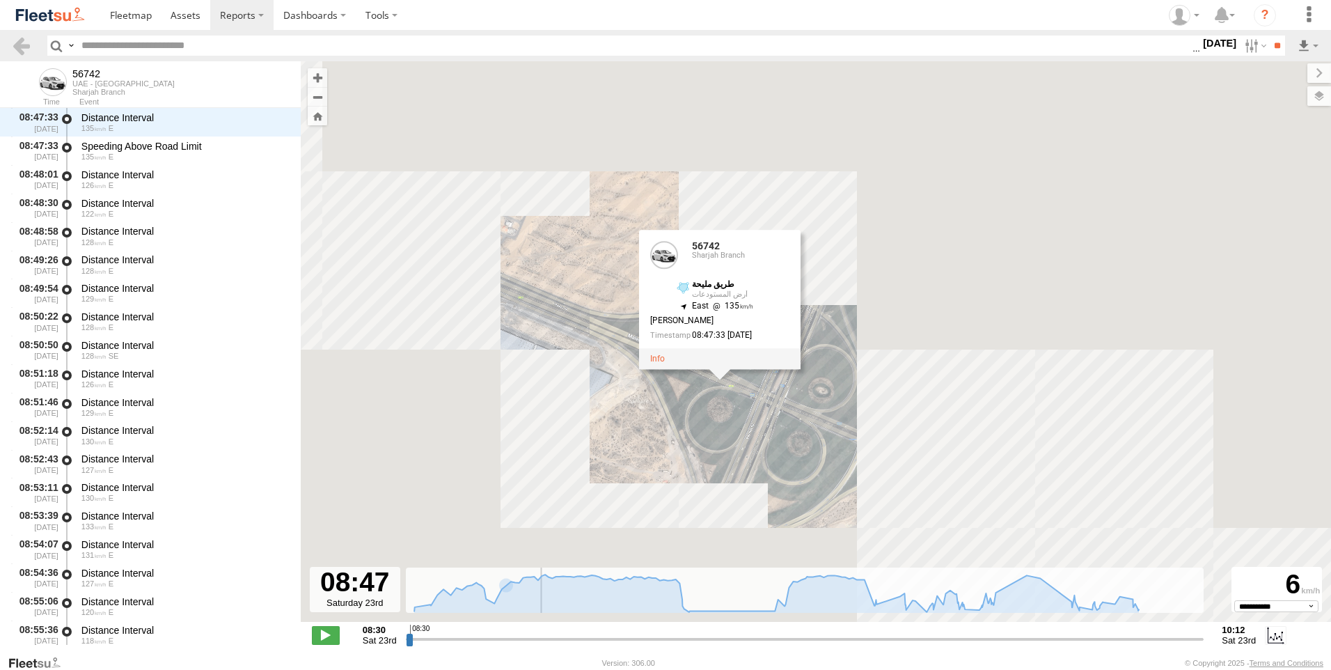
drag, startPoint x: 831, startPoint y: 469, endPoint x: 728, endPoint y: 425, distance: 112.0
click at [728, 425] on div "56742 08:39 Sat 09:56 Sat 10:12 Sat 56742 56742 Sharjah Branch طريق مليحة أرض ا…" at bounding box center [816, 348] width 1030 height 575
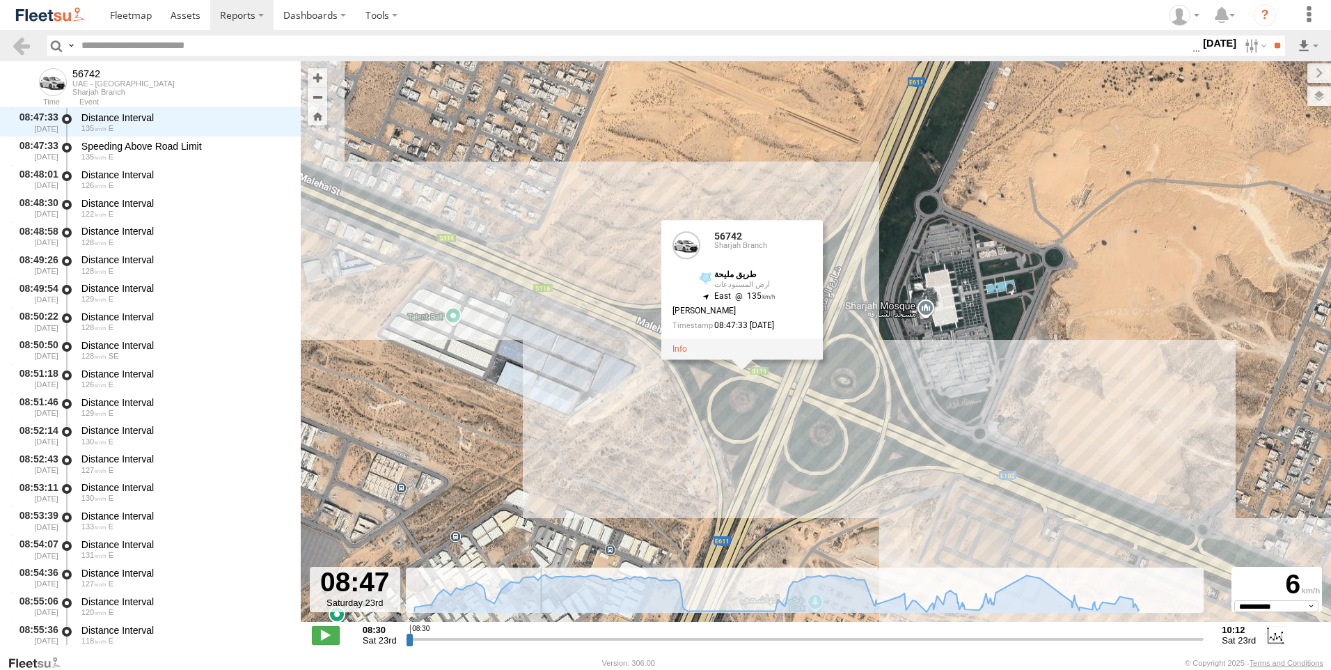
drag, startPoint x: 733, startPoint y: 425, endPoint x: 774, endPoint y: 424, distance: 41.1
click at [773, 424] on div "56742 08:39 Sat 09:56 Sat 10:12 Sat 56742 56742 Sharjah Branch طريق مليحة أرض ا…" at bounding box center [816, 348] width 1030 height 575
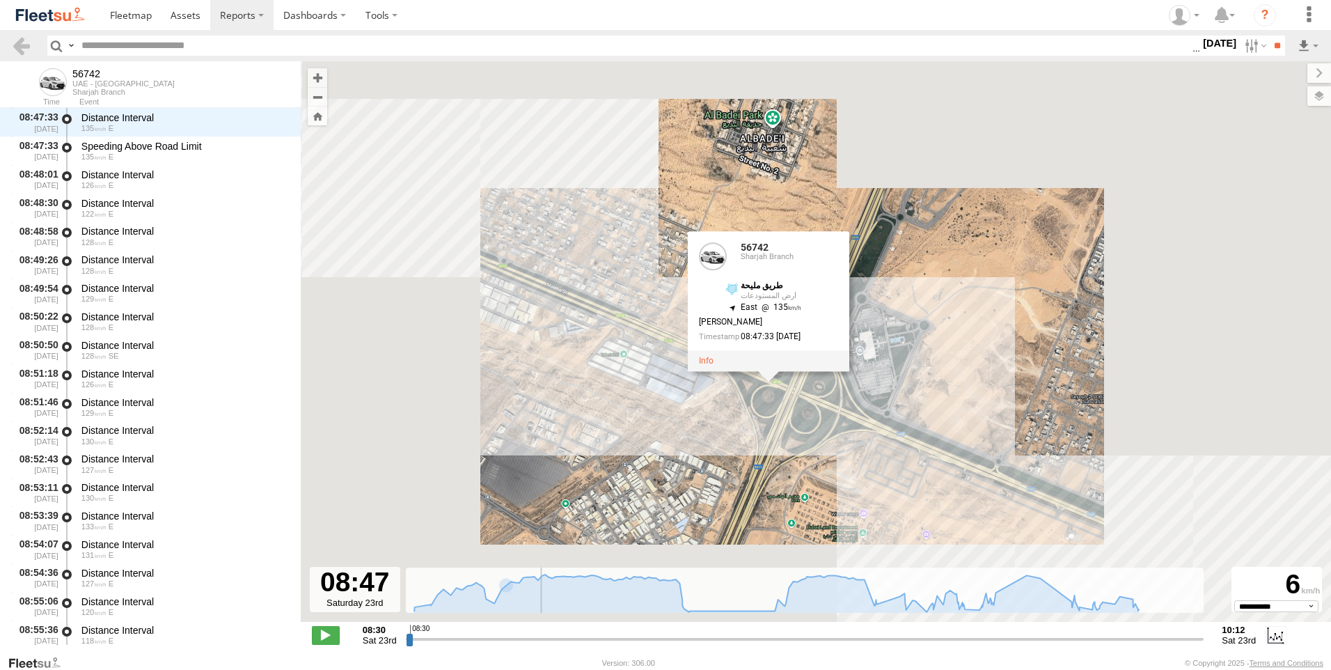
drag, startPoint x: 762, startPoint y: 459, endPoint x: 770, endPoint y: 431, distance: 29.1
click at [770, 431] on div "56742 08:39 Sat 09:56 Sat 10:12 Sat 56742 56742 Sharjah Branch طريق مليحة أرض ا…" at bounding box center [816, 348] width 1030 height 575
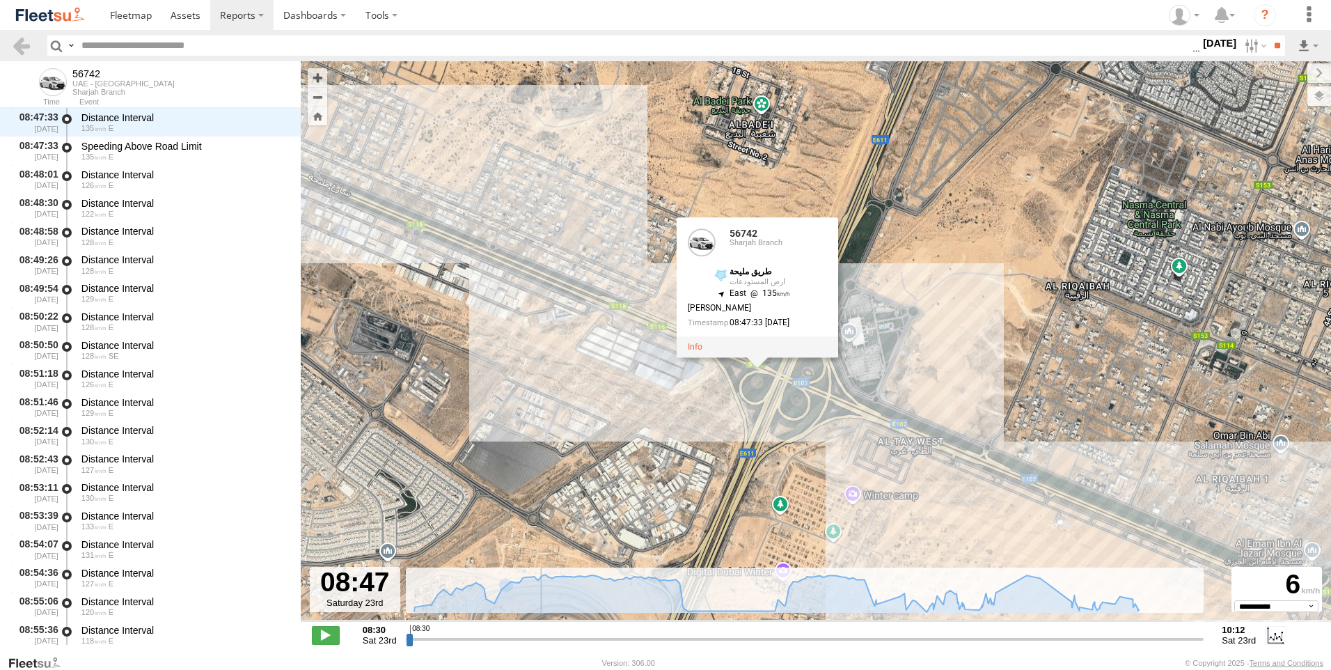
drag, startPoint x: 656, startPoint y: 368, endPoint x: 643, endPoint y: 355, distance: 19.2
click at [643, 355] on div "56742 08:39 Sat 09:56 Sat 10:12 Sat 56742 56742 Sharjah Branch طريق مليحة أرض ا…" at bounding box center [816, 348] width 1030 height 575
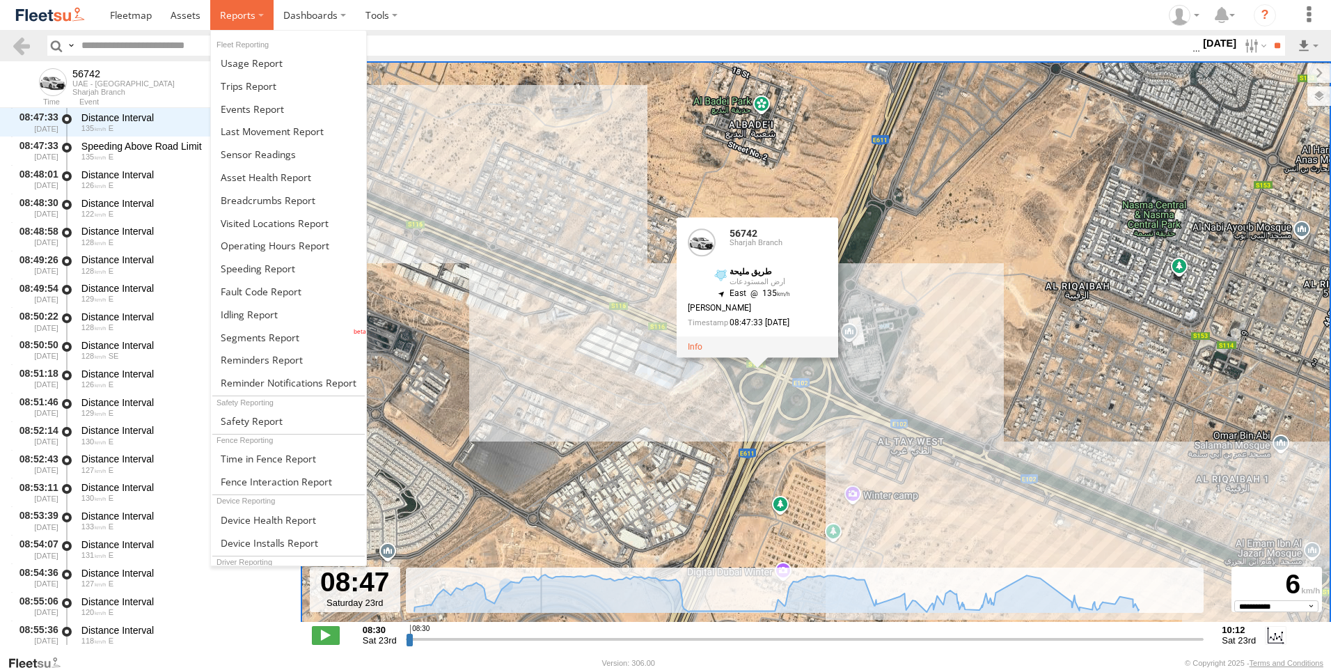
click at [246, 22] on label at bounding box center [241, 15] width 63 height 30
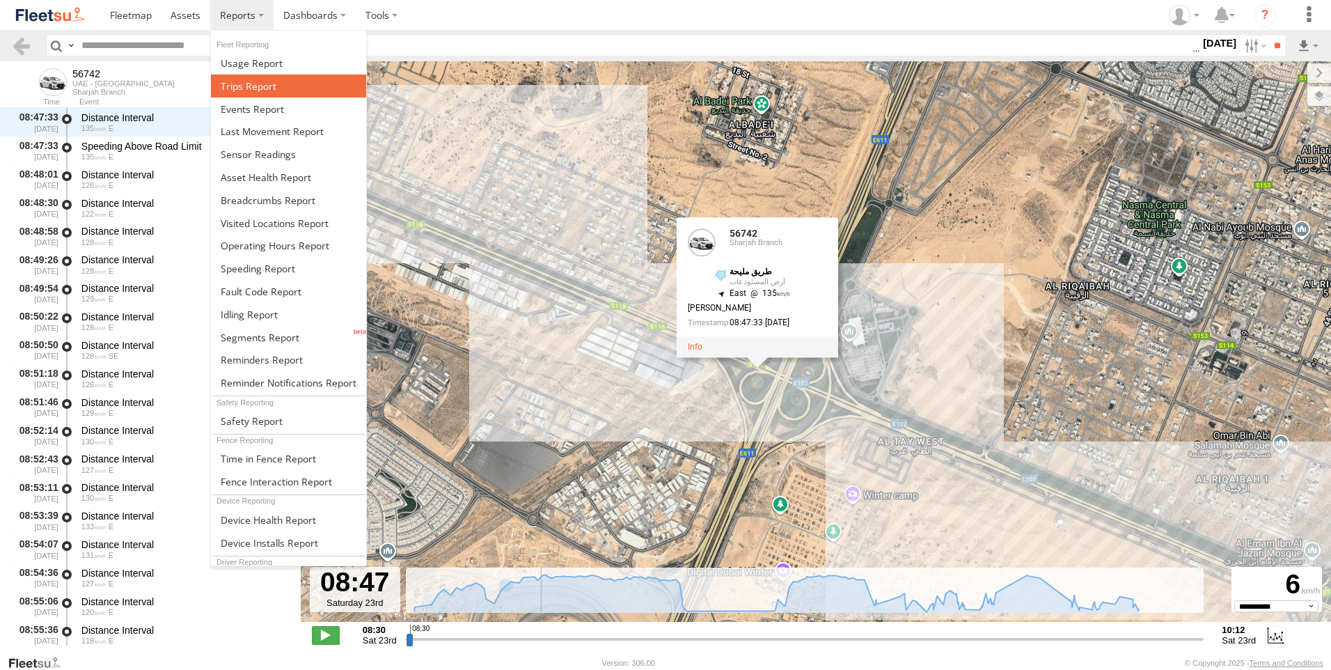
click at [251, 93] on link at bounding box center [288, 85] width 155 height 23
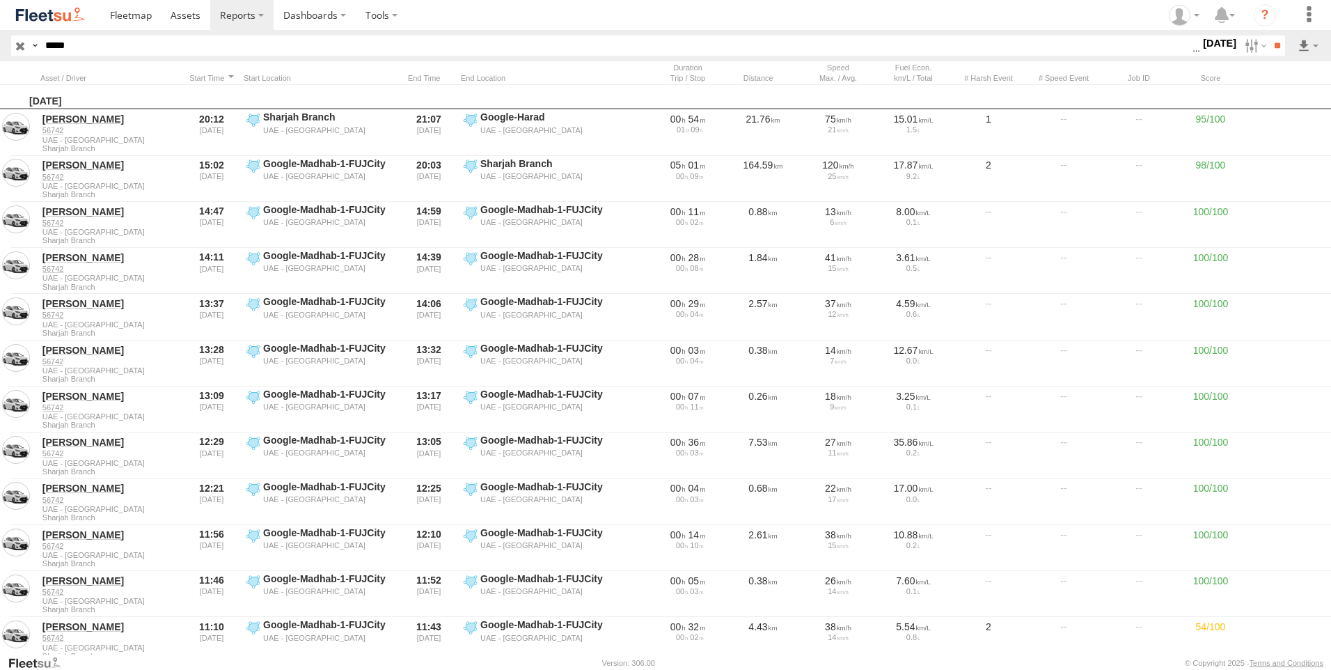
drag, startPoint x: 94, startPoint y: 51, endPoint x: 6, endPoint y: 53, distance: 88.4
click at [6, 53] on header "Search Query Asset ID Asset Label Registration Manufacturer Model VIN Job ID **…" at bounding box center [665, 45] width 1331 height 31
paste input "text"
type input "*****"
click at [1269, 36] on input "**" at bounding box center [1277, 46] width 16 height 20
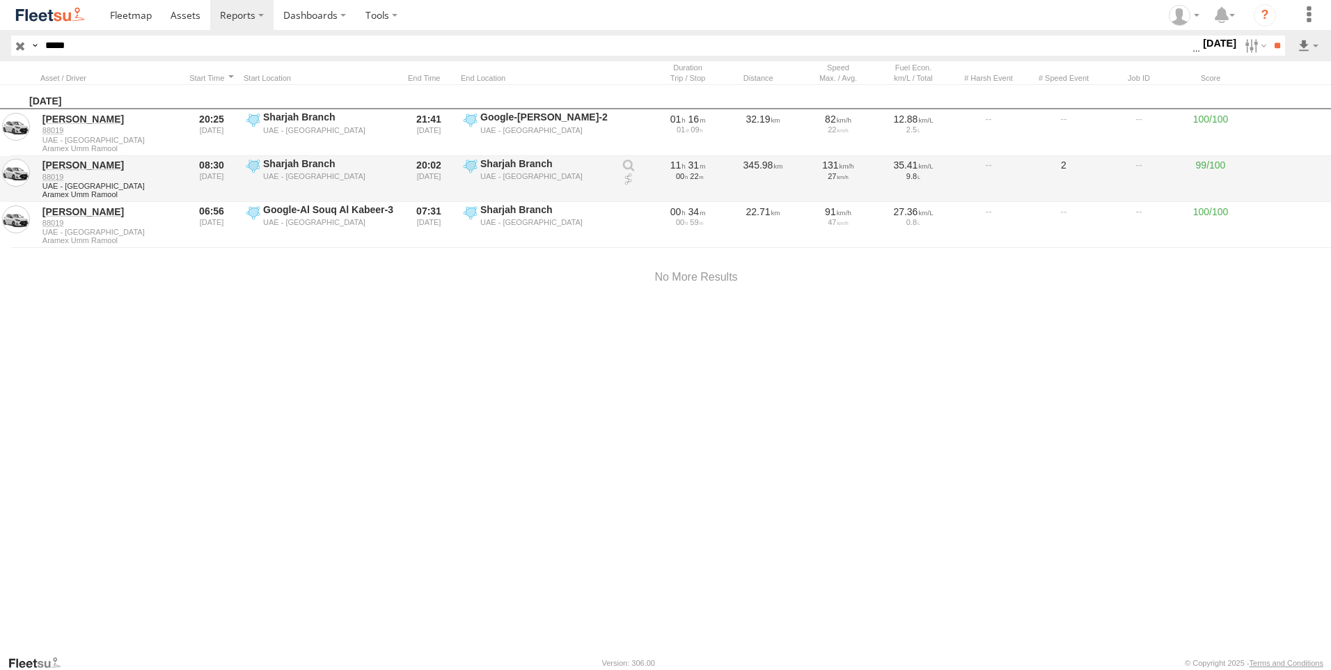
click at [631, 180] on link at bounding box center [629, 180] width 14 height 14
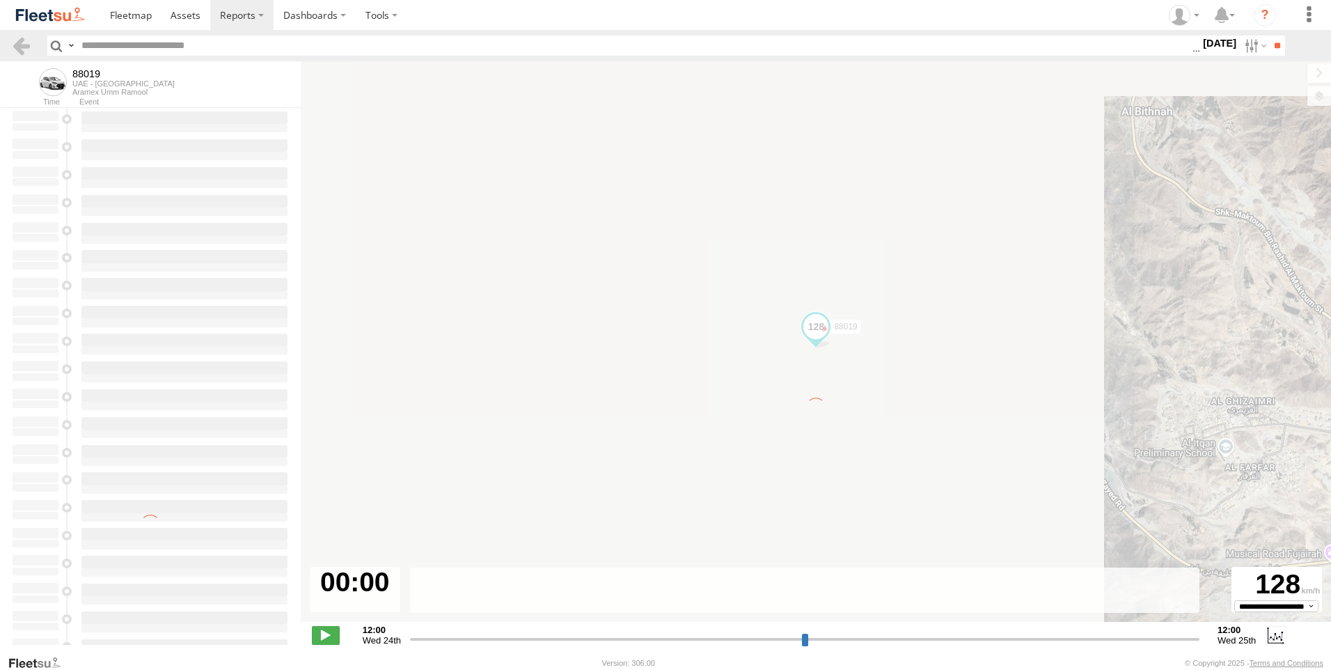
click at [1316, 99] on div "88019" at bounding box center [816, 348] width 1030 height 575
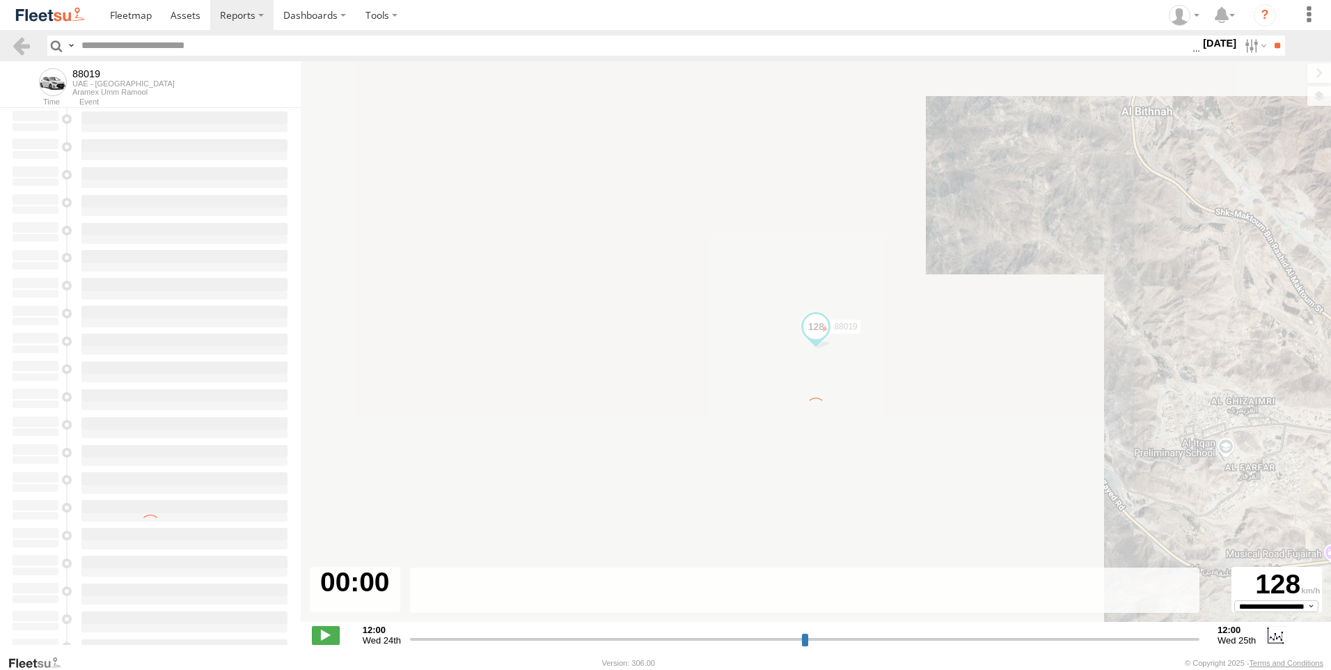
click at [1318, 93] on label at bounding box center [1319, 95] width 24 height 19
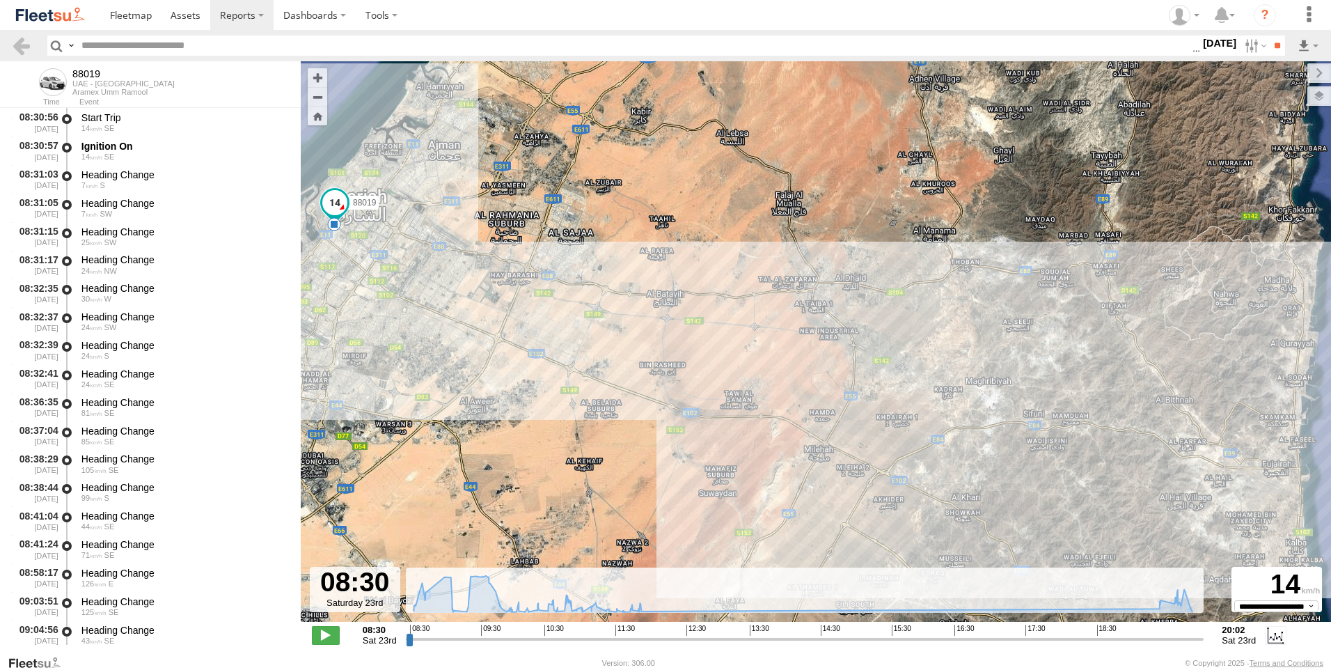
click at [0, 0] on span "Basemaps" at bounding box center [0, 0] width 0 height 0
click at [0, 0] on span "Overlays" at bounding box center [0, 0] width 0 height 0
click at [0, 0] on span "Assets" at bounding box center [0, 0] width 0 height 0
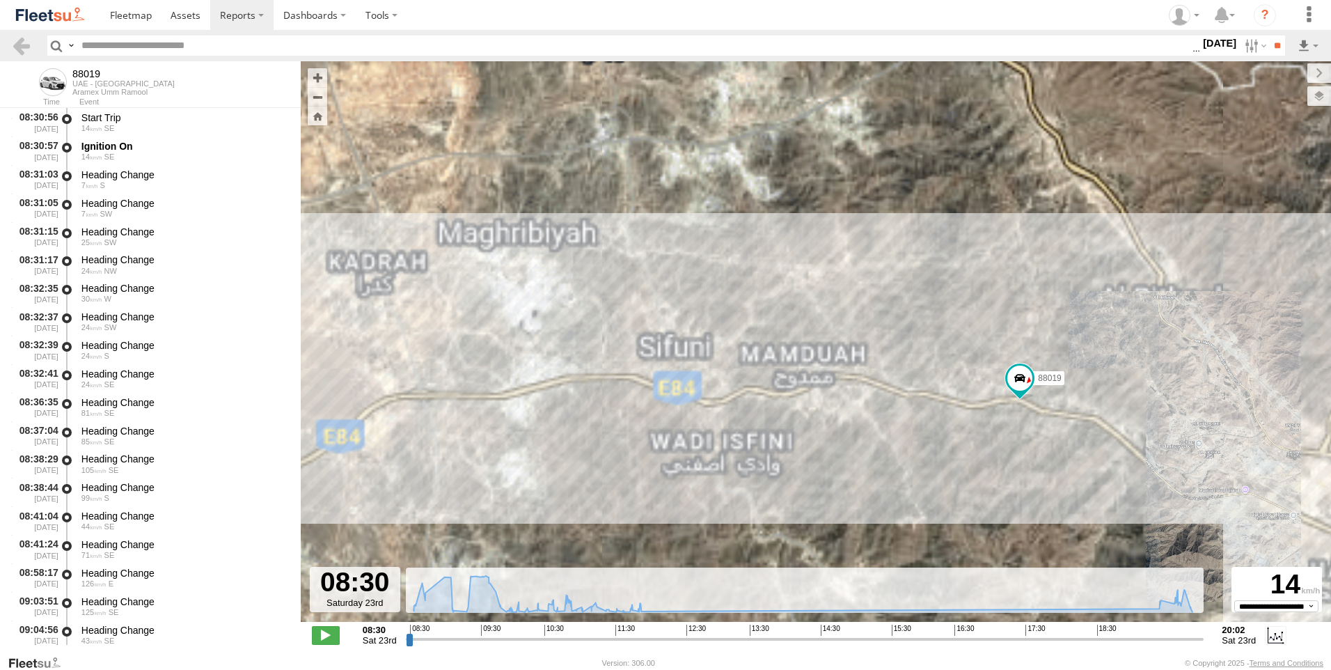
drag, startPoint x: 1175, startPoint y: 113, endPoint x: 1173, endPoint y: 95, distance: 17.5
click at [0, 0] on span "Overlays" at bounding box center [0, 0] width 0 height 0
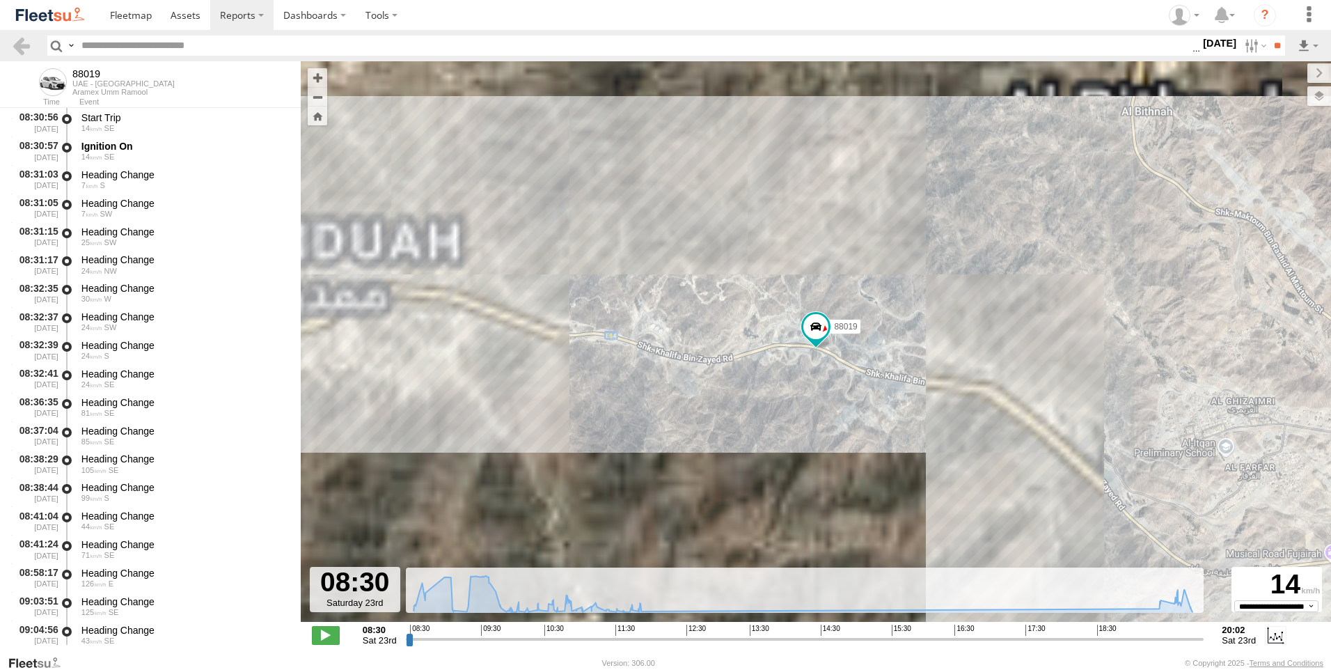
drag, startPoint x: 1138, startPoint y: 74, endPoint x: 1128, endPoint y: 79, distance: 11.8
click at [1307, 73] on label at bounding box center [1319, 72] width 24 height 19
click at [324, 629] on span at bounding box center [326, 635] width 28 height 18
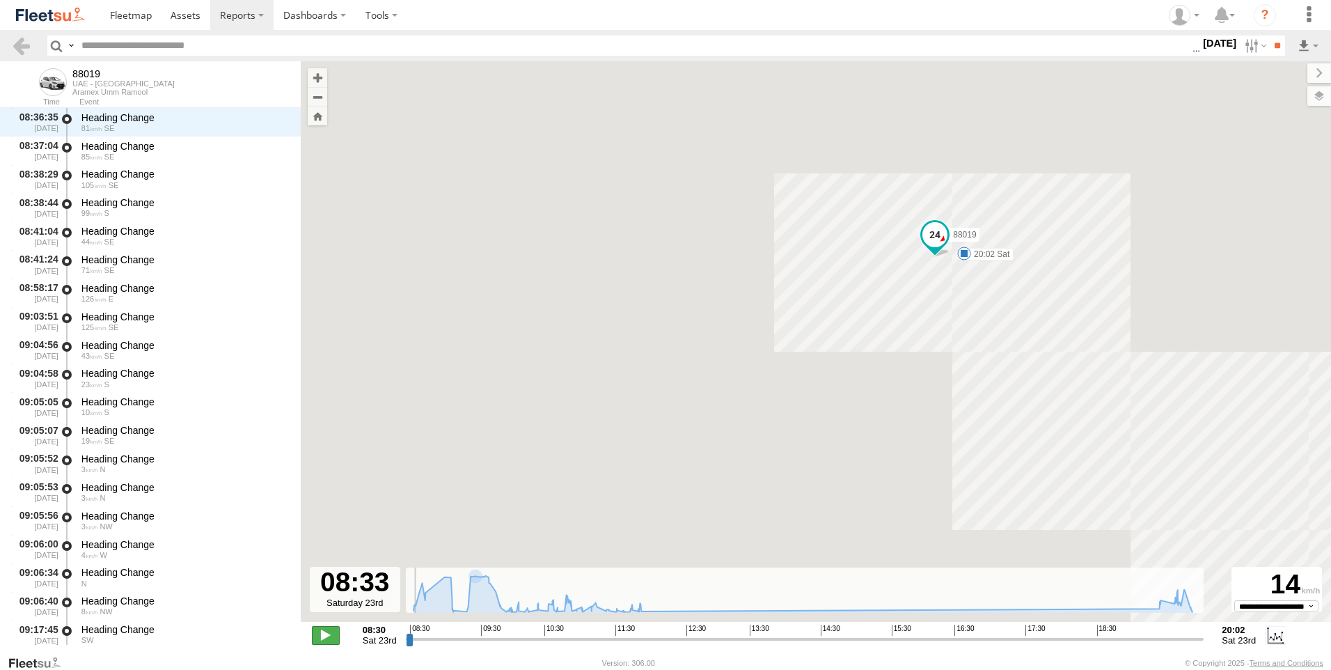
click at [331, 631] on span at bounding box center [326, 635] width 28 height 18
click at [934, 243] on span at bounding box center [934, 234] width 25 height 25
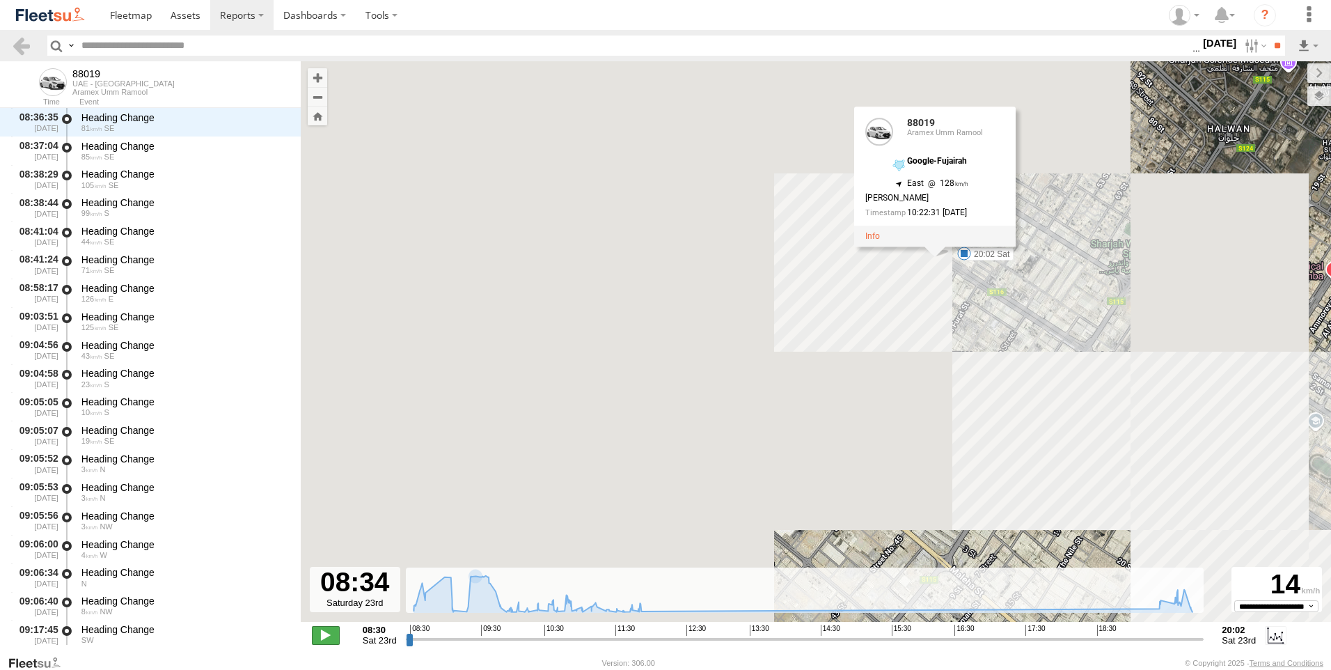
click at [325, 630] on span at bounding box center [326, 635] width 28 height 18
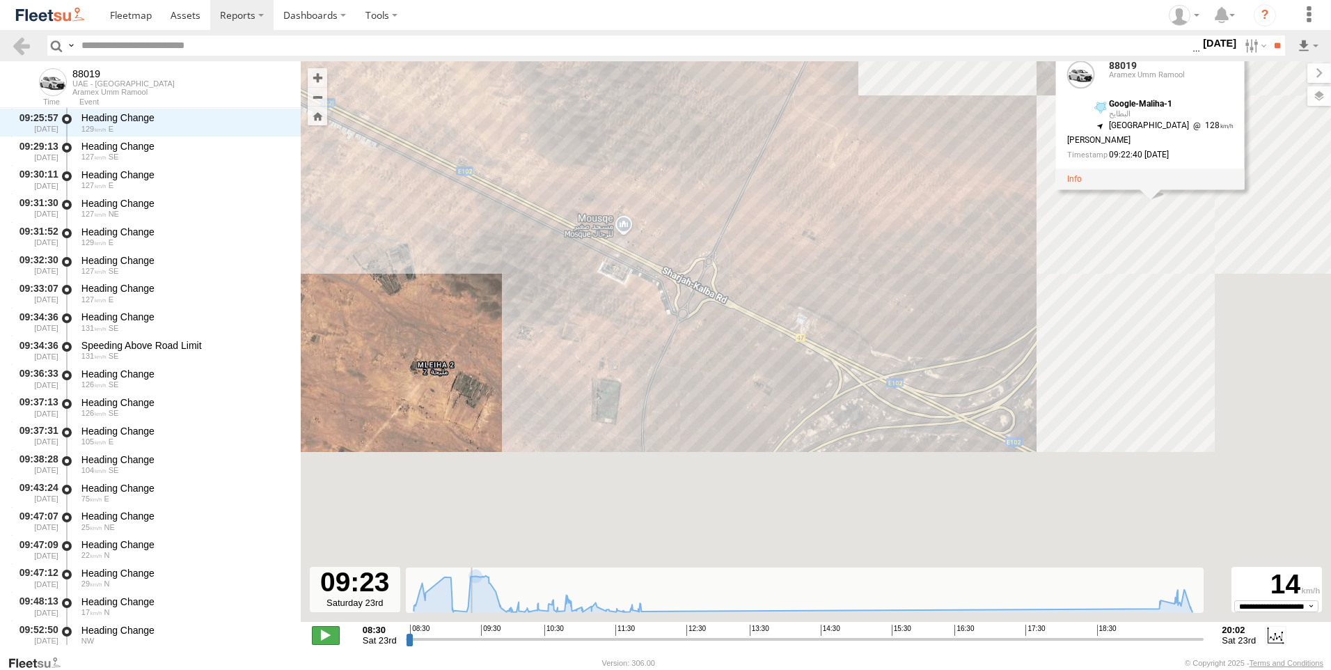
click at [327, 630] on span at bounding box center [326, 635] width 28 height 18
type input "**********"
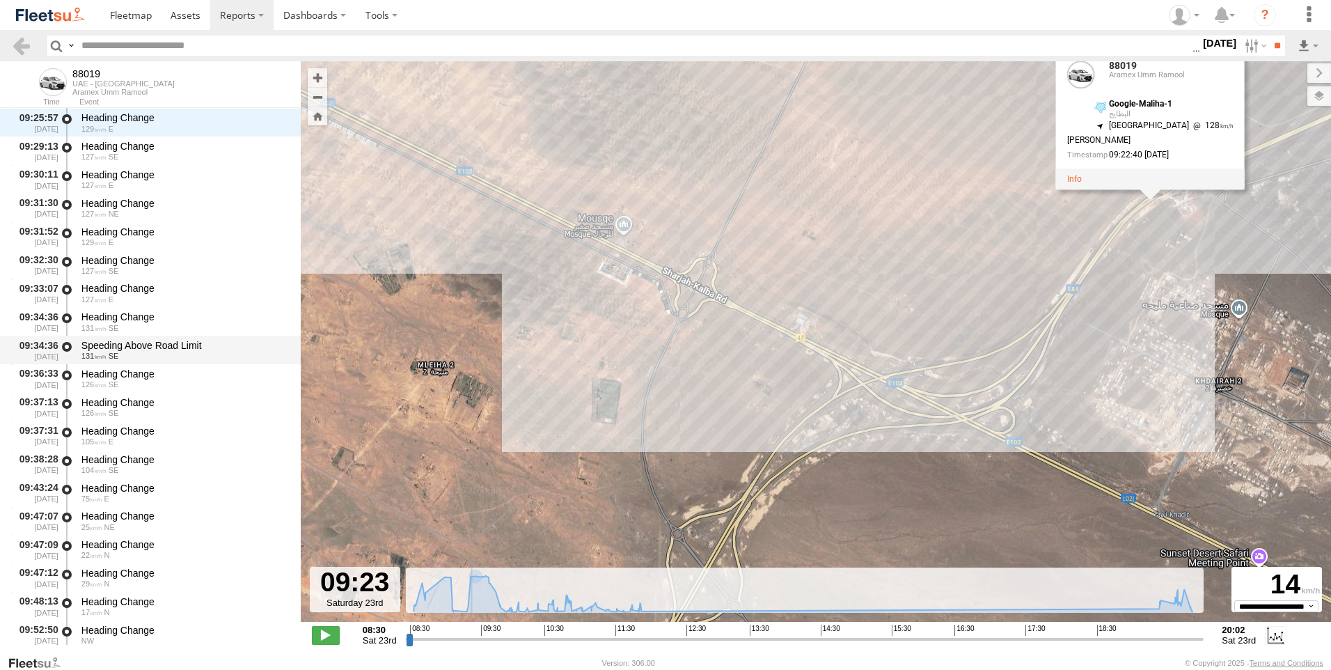
click at [168, 349] on div "Speeding Above Road Limit" at bounding box center [184, 345] width 206 height 13
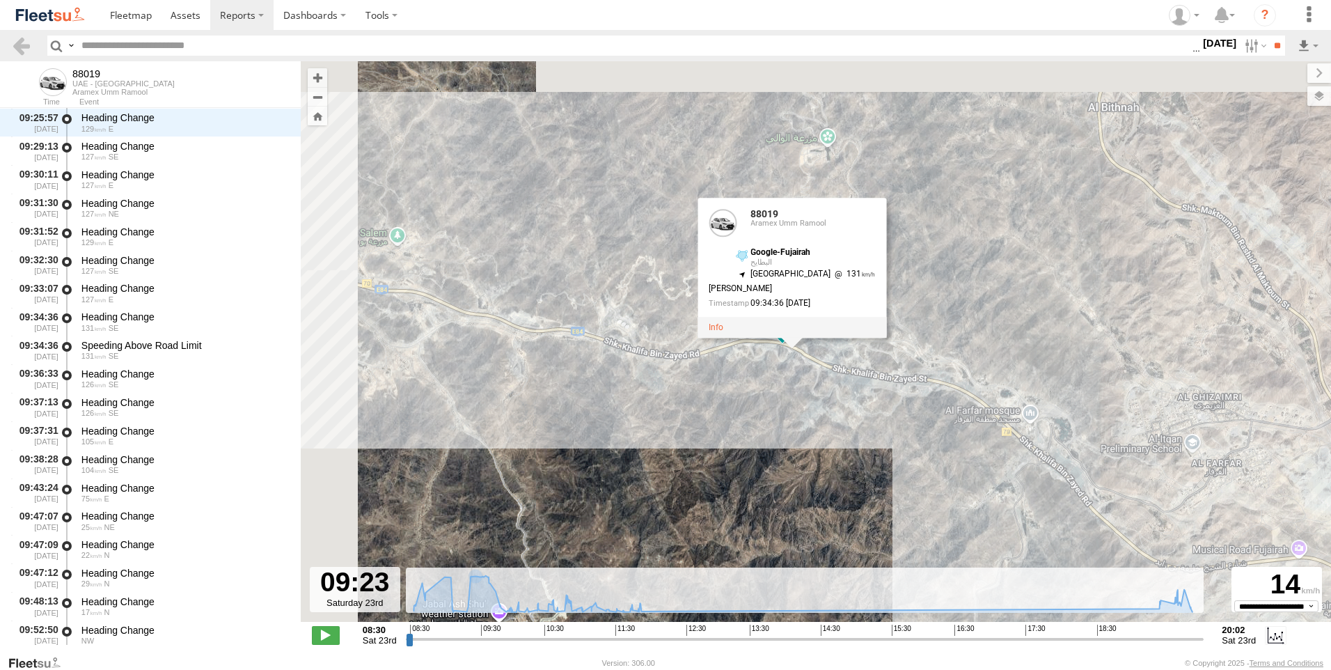
drag, startPoint x: 778, startPoint y: 457, endPoint x: 789, endPoint y: 422, distance: 37.0
click at [789, 422] on div "88019 20:02 Sat 88019 88019 Aramex Umm Ramool Google-Fujairah البطايح 25.15648 …" at bounding box center [816, 348] width 1030 height 575
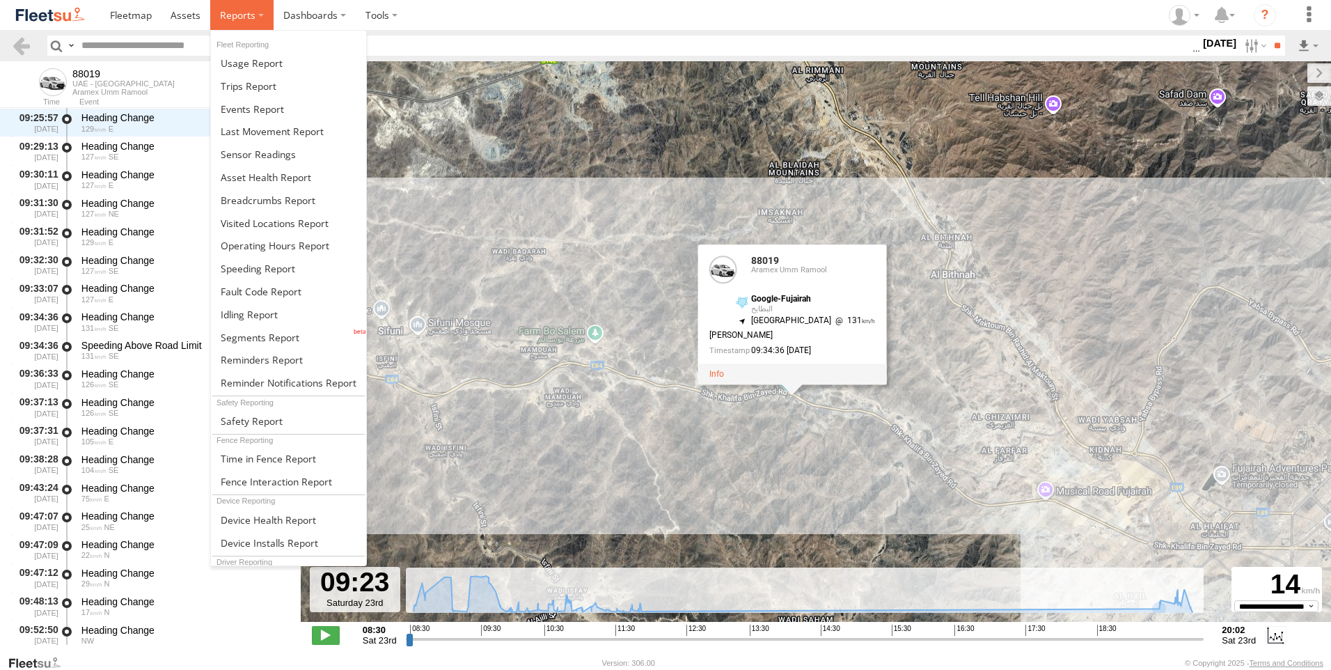
click at [233, 17] on span at bounding box center [238, 14] width 36 height 13
click at [269, 316] on span at bounding box center [249, 314] width 57 height 13
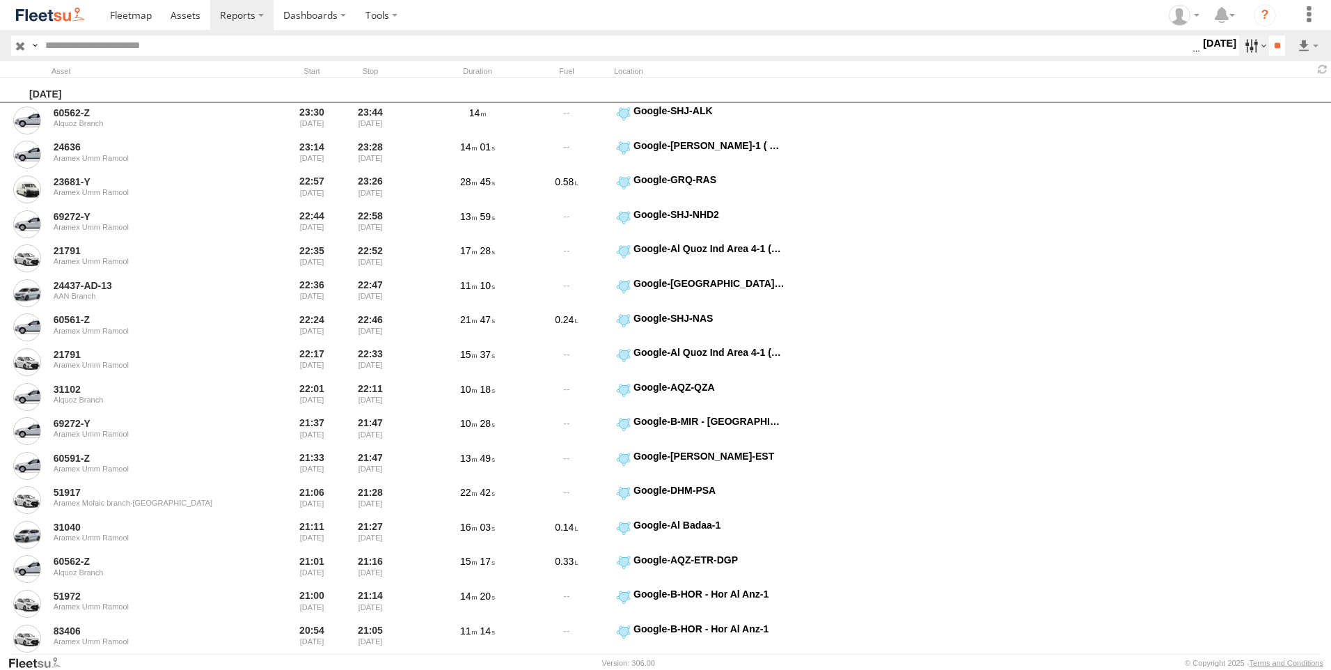
click at [1240, 42] on label at bounding box center [1254, 46] width 30 height 20
click at [0, 0] on label at bounding box center [0, 0] width 0 height 0
click at [1275, 45] on input "**" at bounding box center [1277, 46] width 16 height 20
click at [1271, 95] on link at bounding box center [1271, 96] width 85 height 21
